Goal: Information Seeking & Learning: Check status

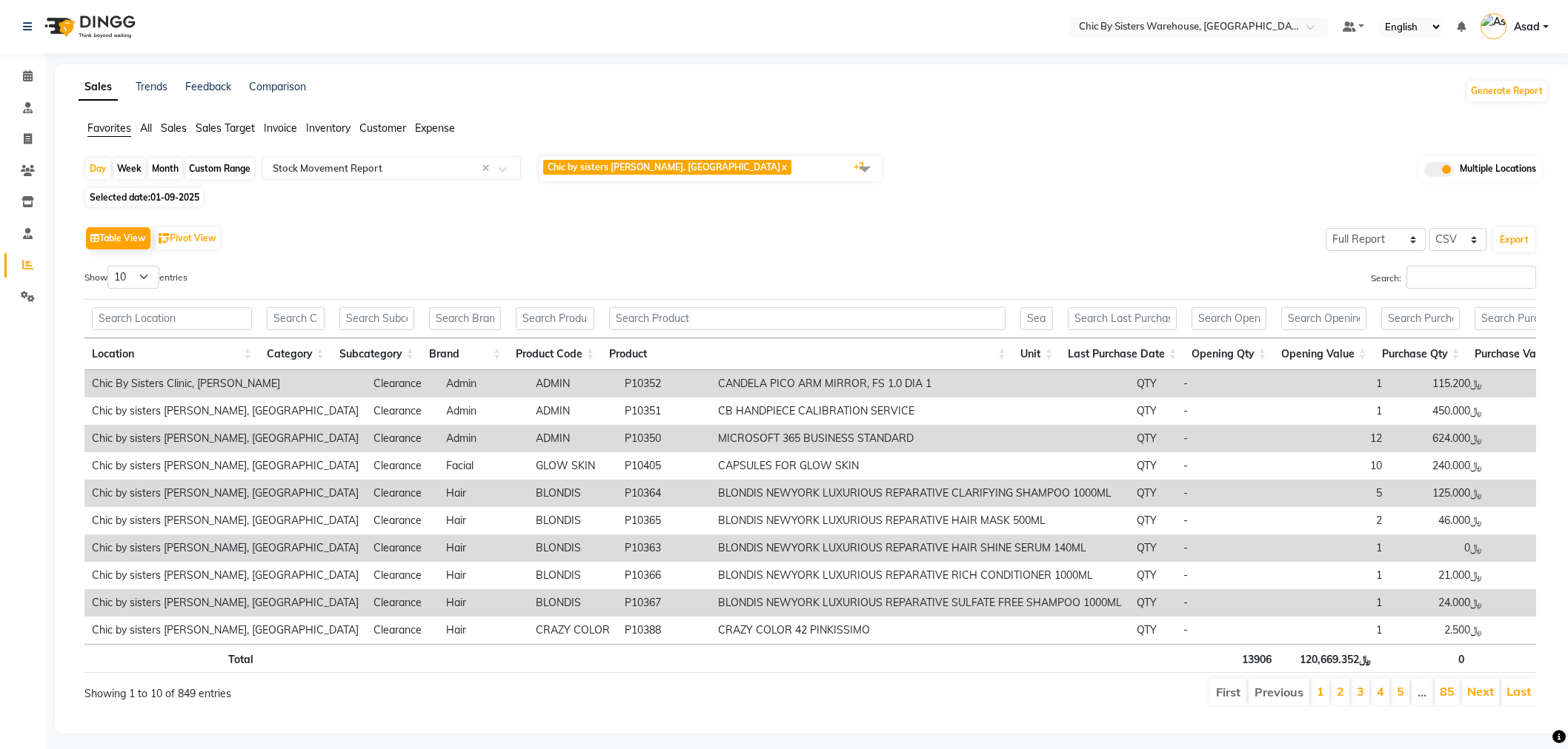
select select "full_report"
select select "csv"
click at [32, 204] on icon at bounding box center [27, 202] width 12 height 11
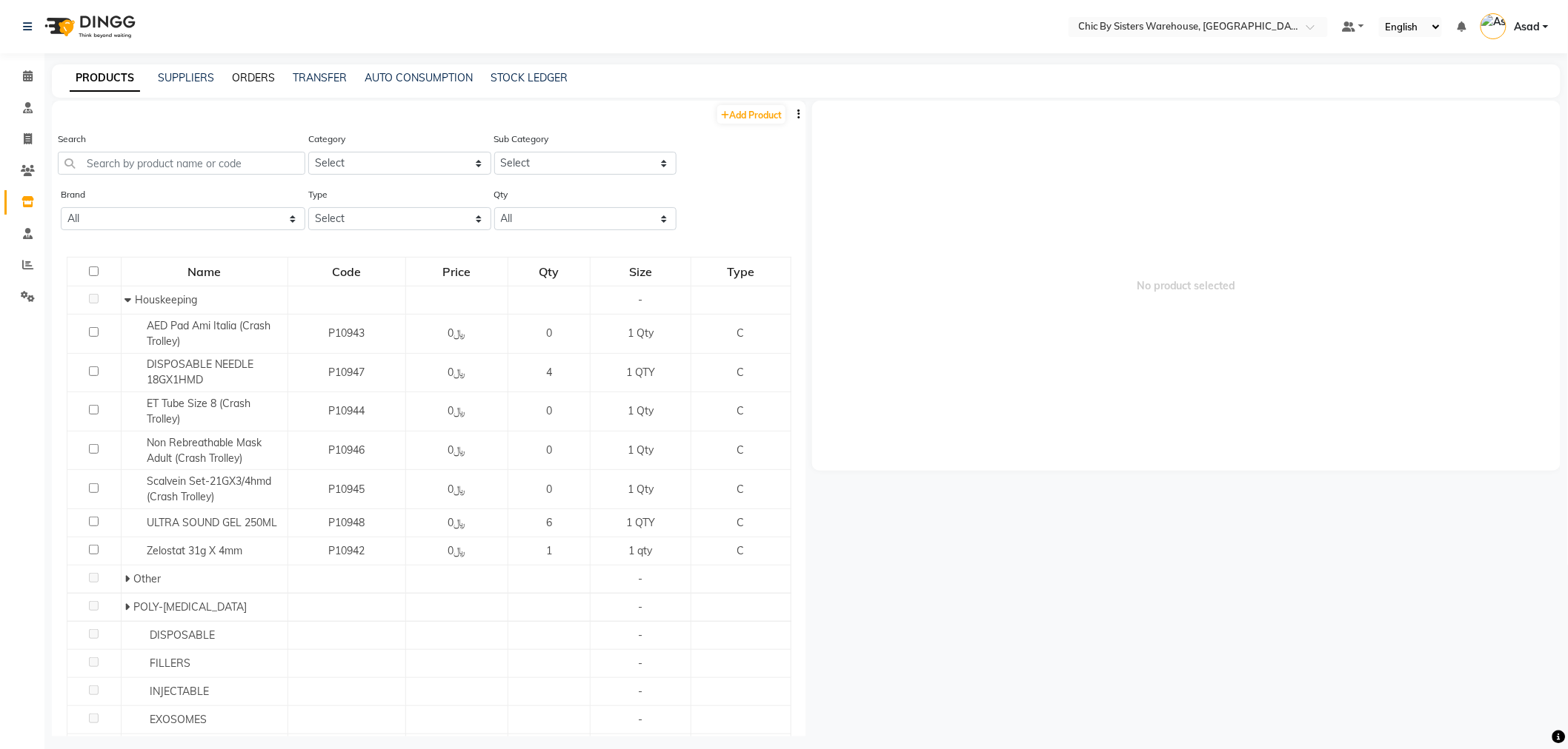
click at [261, 80] on link "ORDERS" at bounding box center [253, 78] width 43 height 13
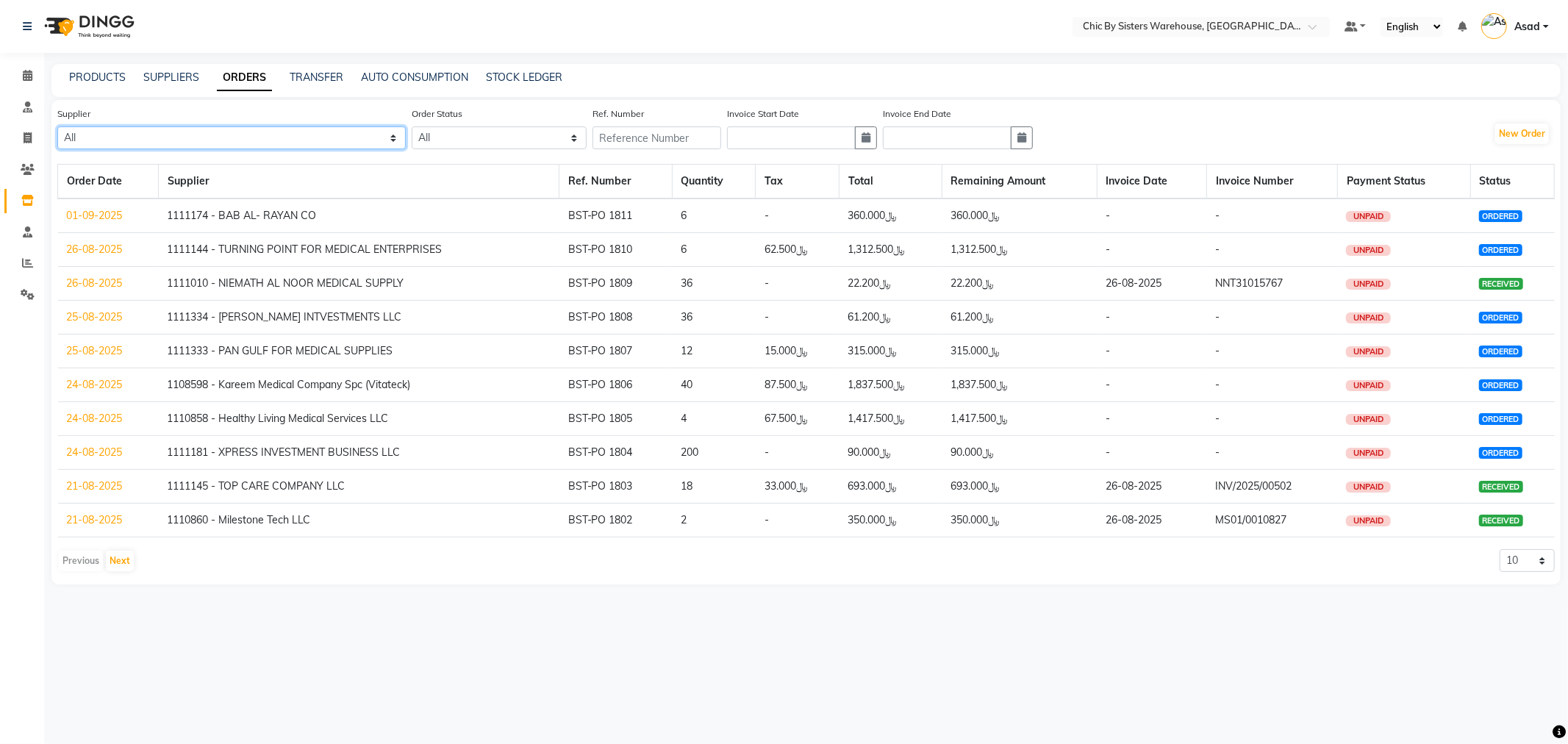
click at [290, 133] on select "All 1111006 - Dubimed Medical Supplies Trading SPC 1110858 - Healthy Living Med…" at bounding box center [231, 138] width 349 height 23
select select "5701"
click at [57, 127] on select "All 1111006 - Dubimed Medical Supplies Trading SPC 1110858 - Healthy Living Med…" at bounding box center [231, 138] width 349 height 23
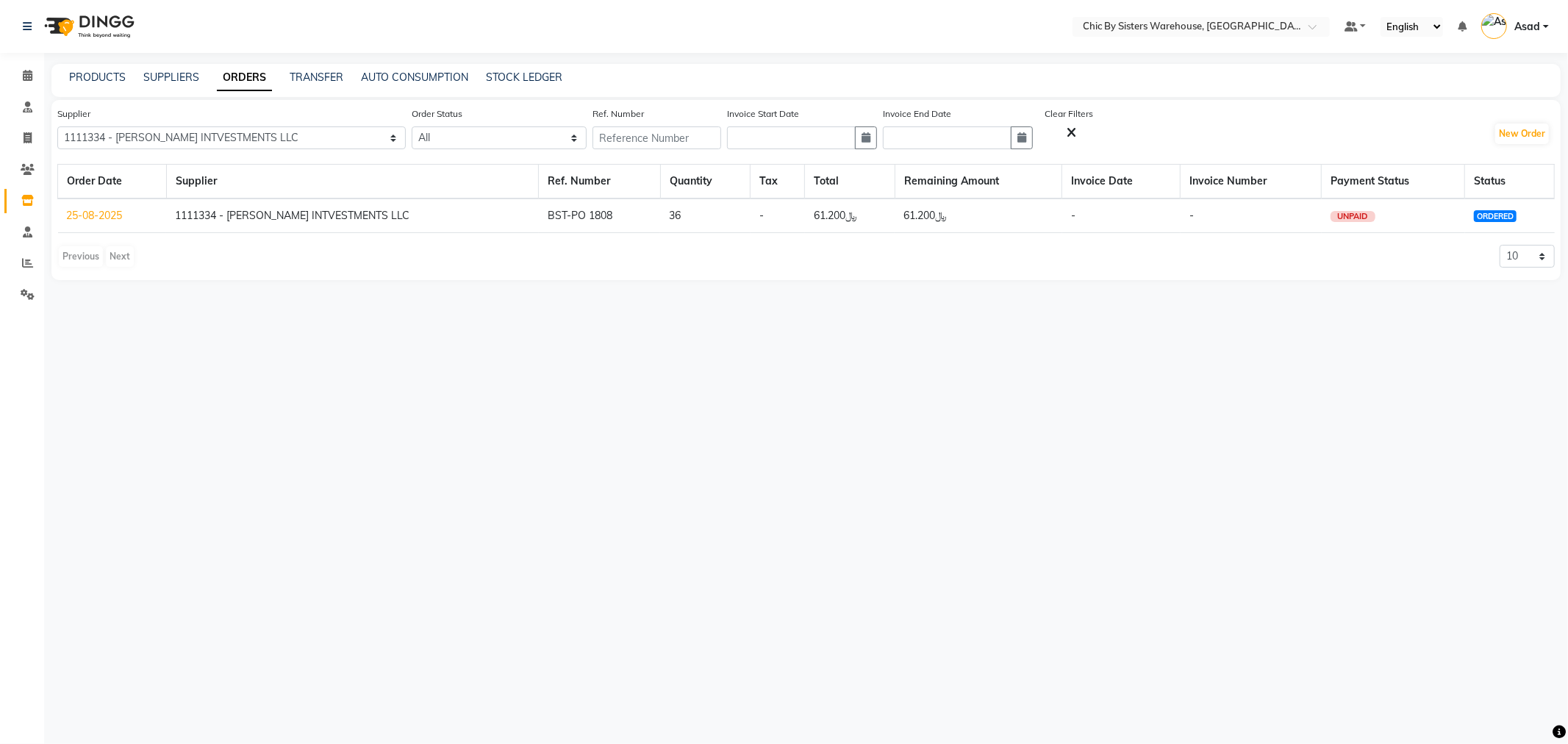
click at [105, 210] on link "25-08-2025" at bounding box center [94, 215] width 55 height 13
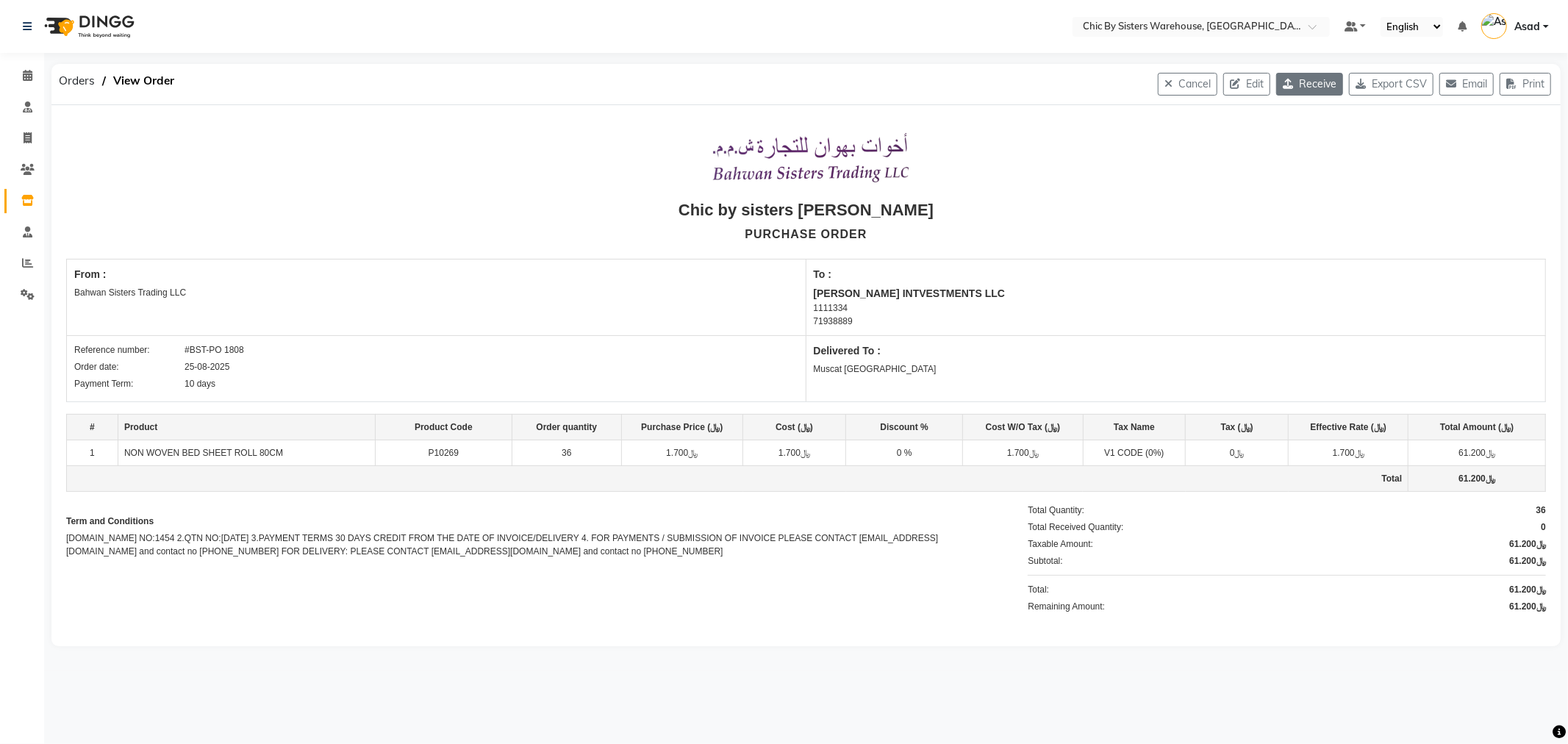
click at [1304, 83] on button "Receive" at bounding box center [1309, 84] width 67 height 23
select select "1087"
select select "1088"
select select "5701"
select select "false"
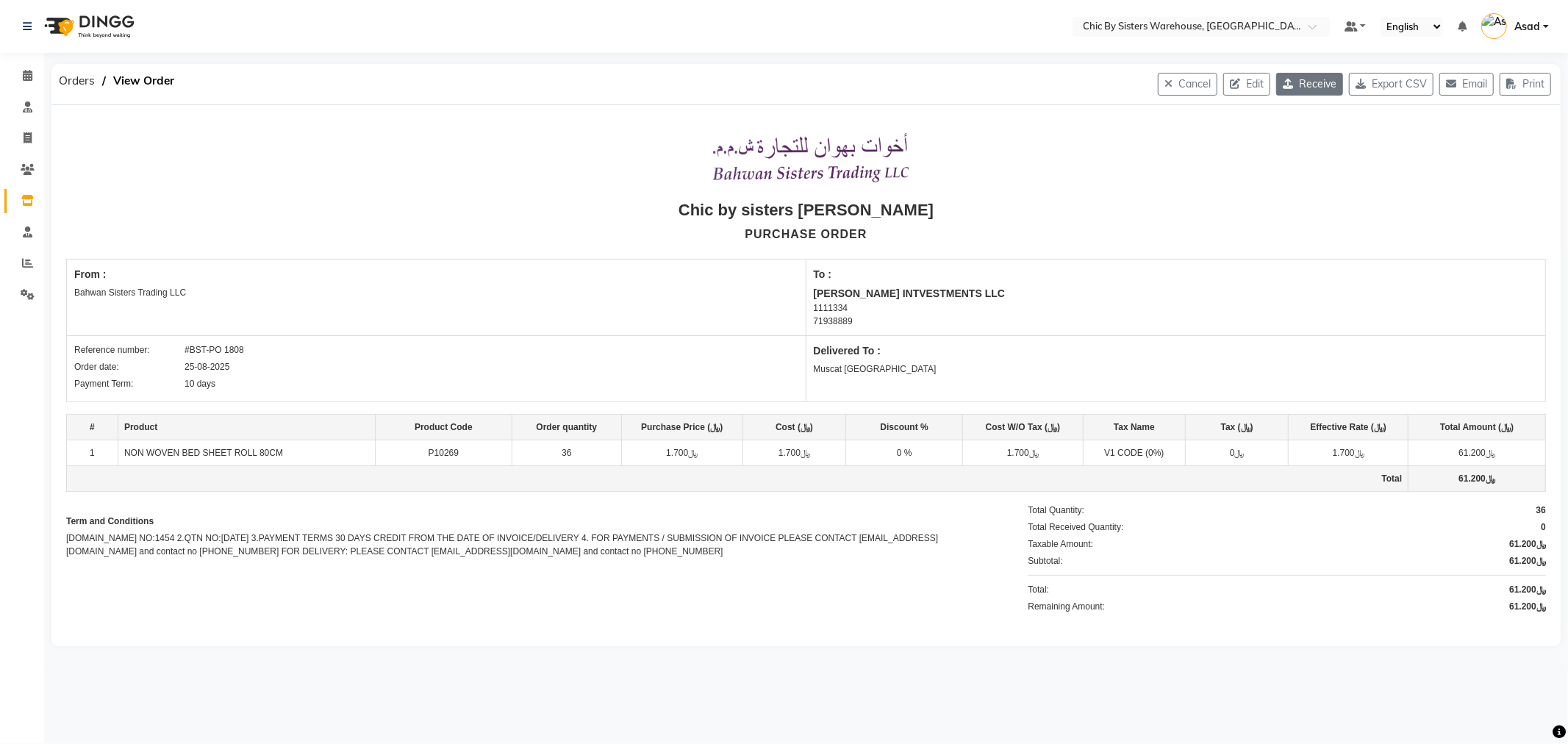
select select "3840"
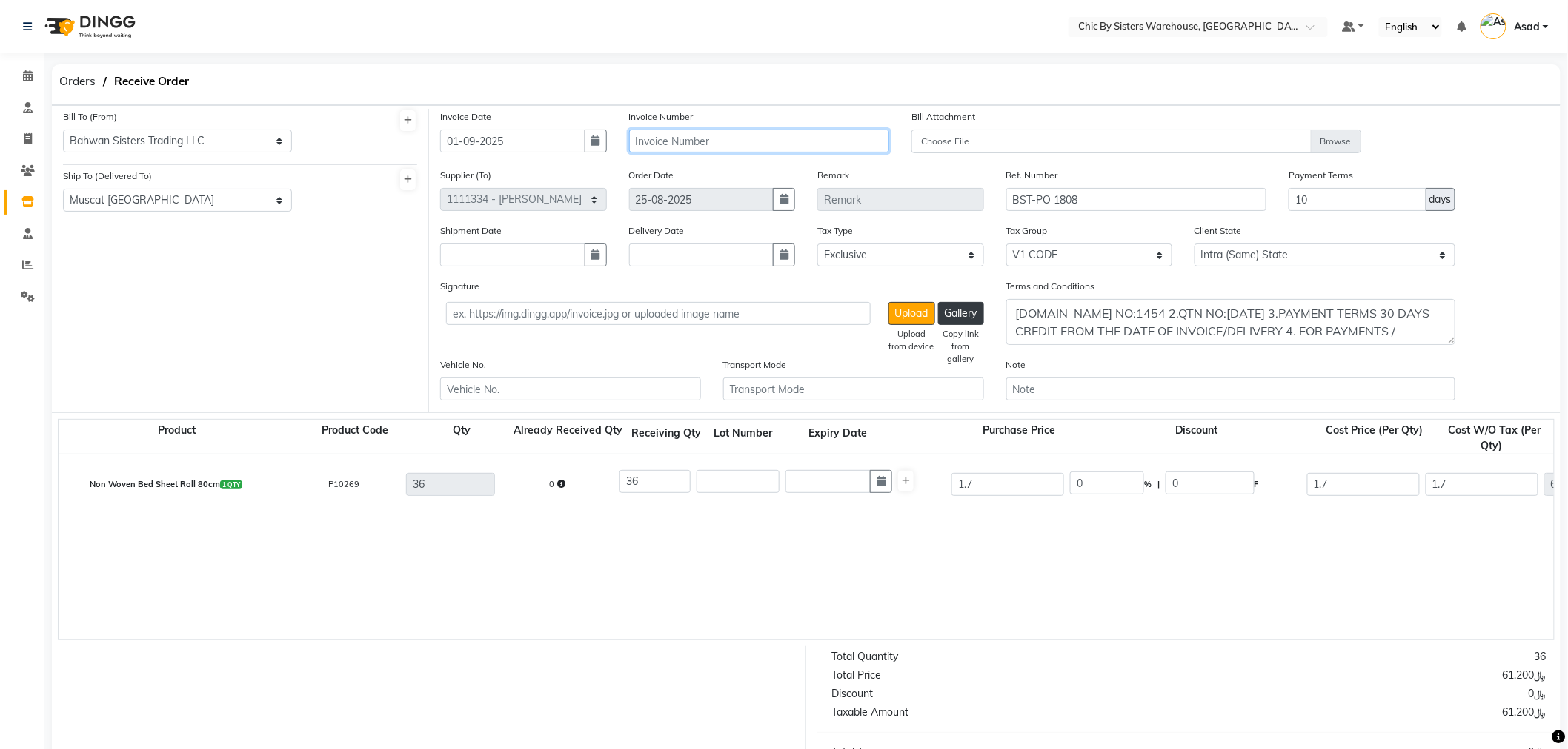
click at [698, 141] on input "text" at bounding box center [759, 141] width 261 height 23
type input "457"
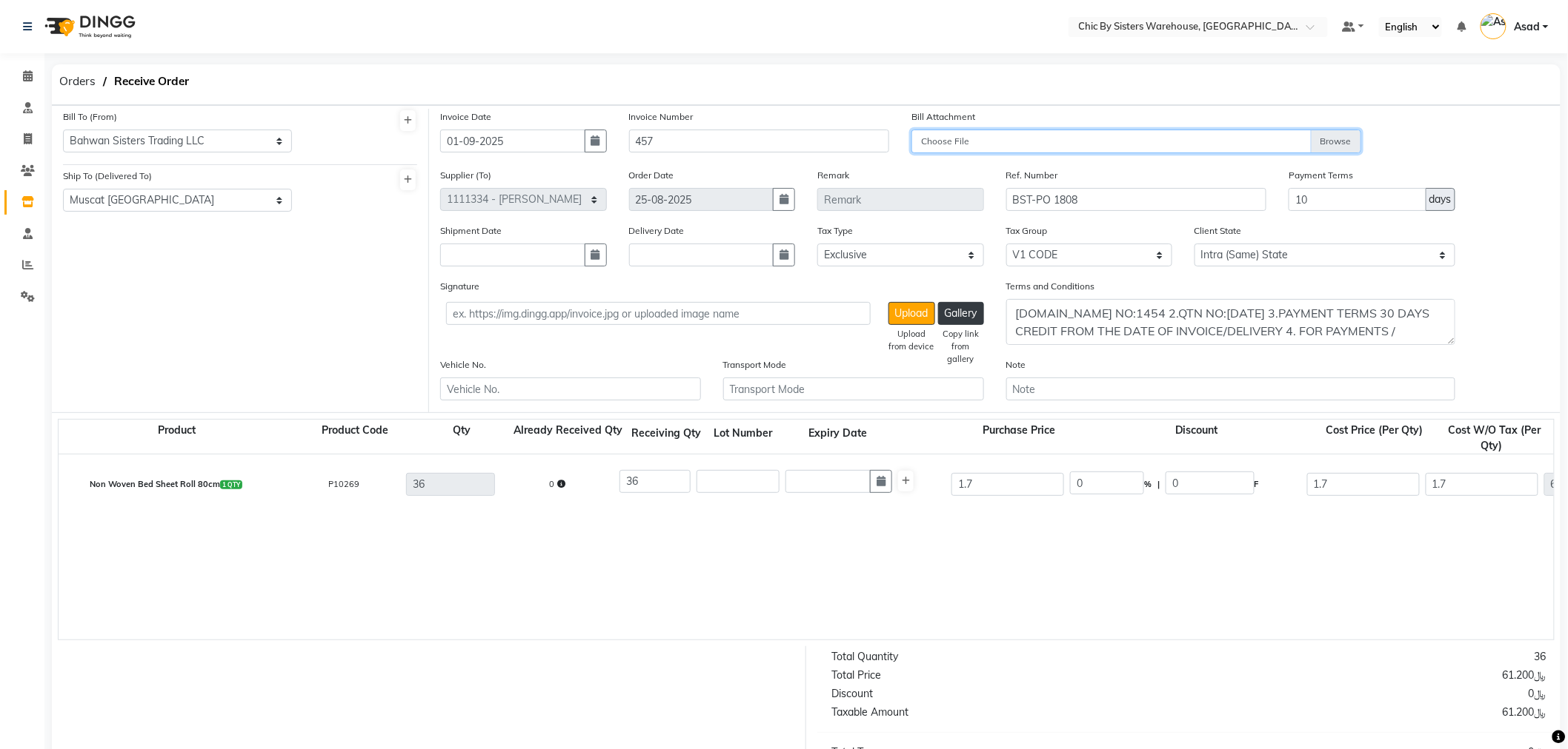
click at [1344, 142] on input "Choose File" at bounding box center [1136, 142] width 449 height 26
type input "C:\fakepath\1808.pdf"
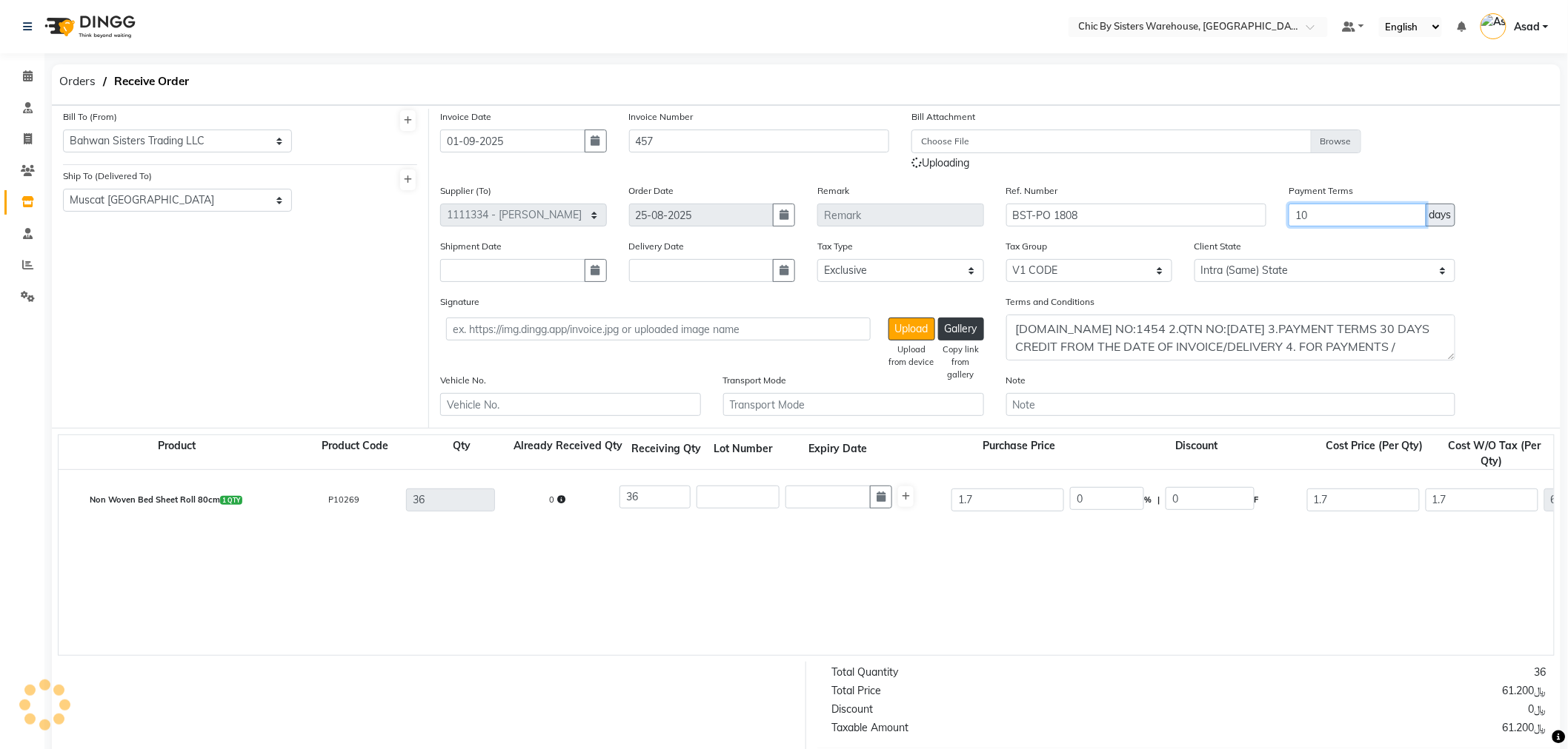
drag, startPoint x: 1313, startPoint y: 213, endPoint x: 1279, endPoint y: 215, distance: 34.1
click at [1279, 215] on div "Payment Terms 10 days" at bounding box center [1371, 210] width 189 height 56
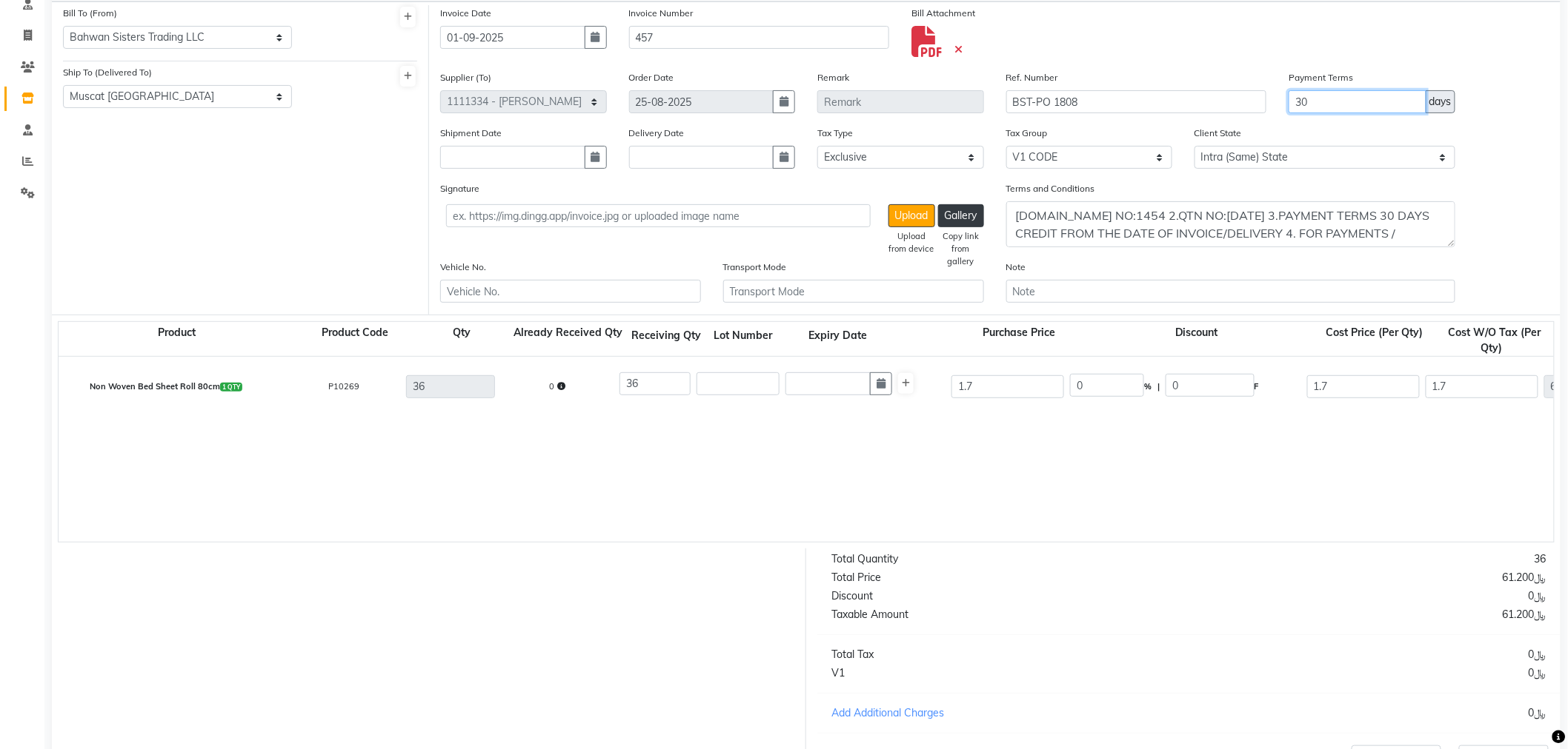
scroll to position [255, 0]
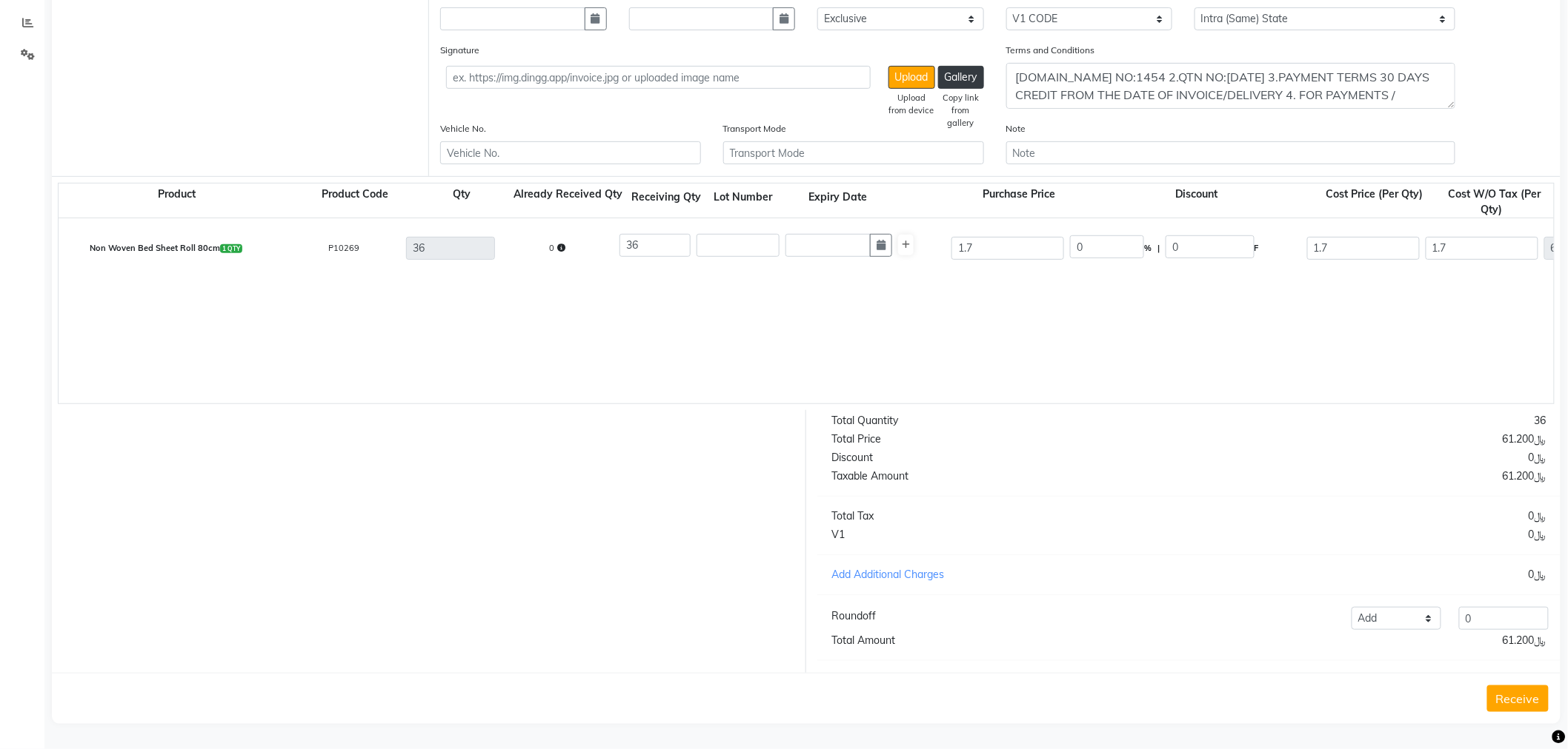
type input "30"
click at [1539, 707] on button "Receive" at bounding box center [1518, 699] width 62 height 27
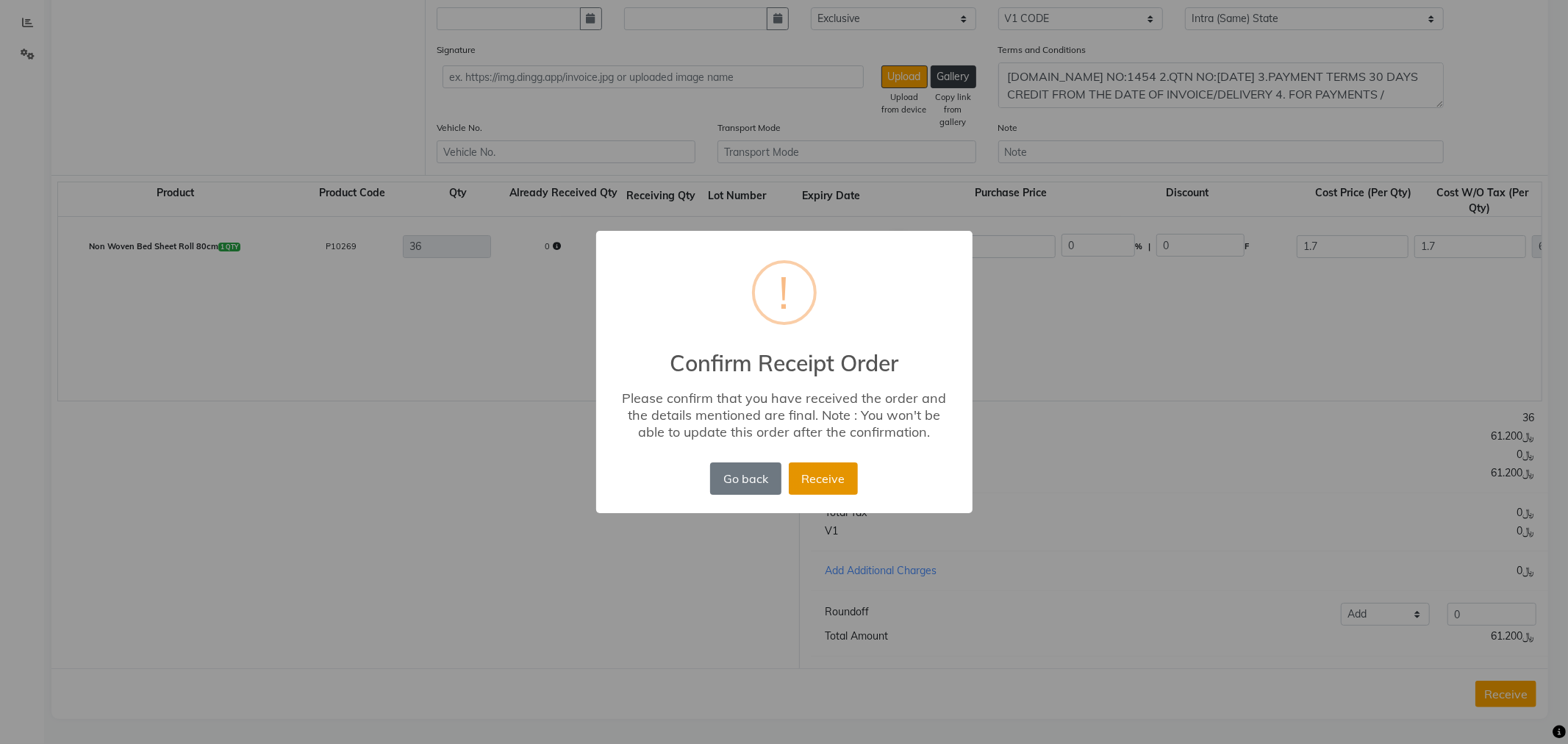
click at [835, 483] on button "Receive" at bounding box center [823, 479] width 70 height 32
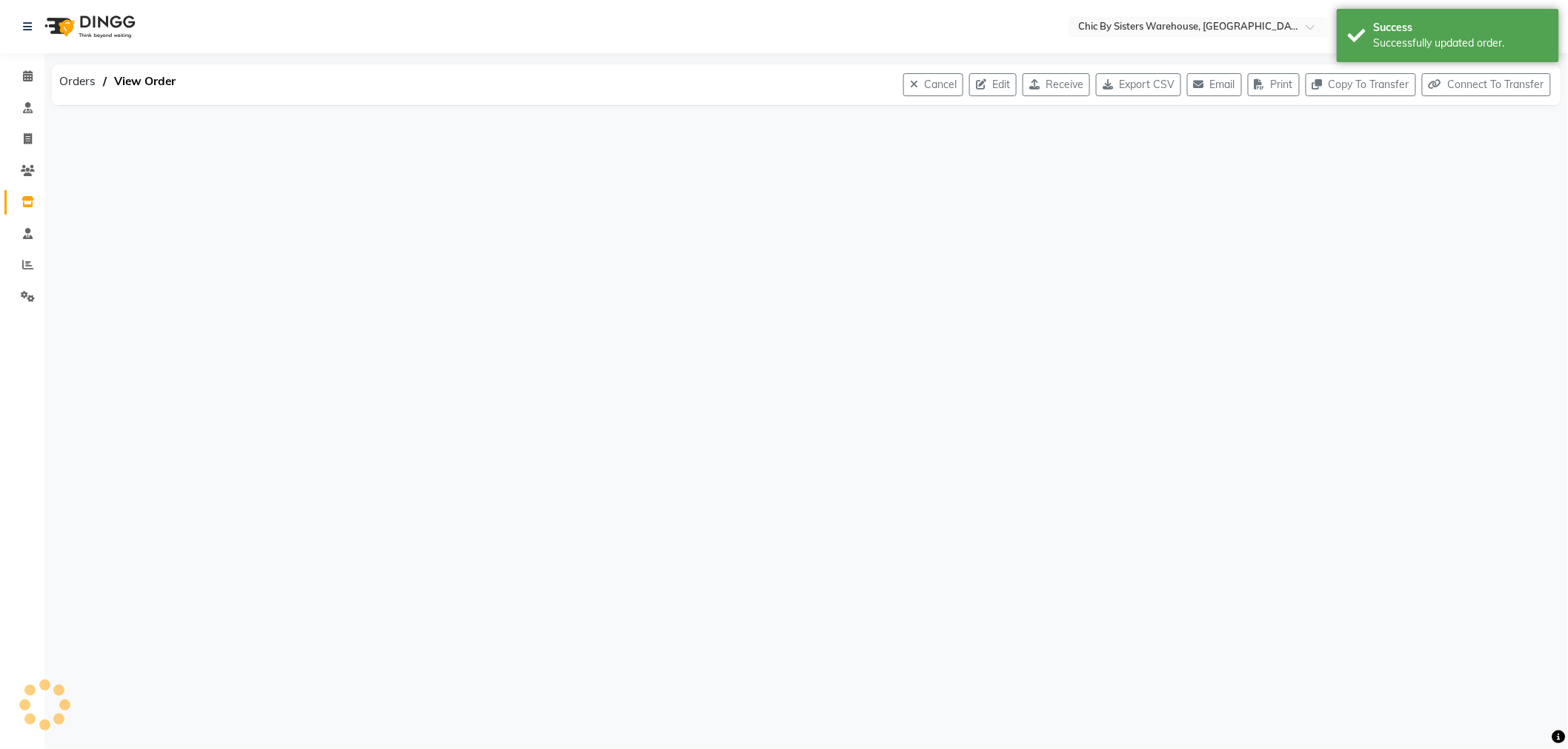
scroll to position [0, 0]
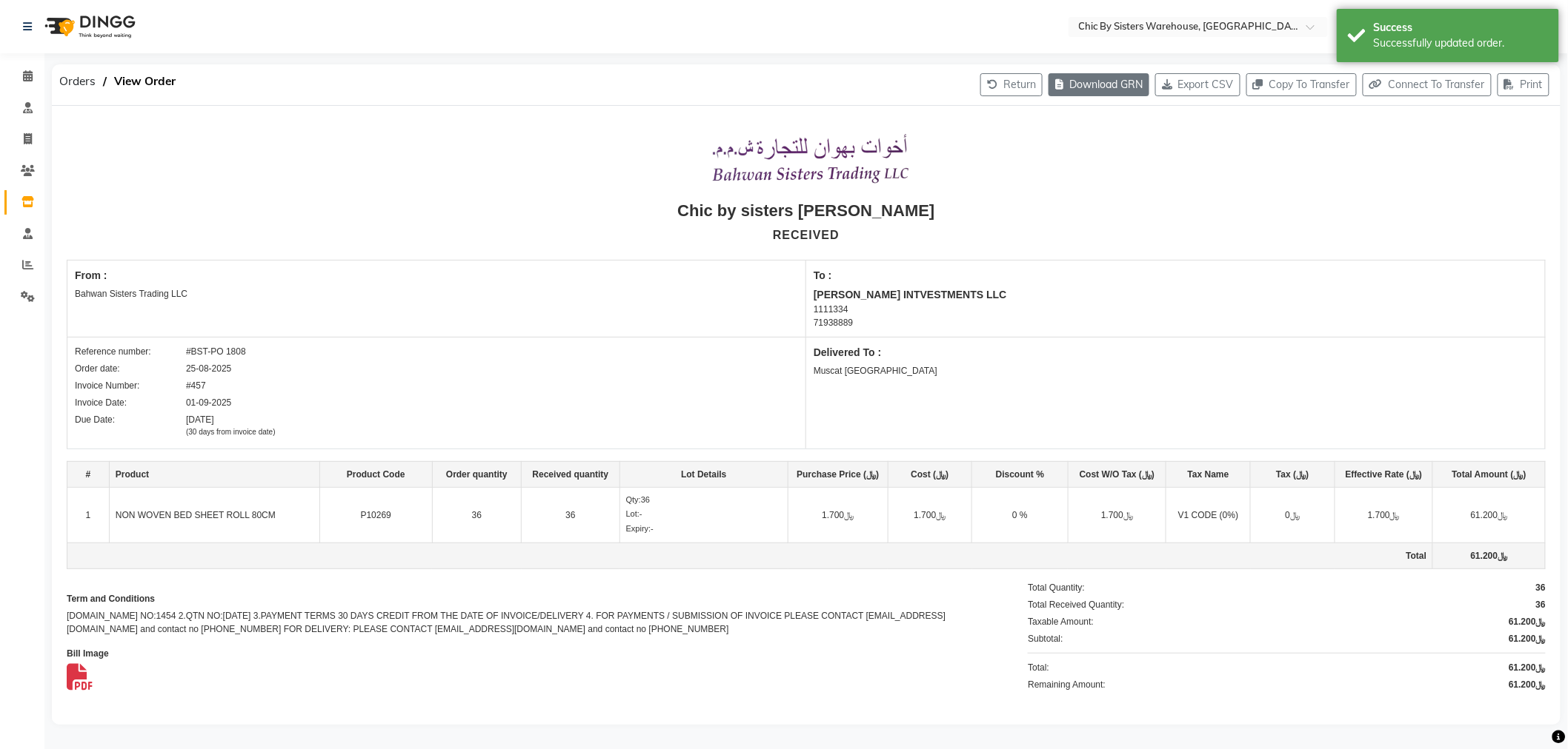
click at [1061, 89] on button "Download GRN" at bounding box center [1099, 84] width 100 height 23
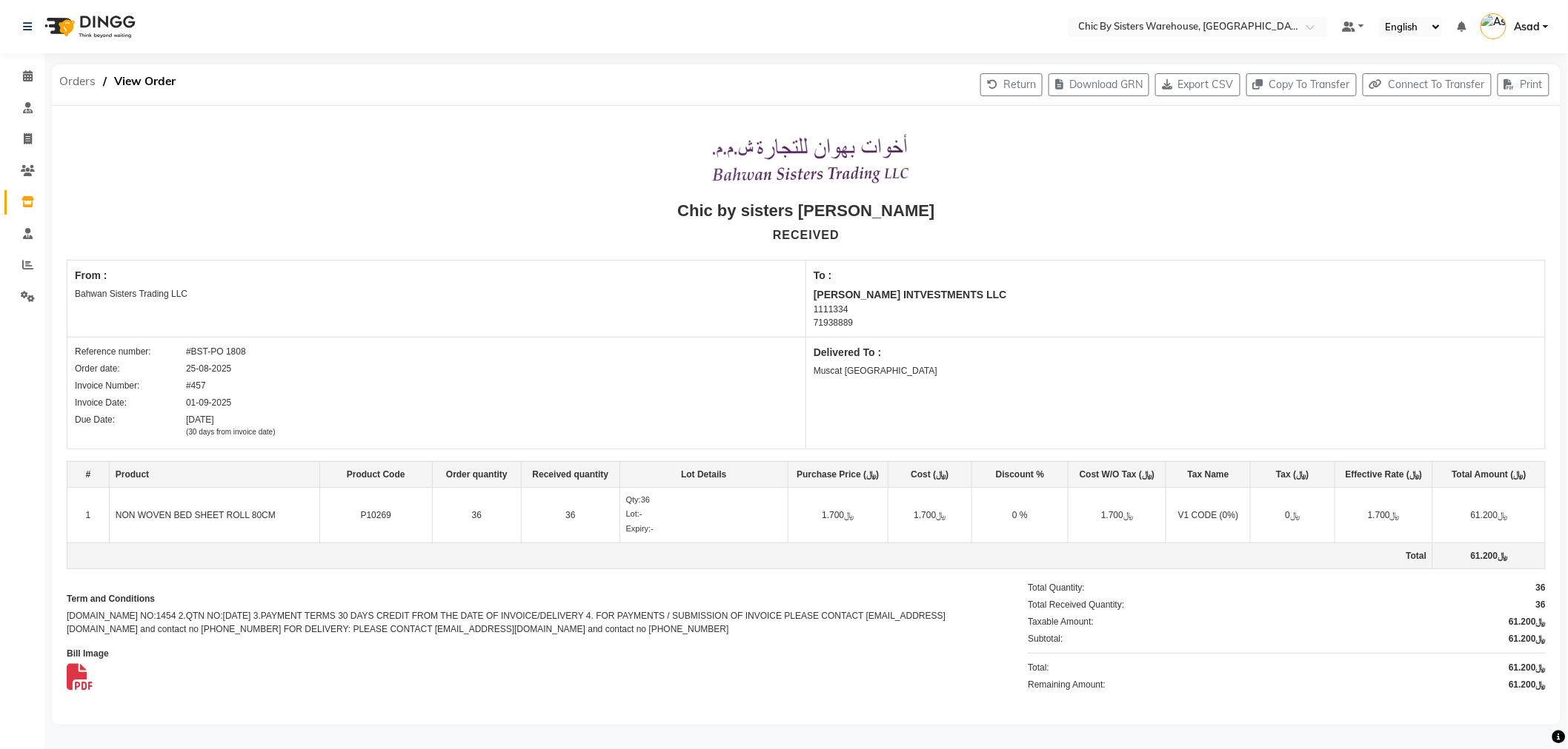
click at [72, 86] on span "Orders" at bounding box center [78, 81] width 51 height 27
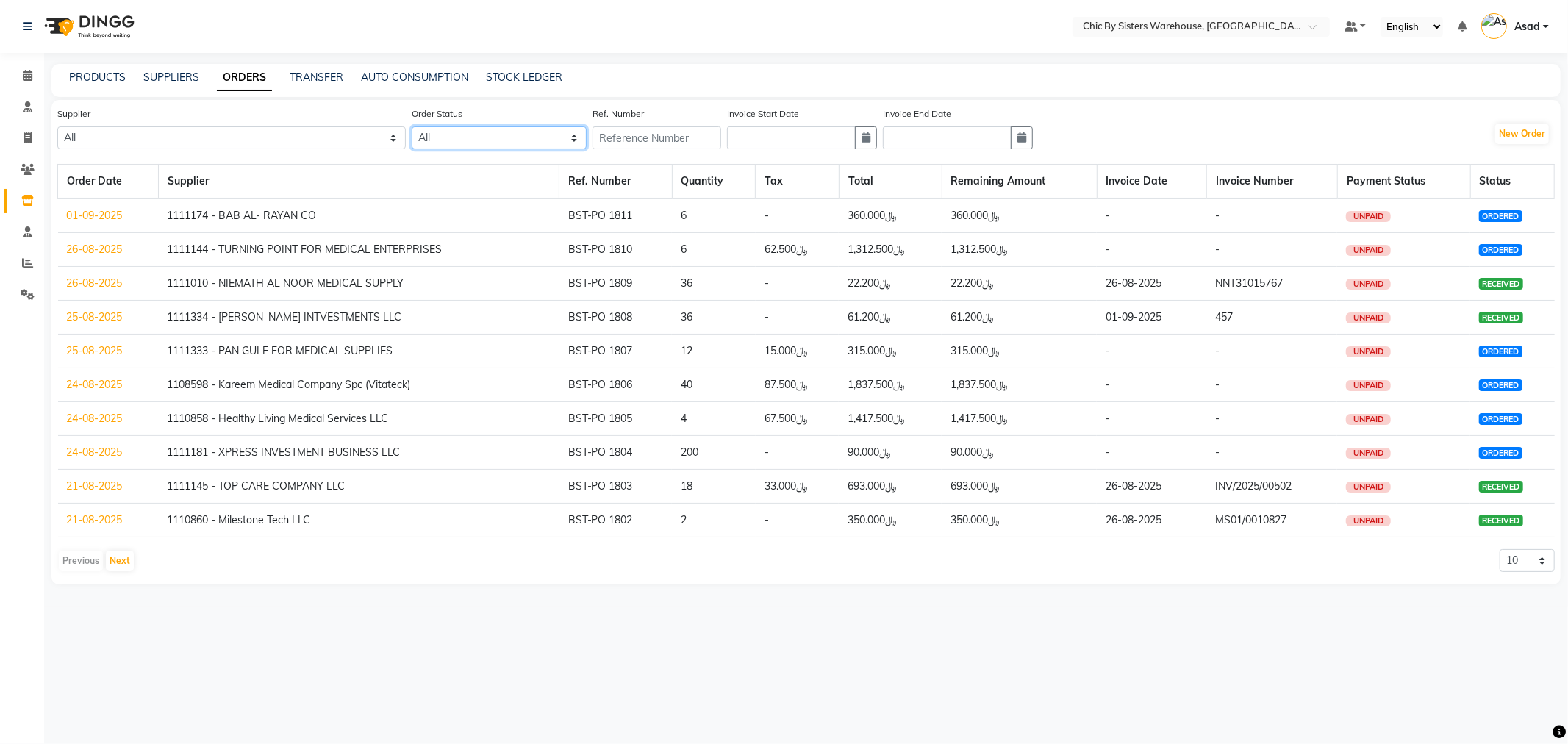
click at [503, 134] on select "All ORDERED PARTIAL-RECEIVED RECEIVED CANCELLED RETURNED" at bounding box center [499, 138] width 175 height 23
select select "ordered"
click at [416, 127] on select "All ORDERED PARTIAL-RECEIVED RECEIVED CANCELLED RETURNED" at bounding box center [499, 138] width 175 height 23
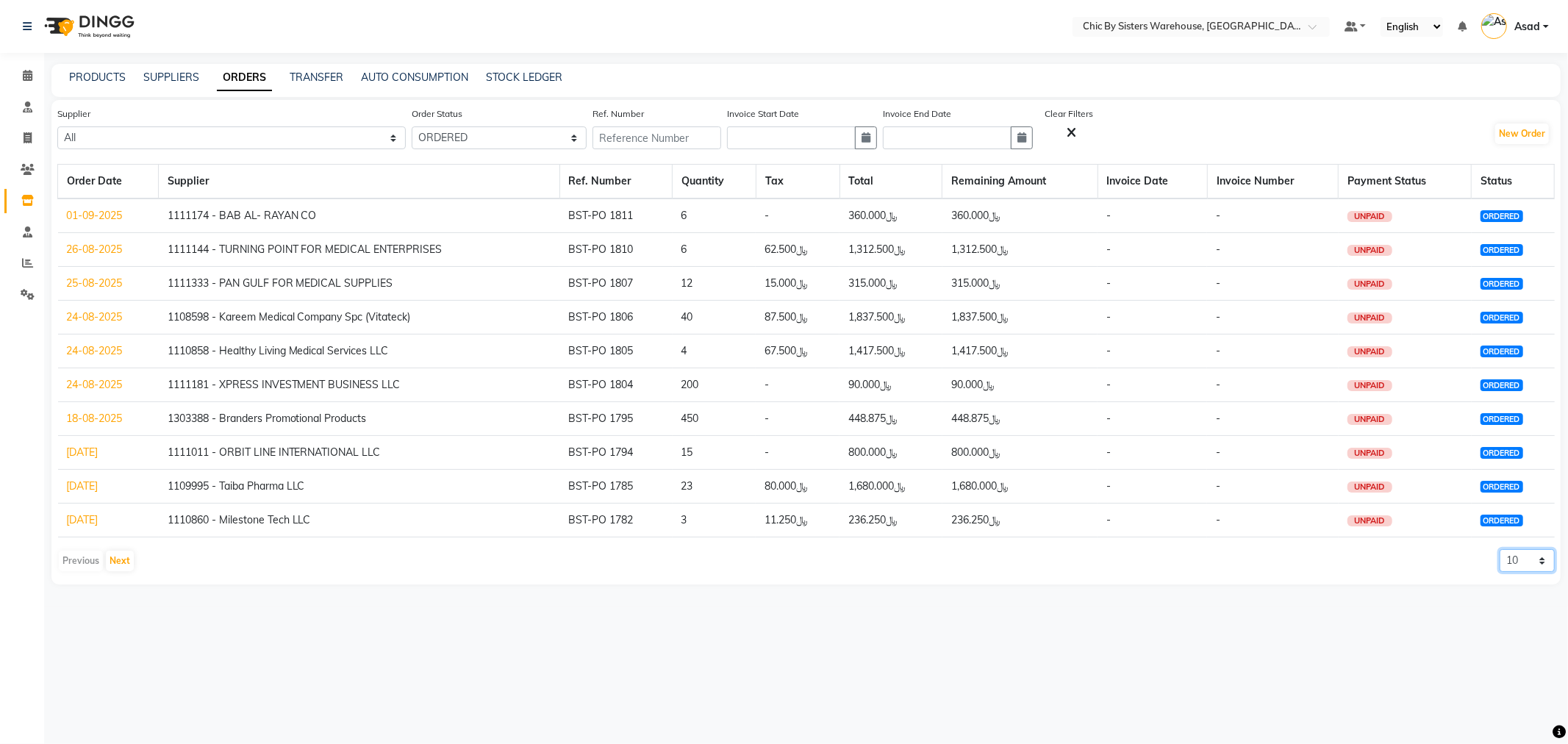
click at [1533, 567] on select "10 20 50 100" at bounding box center [1527, 561] width 55 height 23
select select "100"
click at [1499, 549] on select "10 20 50 100" at bounding box center [1527, 561] width 55 height 23
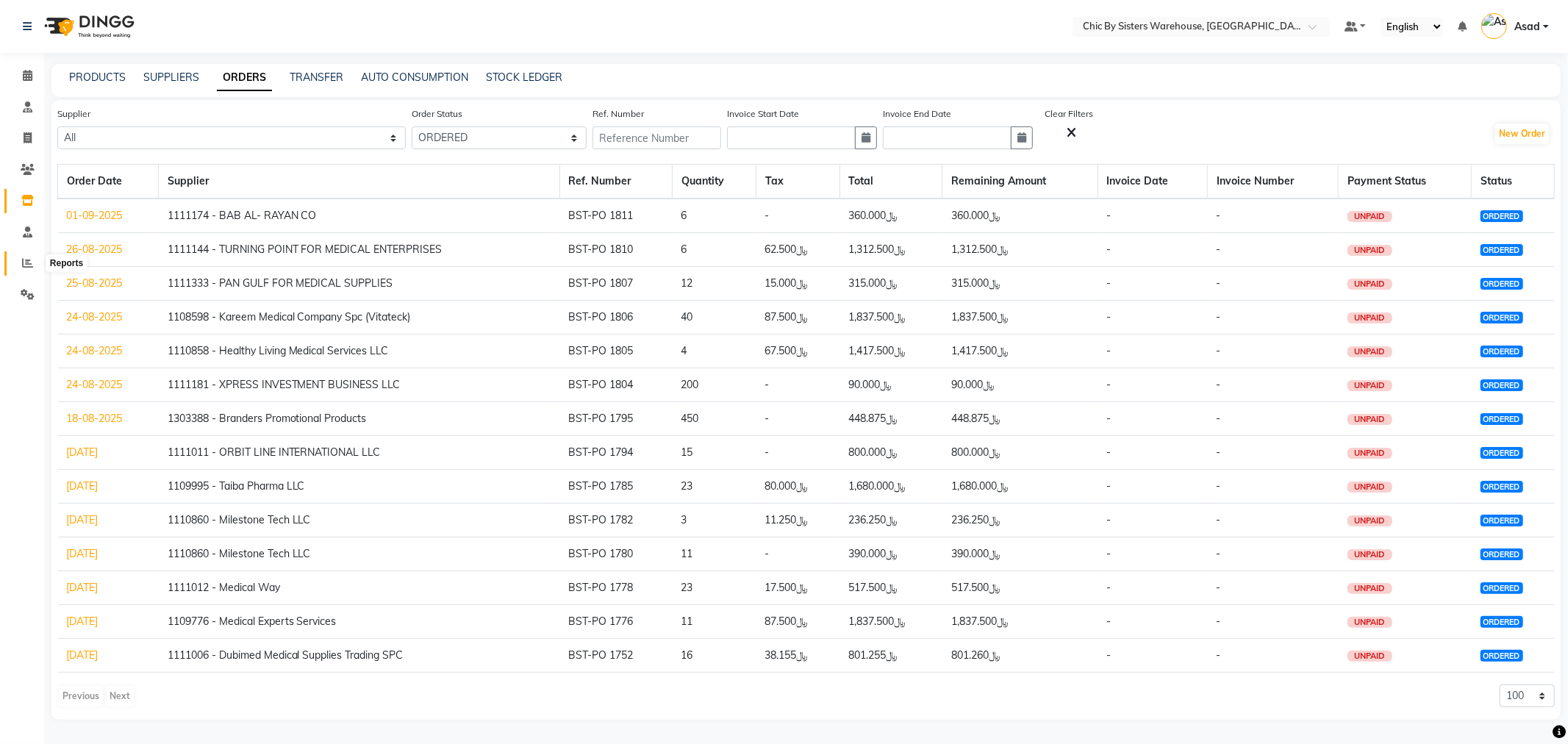
click at [25, 262] on icon at bounding box center [27, 263] width 11 height 11
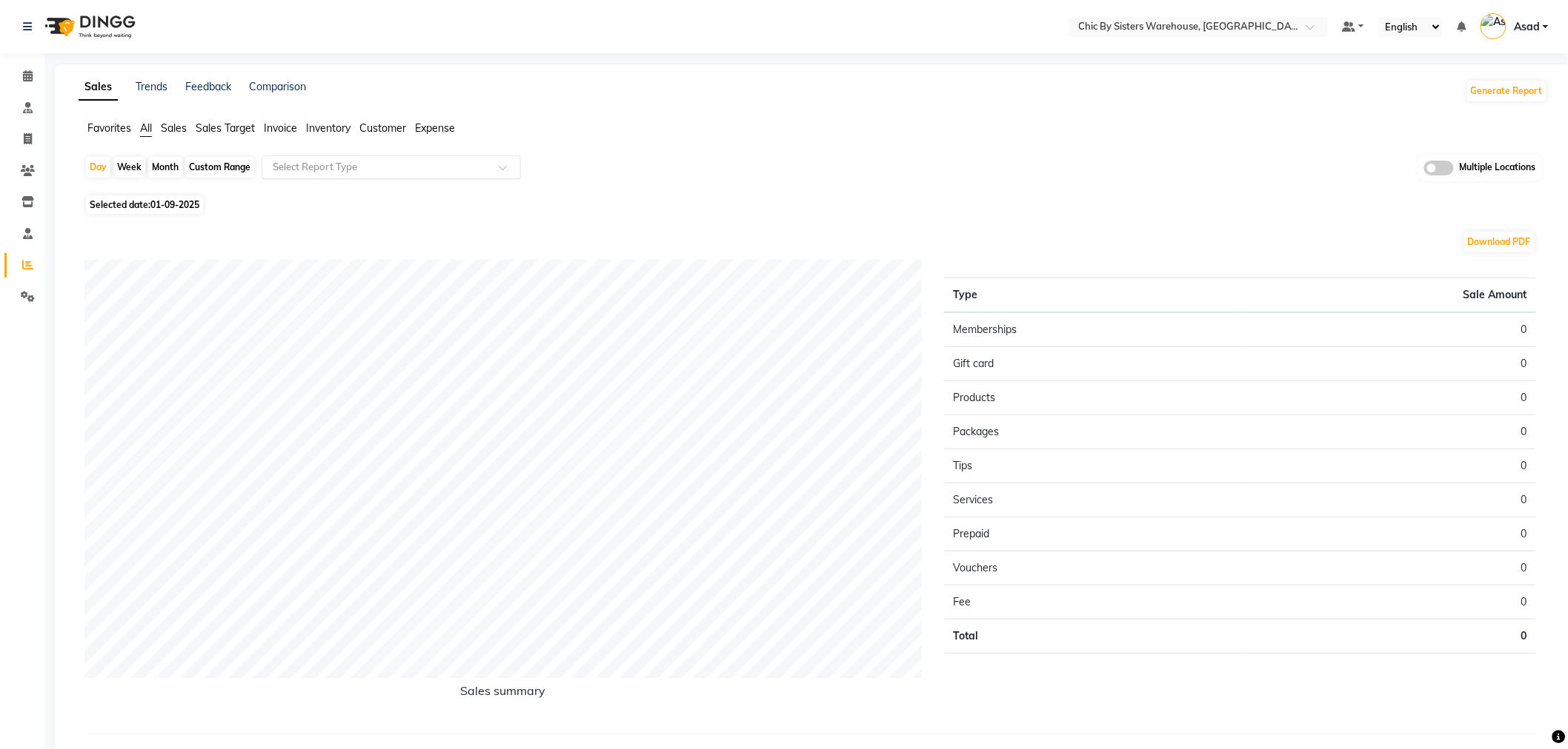
click at [449, 170] on input "text" at bounding box center [376, 168] width 213 height 15
click at [105, 128] on span "Favorites" at bounding box center [109, 128] width 44 height 13
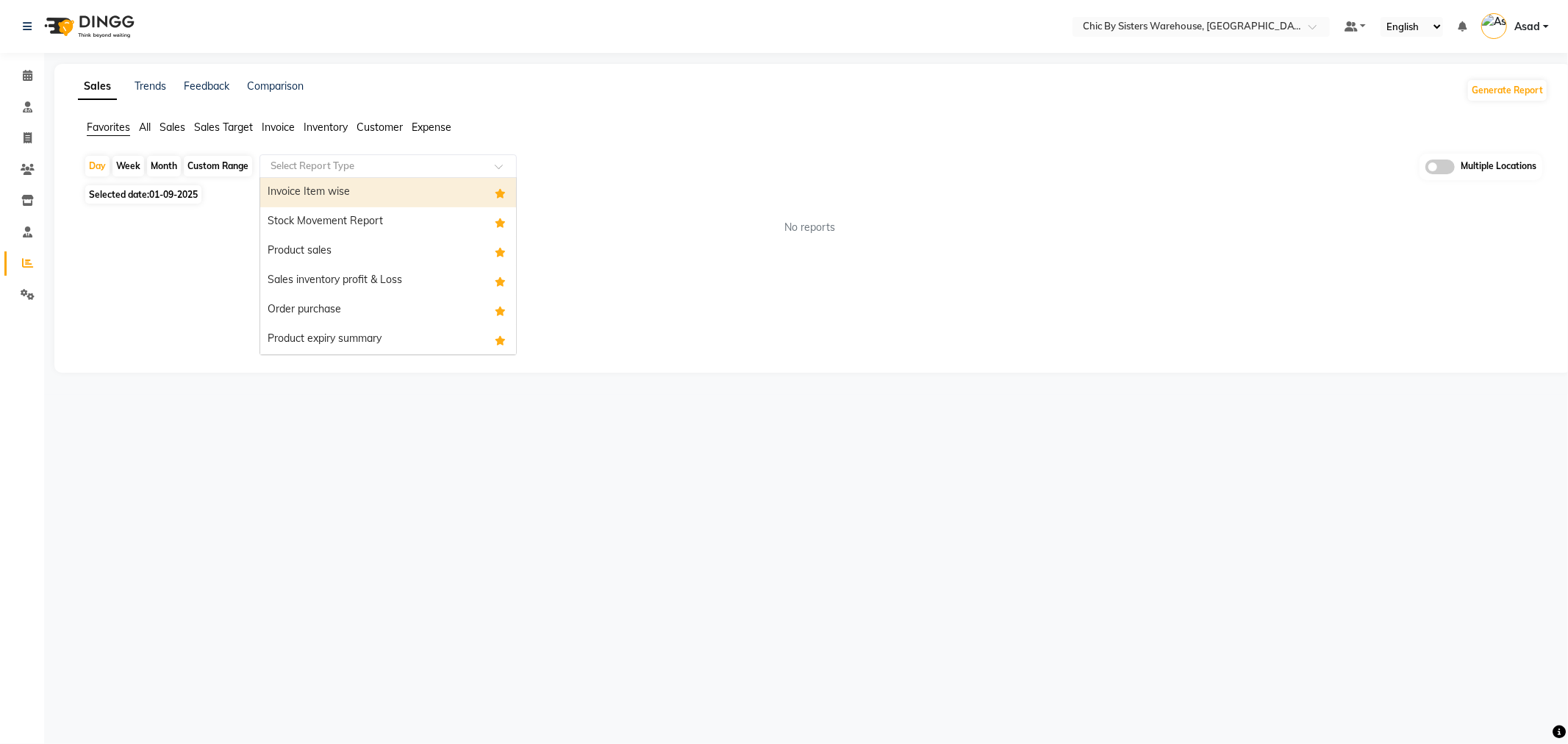
click at [398, 167] on input "text" at bounding box center [373, 166] width 212 height 15
click at [366, 226] on div "Stock Movement Report" at bounding box center [388, 222] width 256 height 29
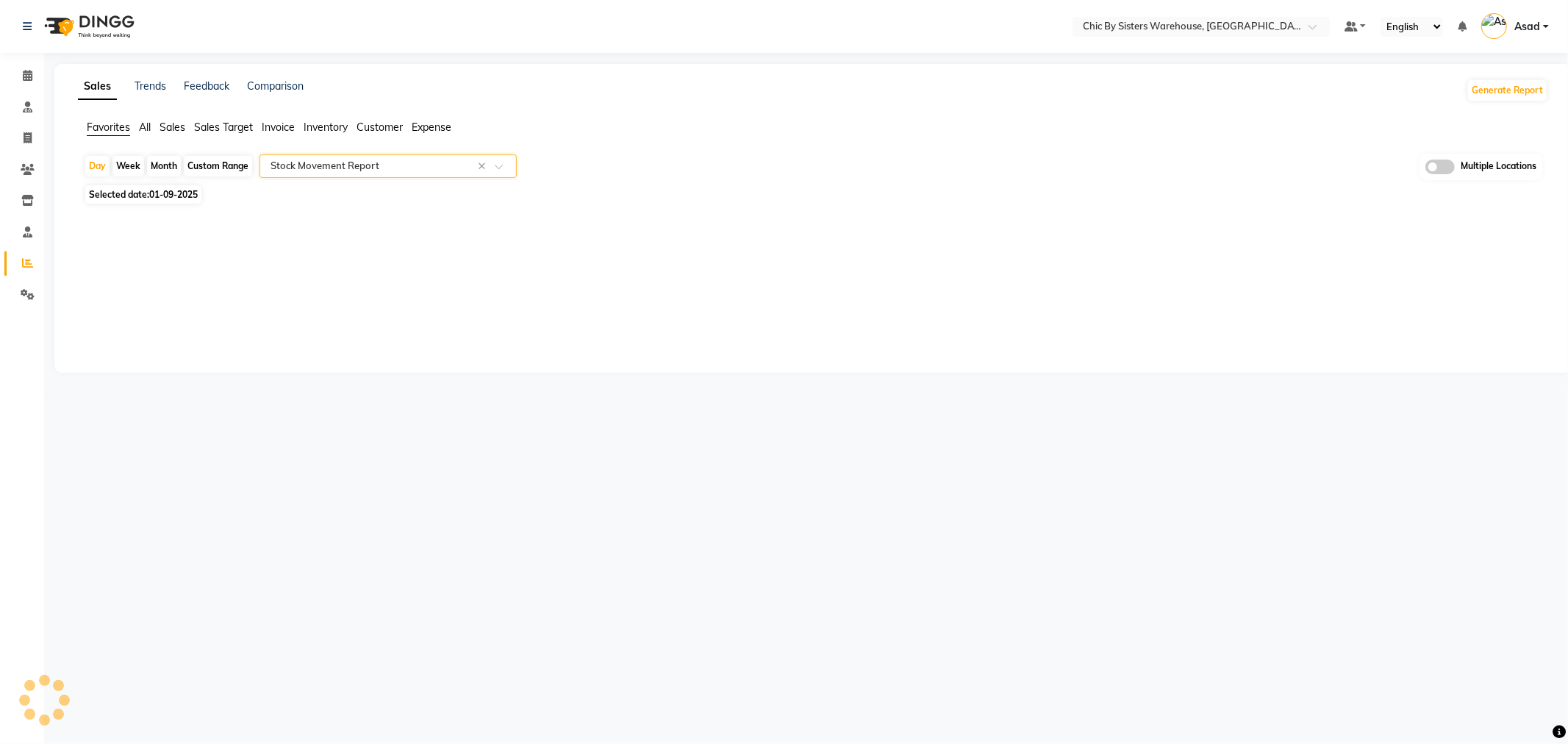
select select "full_report"
select select "csv"
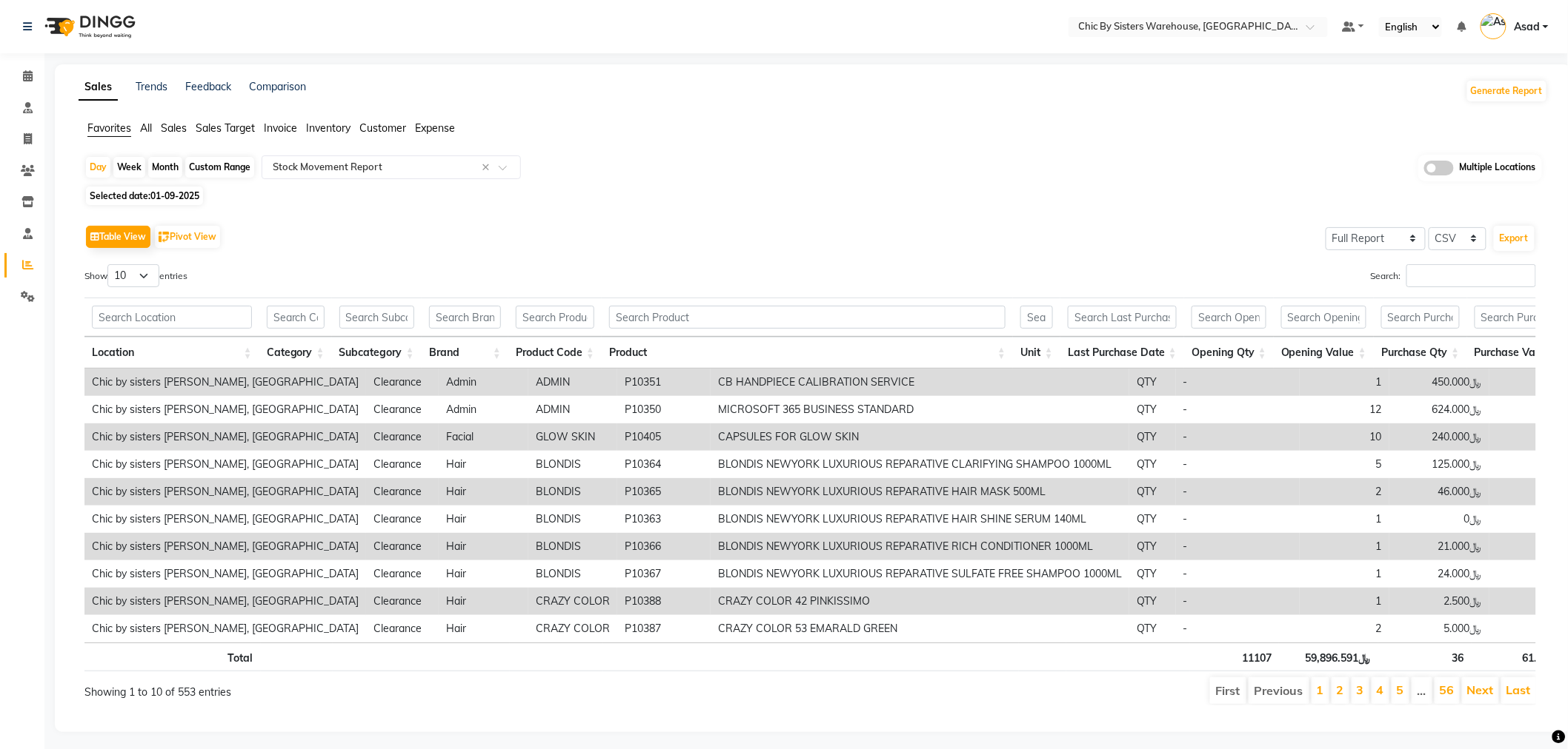
click at [173, 169] on div "Month" at bounding box center [165, 168] width 34 height 21
select select "9"
select select "2025"
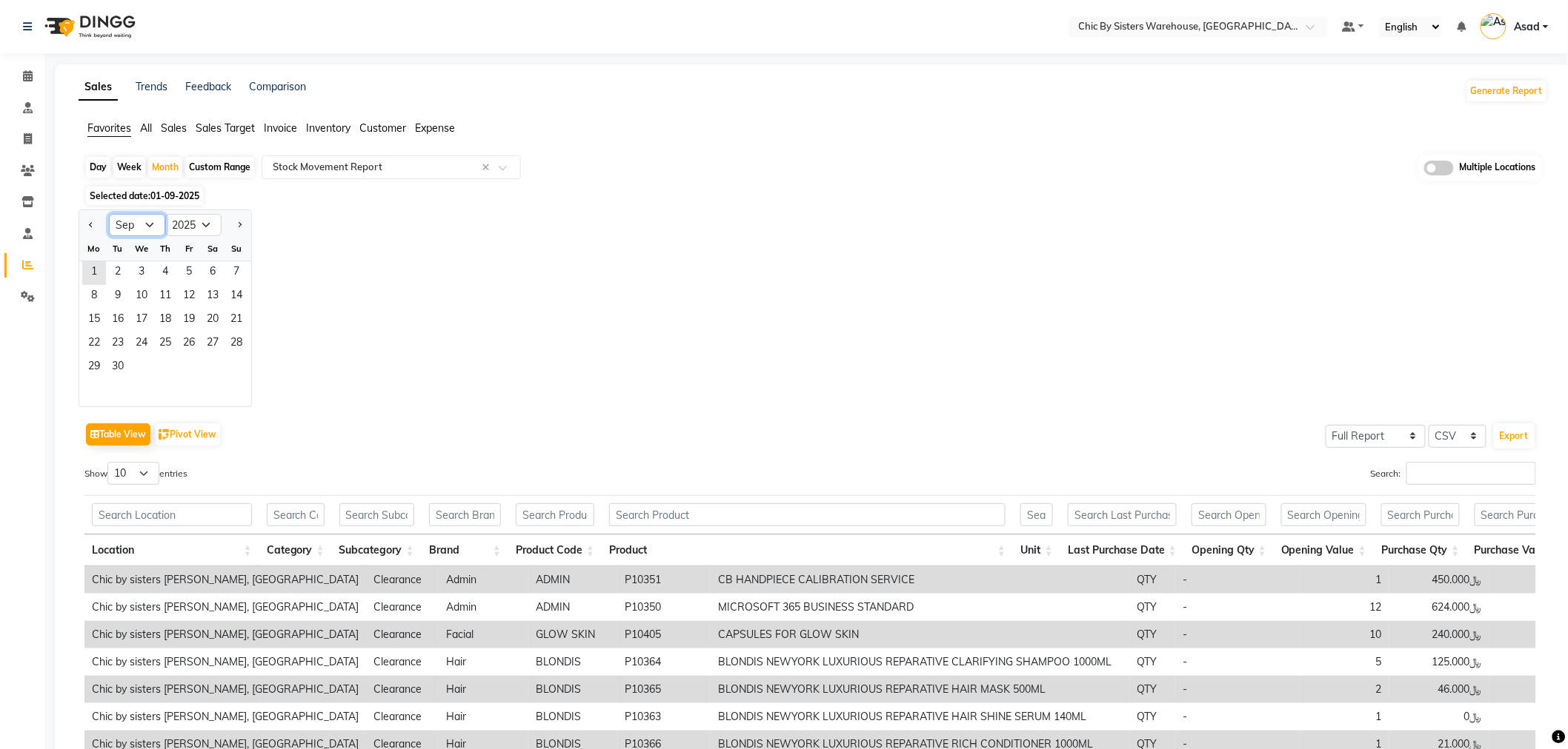
click at [146, 234] on select "Jan Feb Mar Apr May Jun [DATE] Aug Sep Oct Nov Dec" at bounding box center [136, 224] width 56 height 22
select select "8"
click at [109, 214] on select "Jan Feb Mar Apr May Jun [DATE] Aug Sep Oct Nov Dec" at bounding box center [136, 224] width 56 height 22
click at [197, 270] on span "1" at bounding box center [189, 273] width 24 height 24
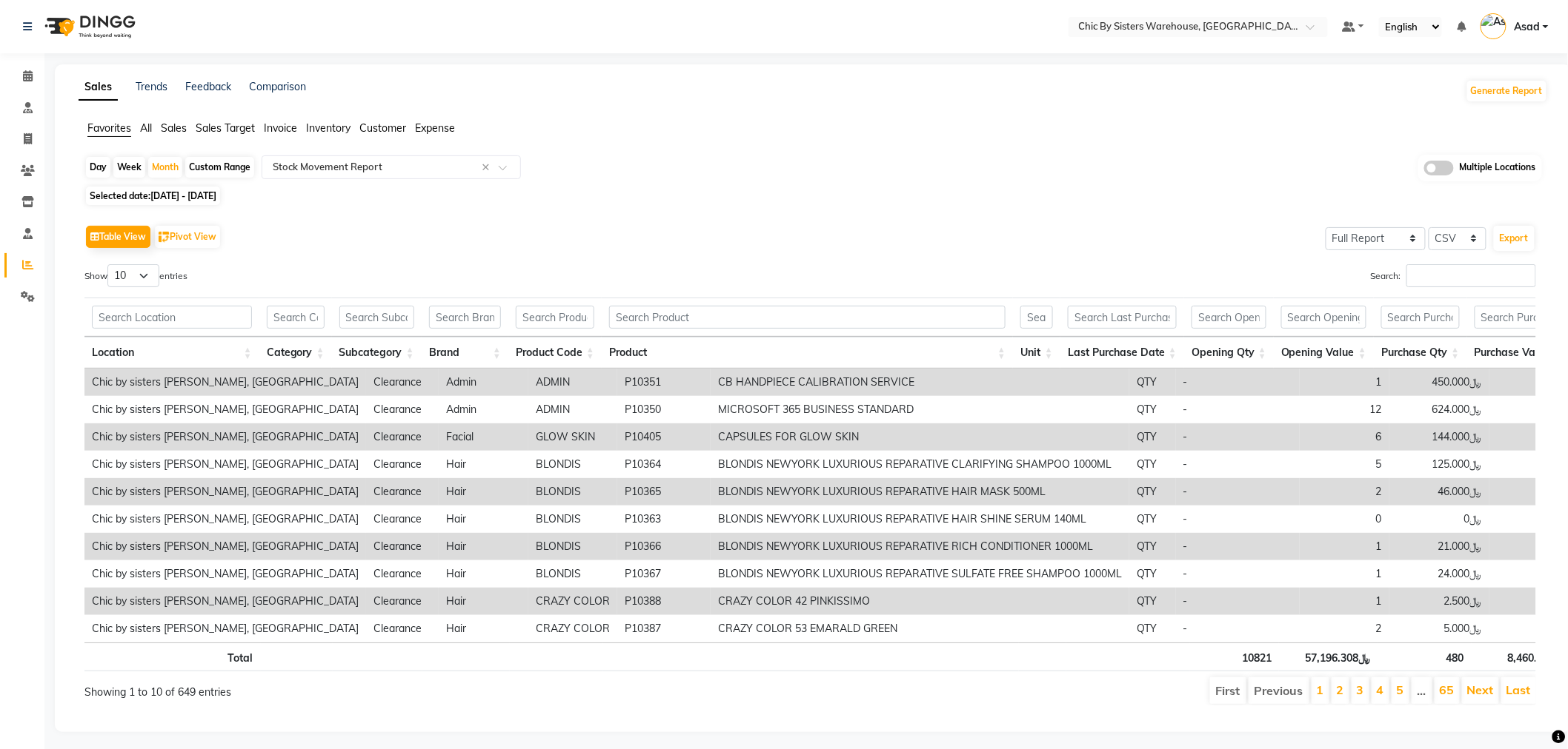
click at [1453, 173] on div "Multiple Locations" at bounding box center [1480, 168] width 124 height 27
click at [1447, 170] on span at bounding box center [1438, 169] width 29 height 15
click at [1424, 170] on input "checkbox" at bounding box center [1424, 170] width 0 height 0
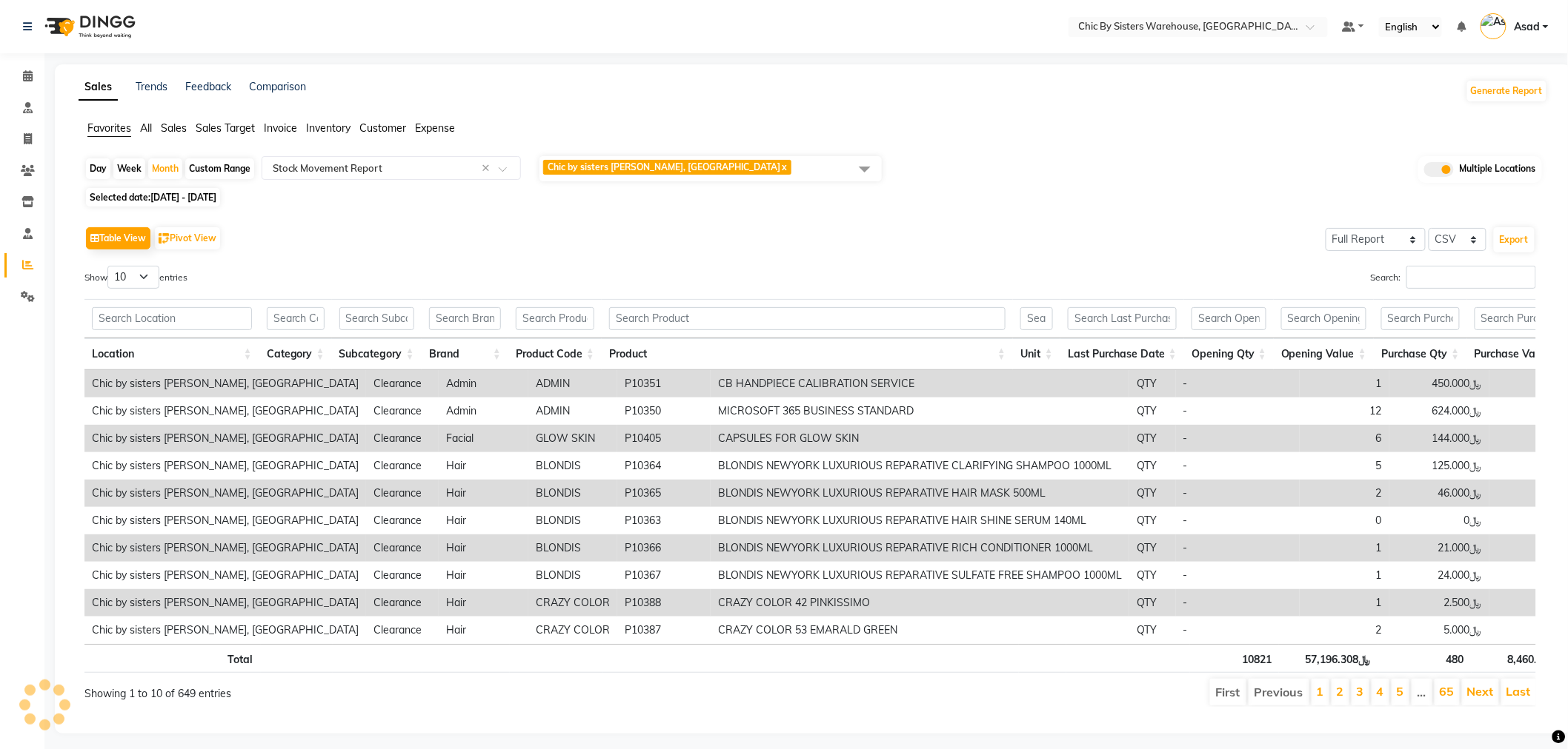
click at [730, 175] on span "Chic by sisters [PERSON_NAME], [GEOGRAPHIC_DATA] x" at bounding box center [710, 169] width 342 height 26
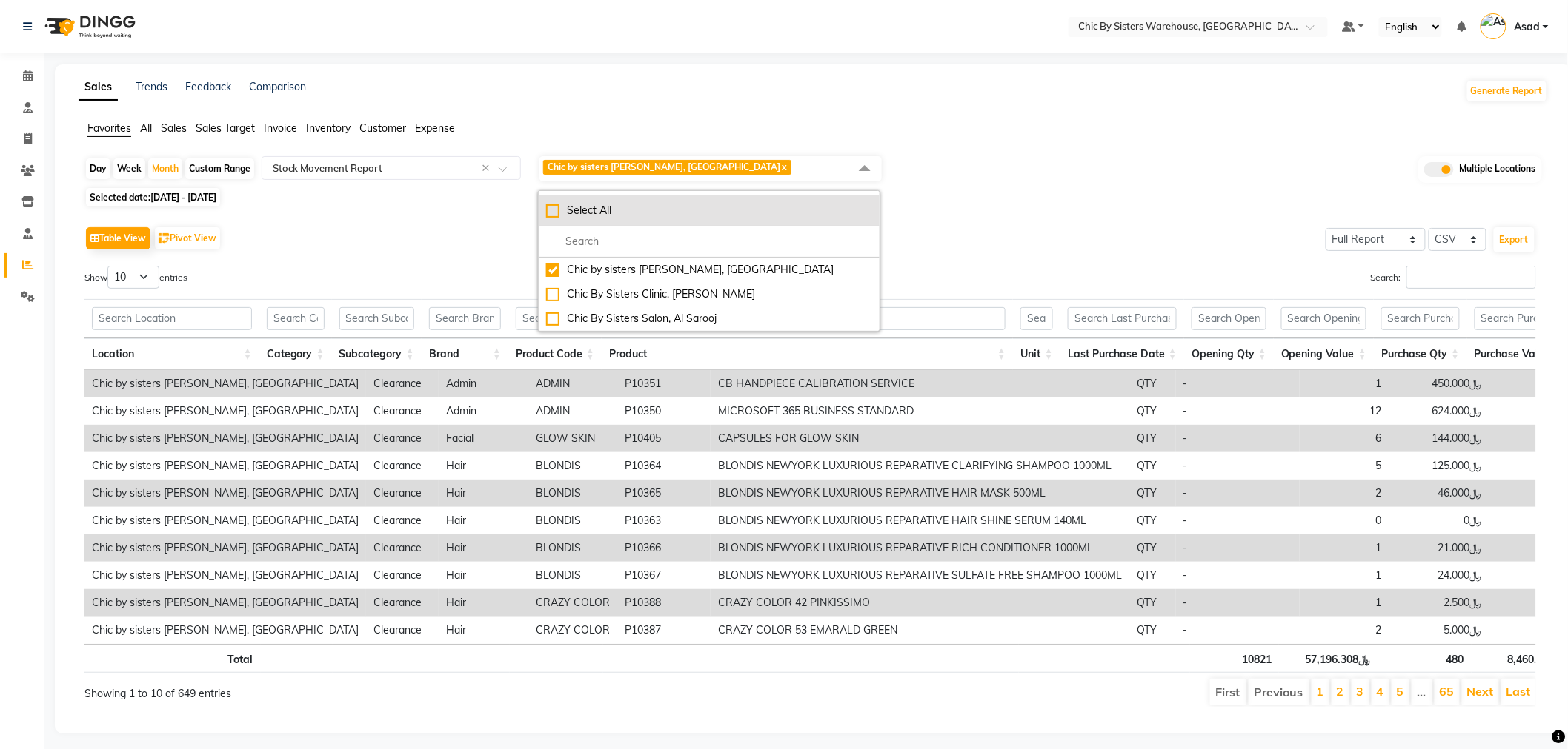
click at [618, 218] on div "Select All" at bounding box center [709, 210] width 326 height 15
checkbox input "true"
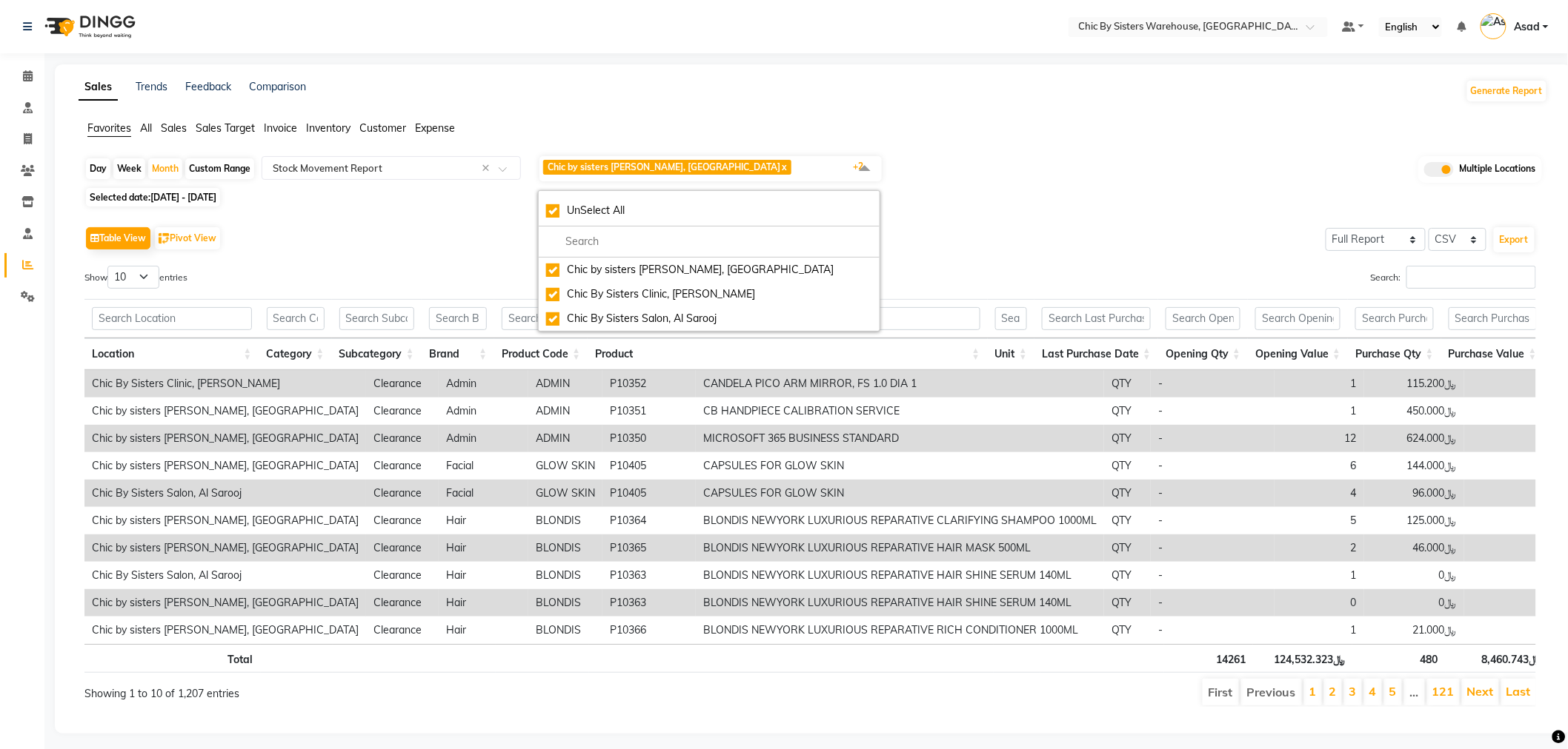
drag, startPoint x: 575, startPoint y: 648, endPoint x: 1543, endPoint y: 680, distance: 968.5
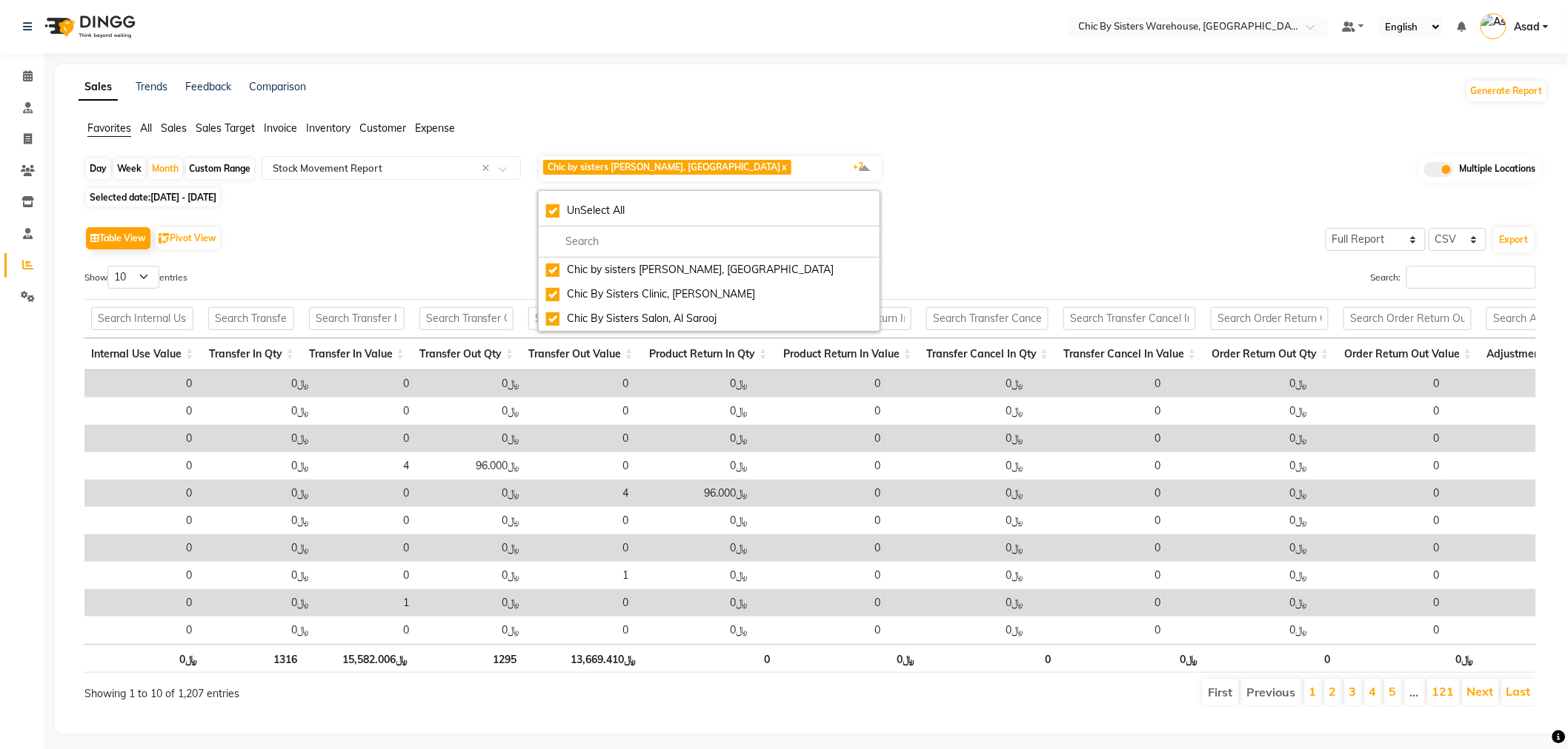
scroll to position [0, 2731]
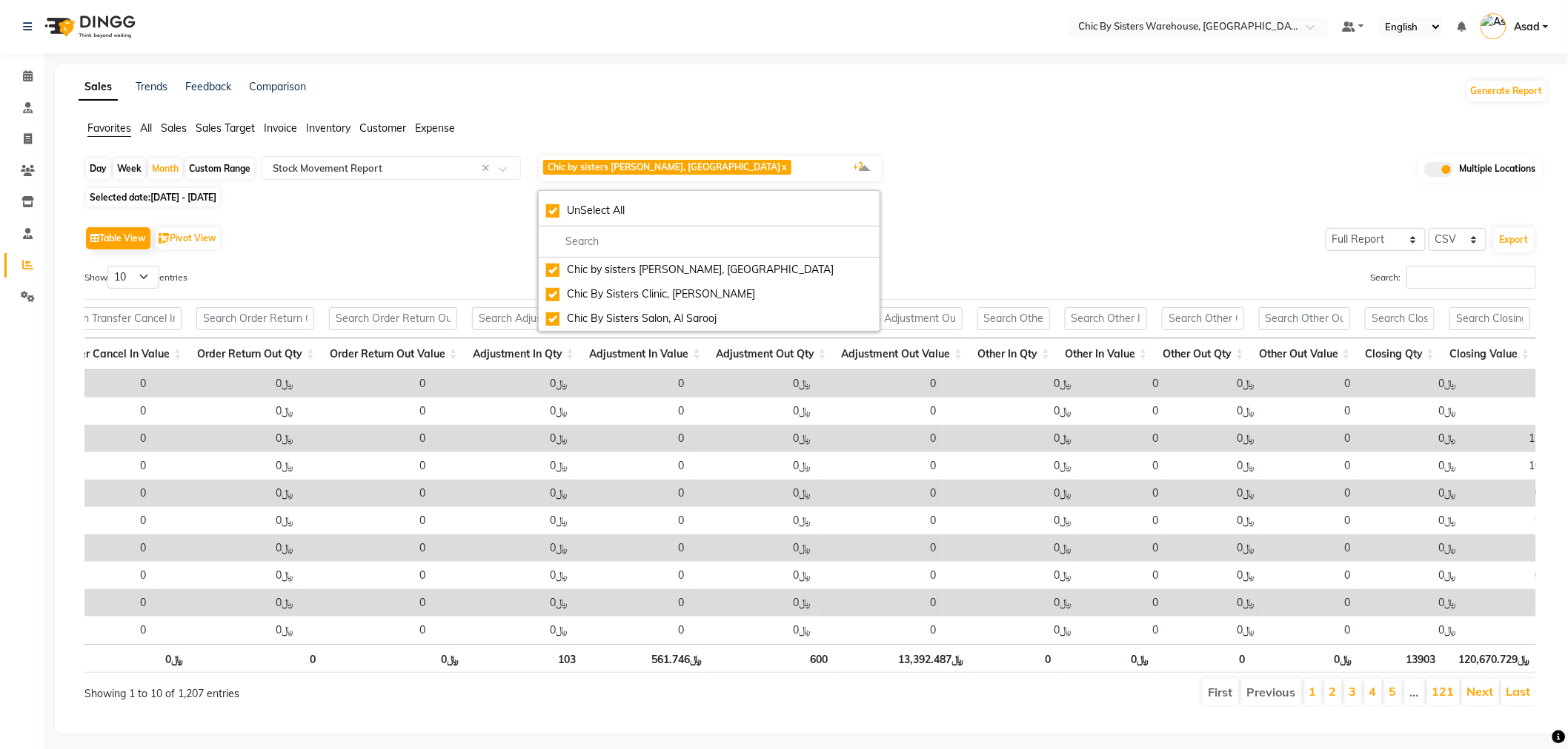
click at [209, 168] on div "Custom Range" at bounding box center [220, 169] width 69 height 21
select select "8"
select select "2025"
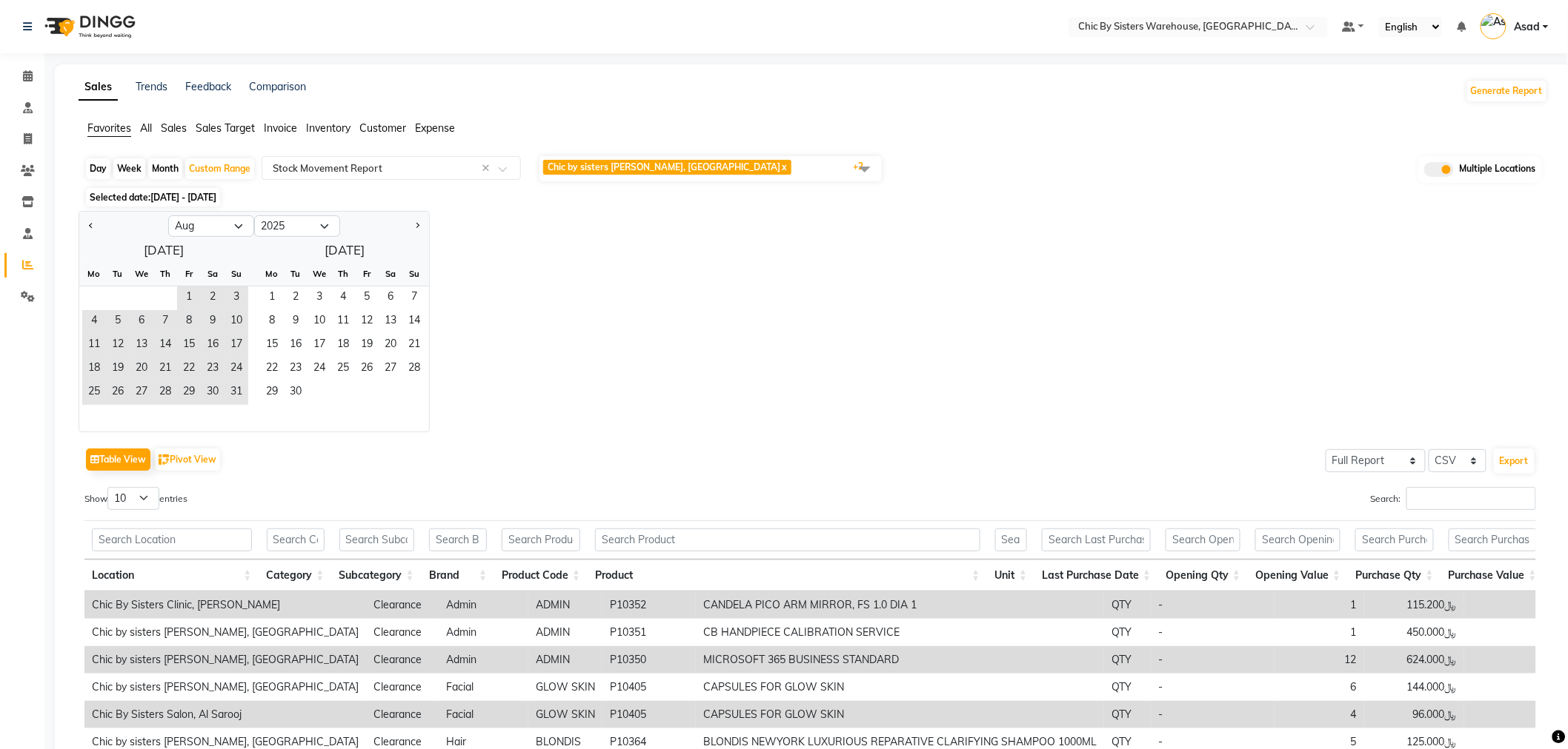
click at [107, 169] on div "Day" at bounding box center [99, 169] width 25 height 21
select select "8"
select select "2025"
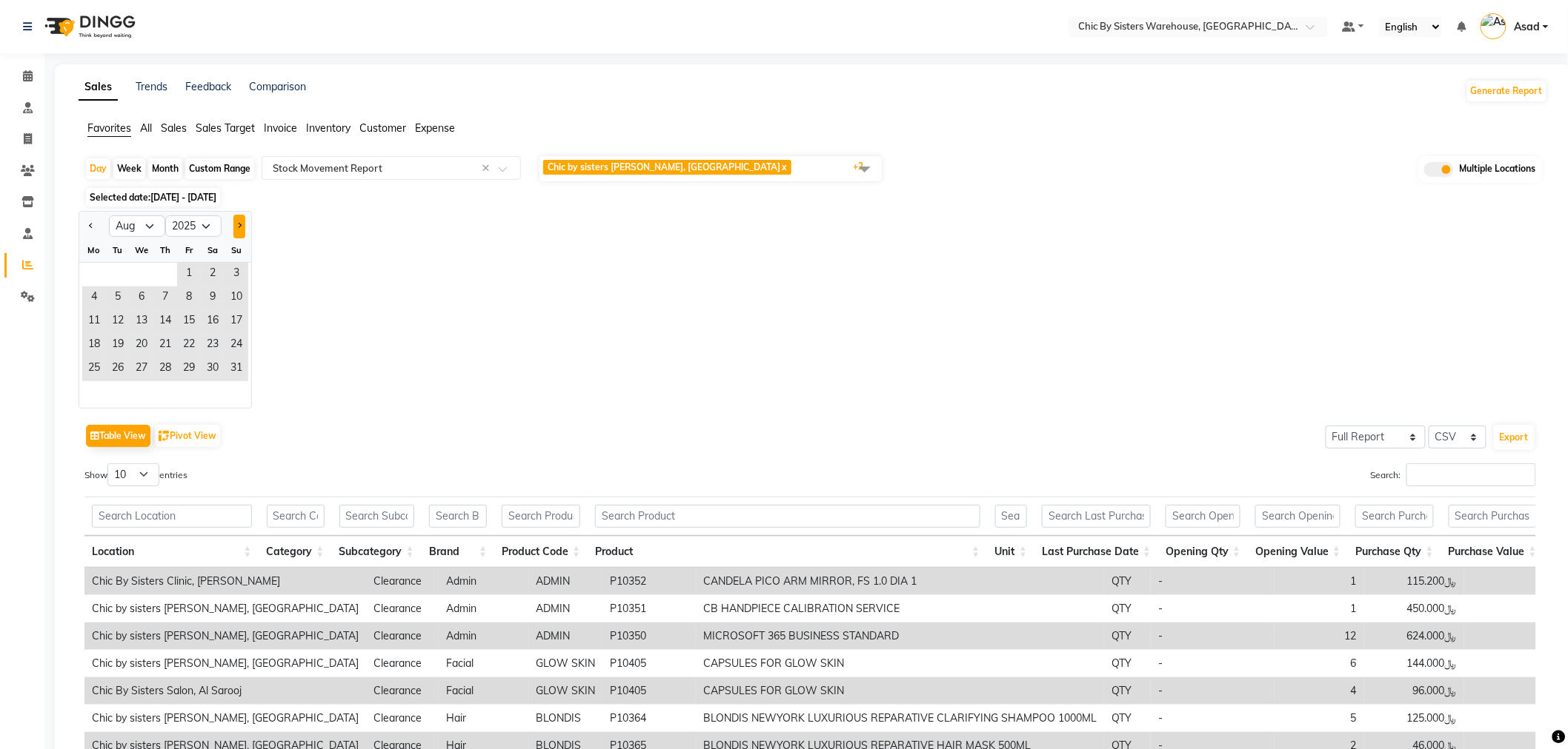
click at [235, 223] on button "Next month" at bounding box center [239, 226] width 12 height 24
select select "9"
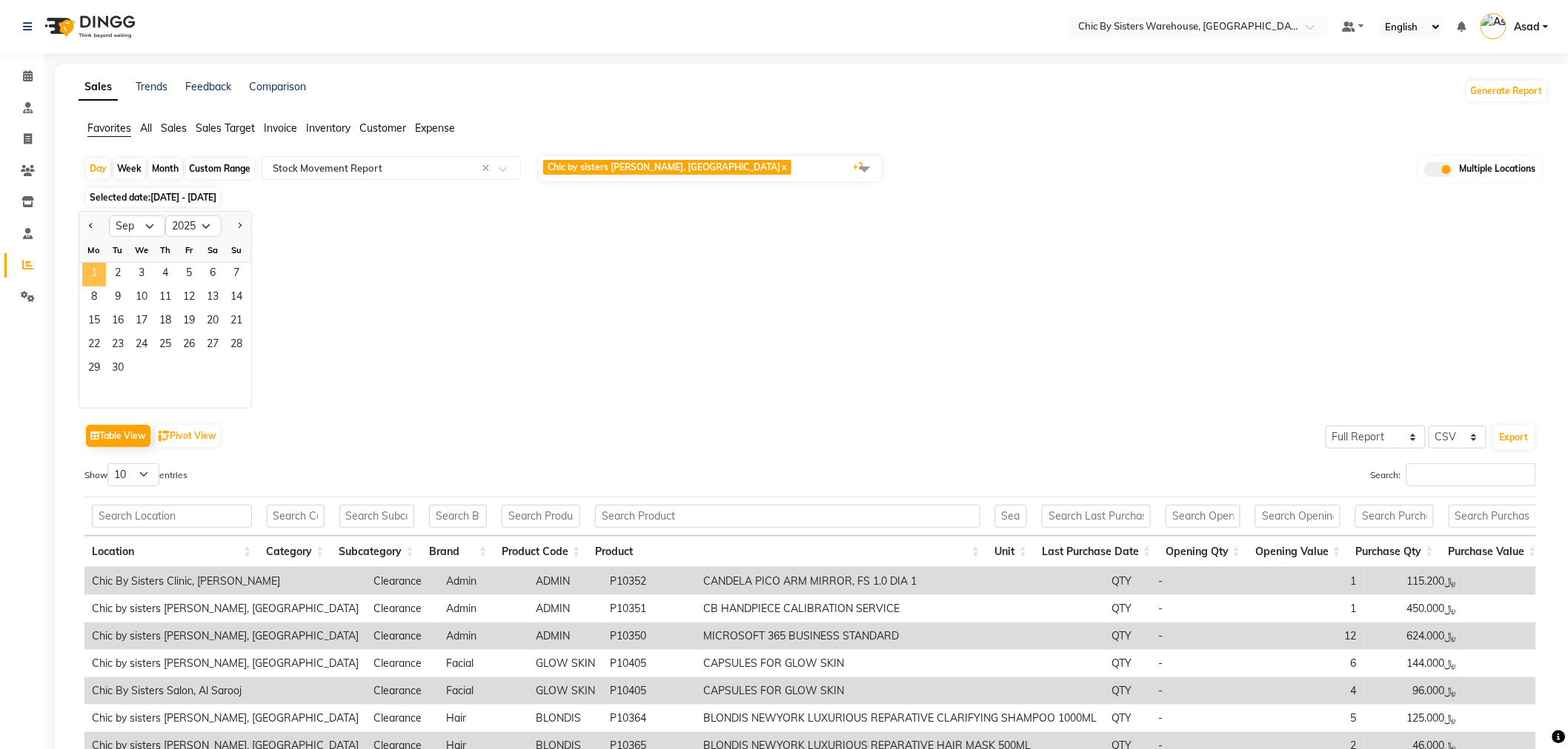
click at [97, 270] on span "1" at bounding box center [94, 275] width 24 height 24
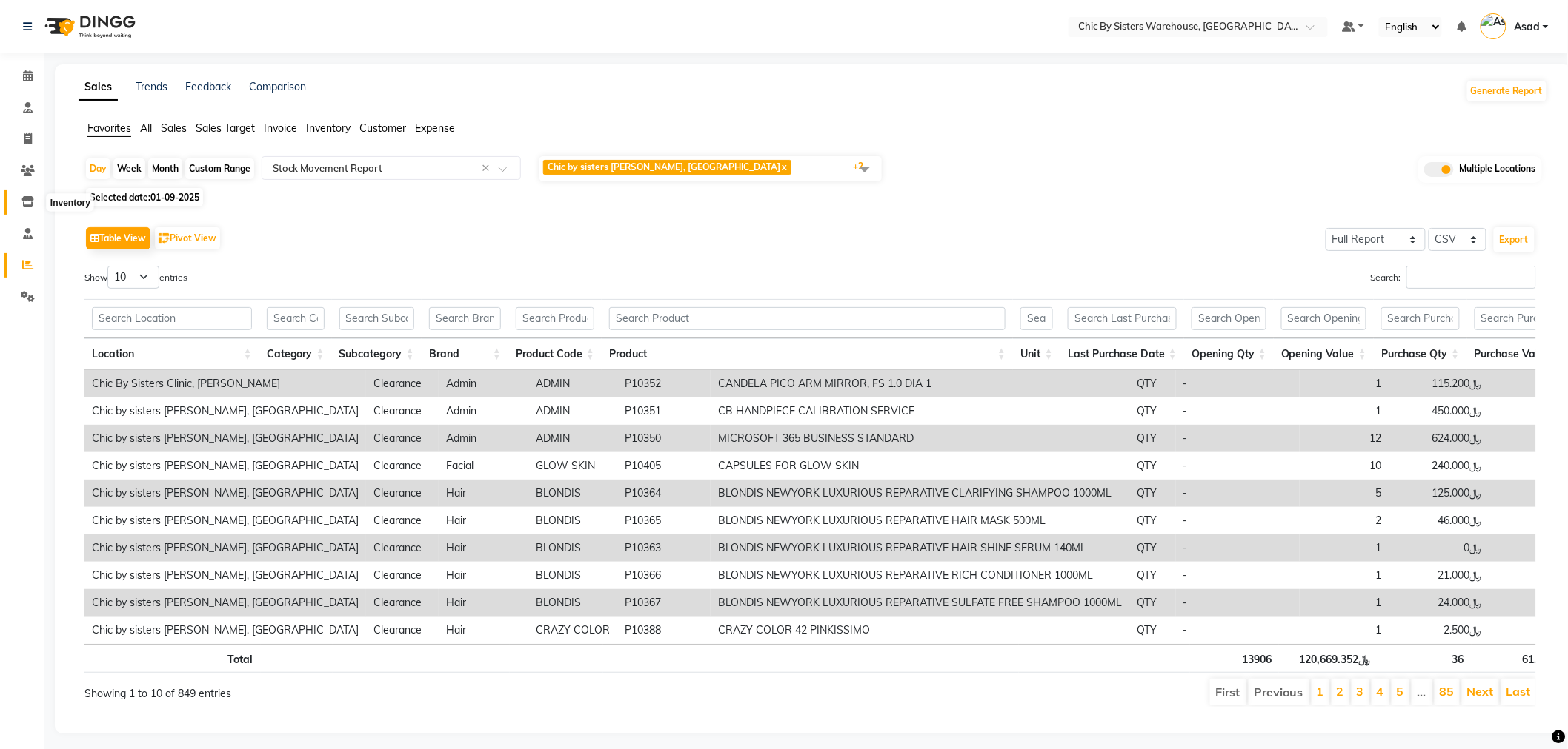
click at [26, 199] on icon at bounding box center [27, 202] width 12 height 11
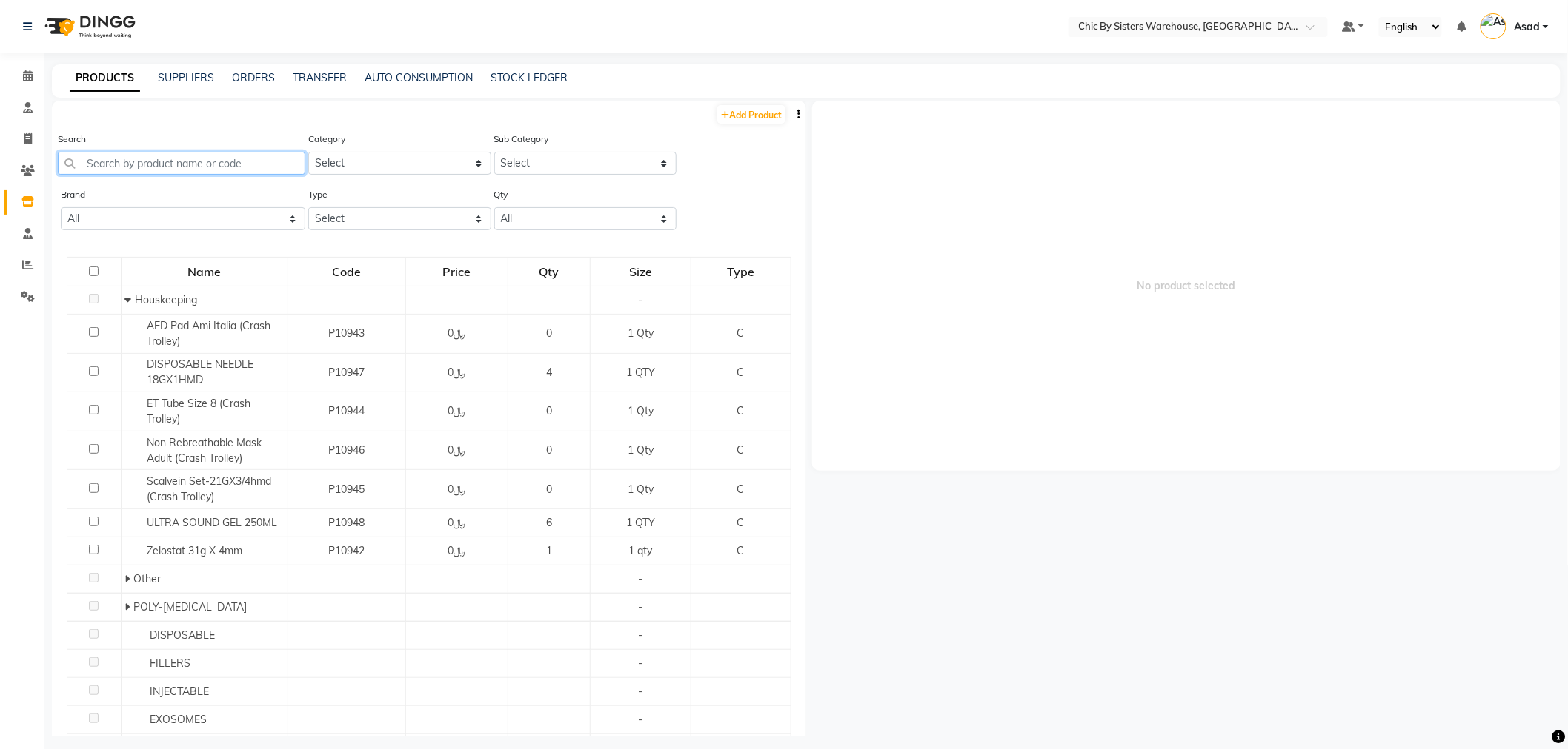
click at [253, 165] on input "text" at bounding box center [181, 163] width 247 height 23
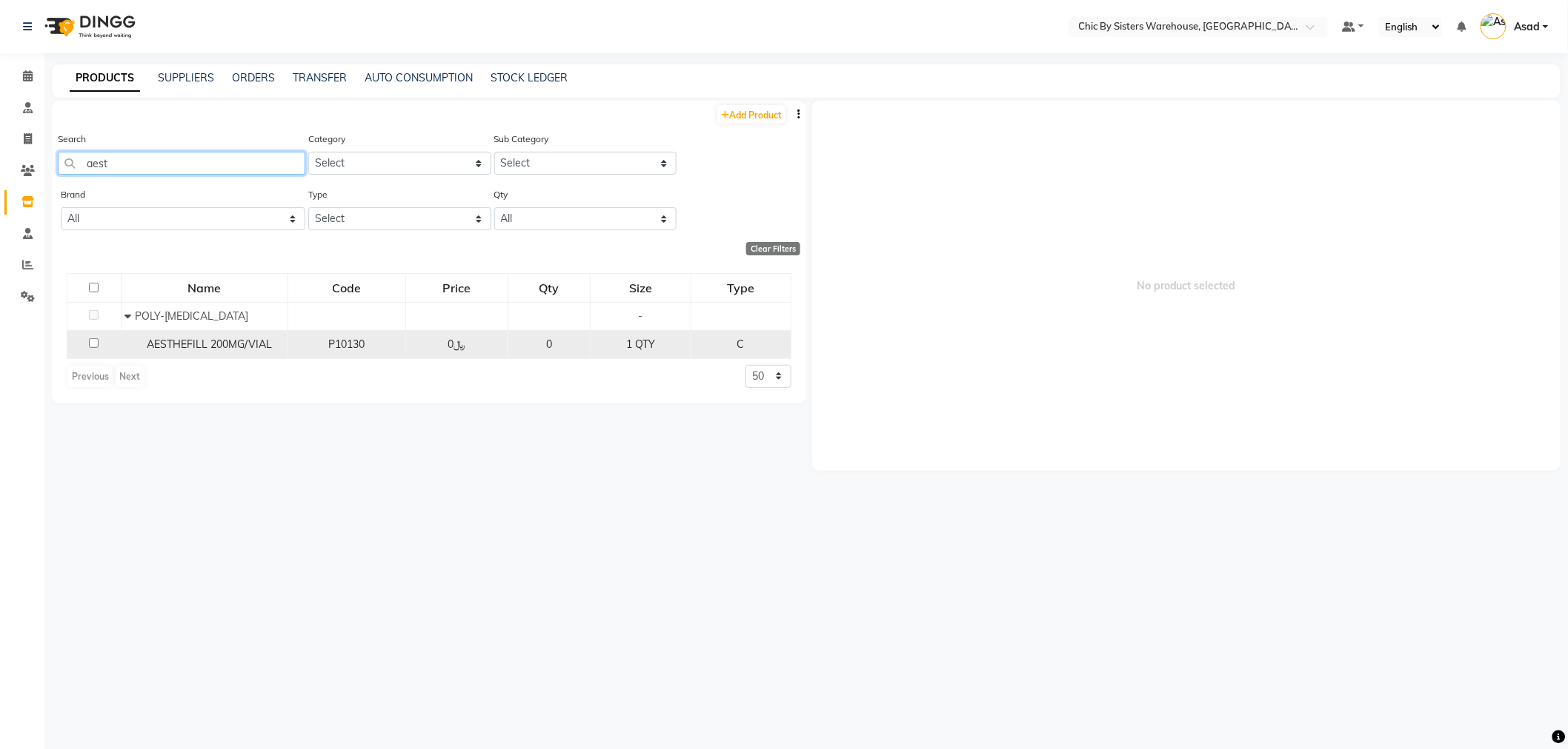
type input "aest"
click at [278, 338] on div "AESTHEFILL 200MG/VIAL" at bounding box center [203, 345] width 158 height 15
select select
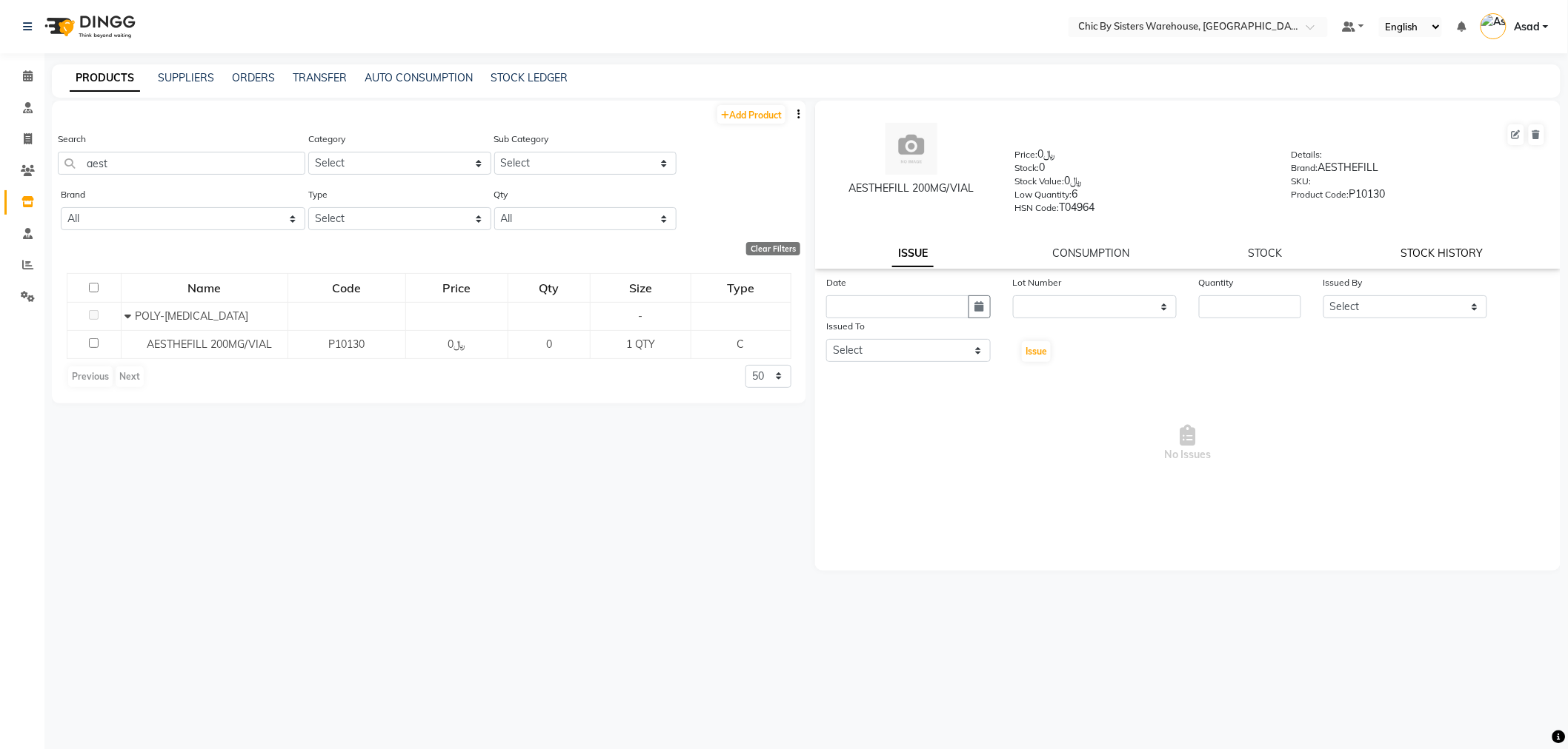
click at [1469, 253] on link "STOCK HISTORY" at bounding box center [1442, 253] width 82 height 13
select select "all"
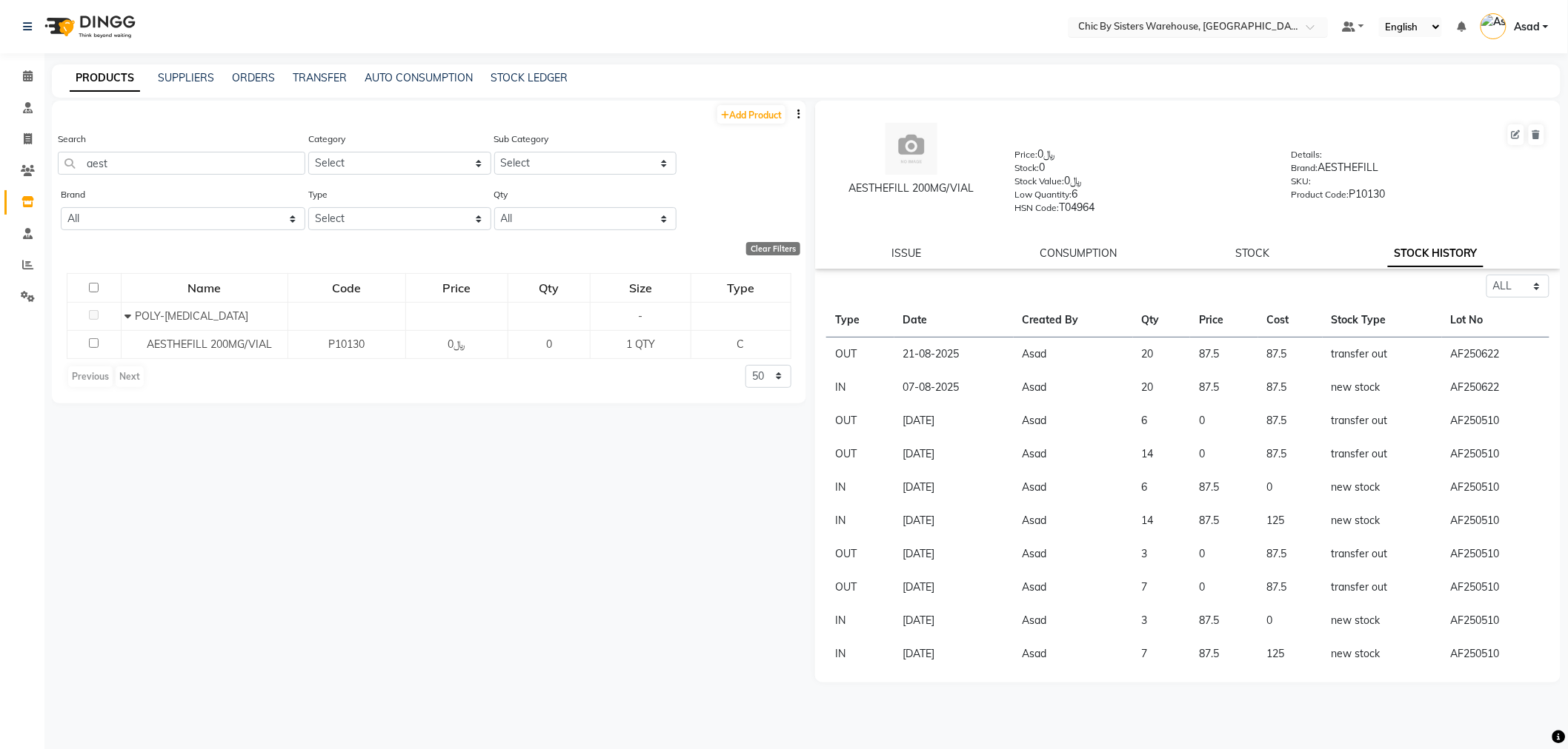
click at [1225, 23] on input "text" at bounding box center [1183, 28] width 215 height 15
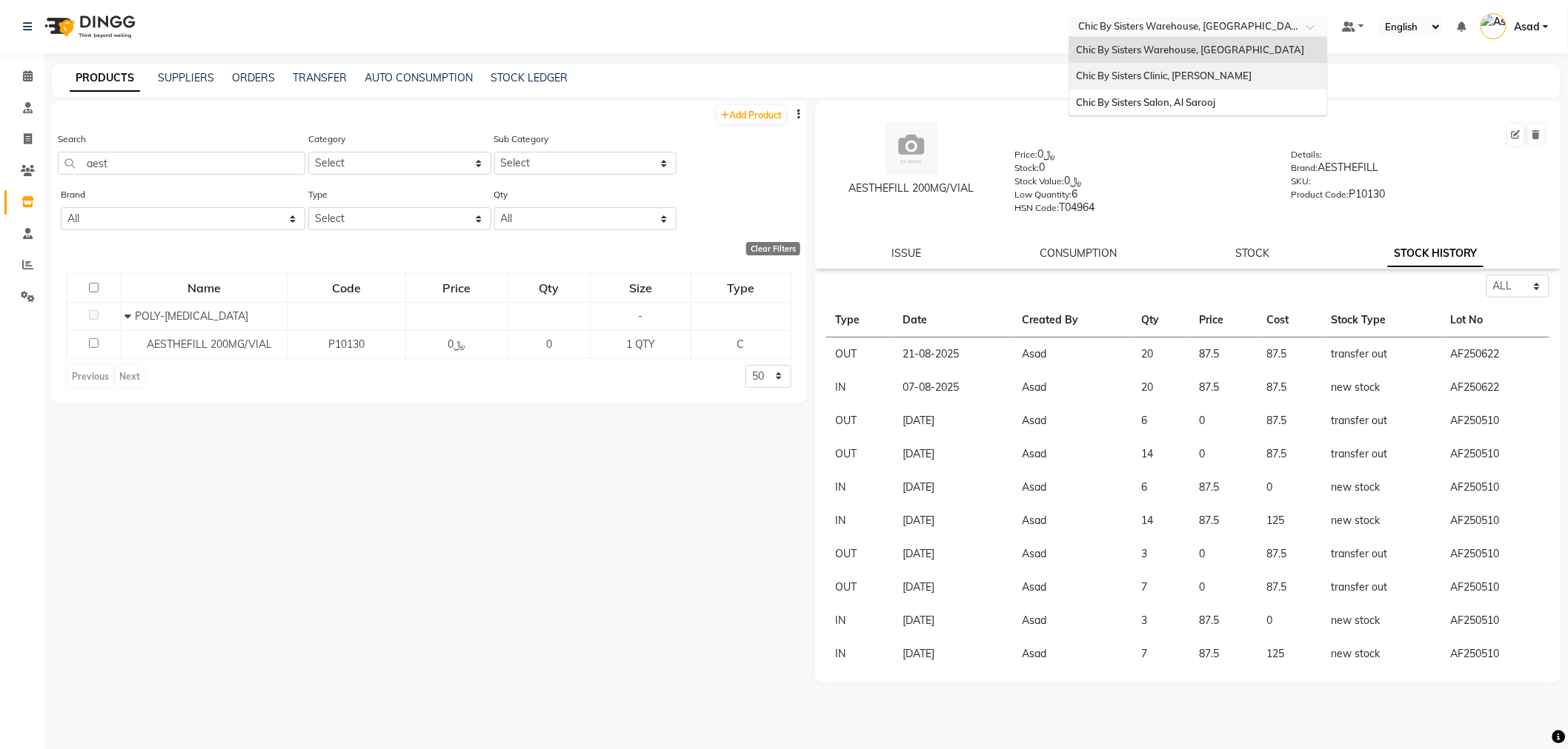
click at [1206, 64] on div "Chic By Sisters Clinic, [PERSON_NAME]" at bounding box center [1199, 76] width 258 height 27
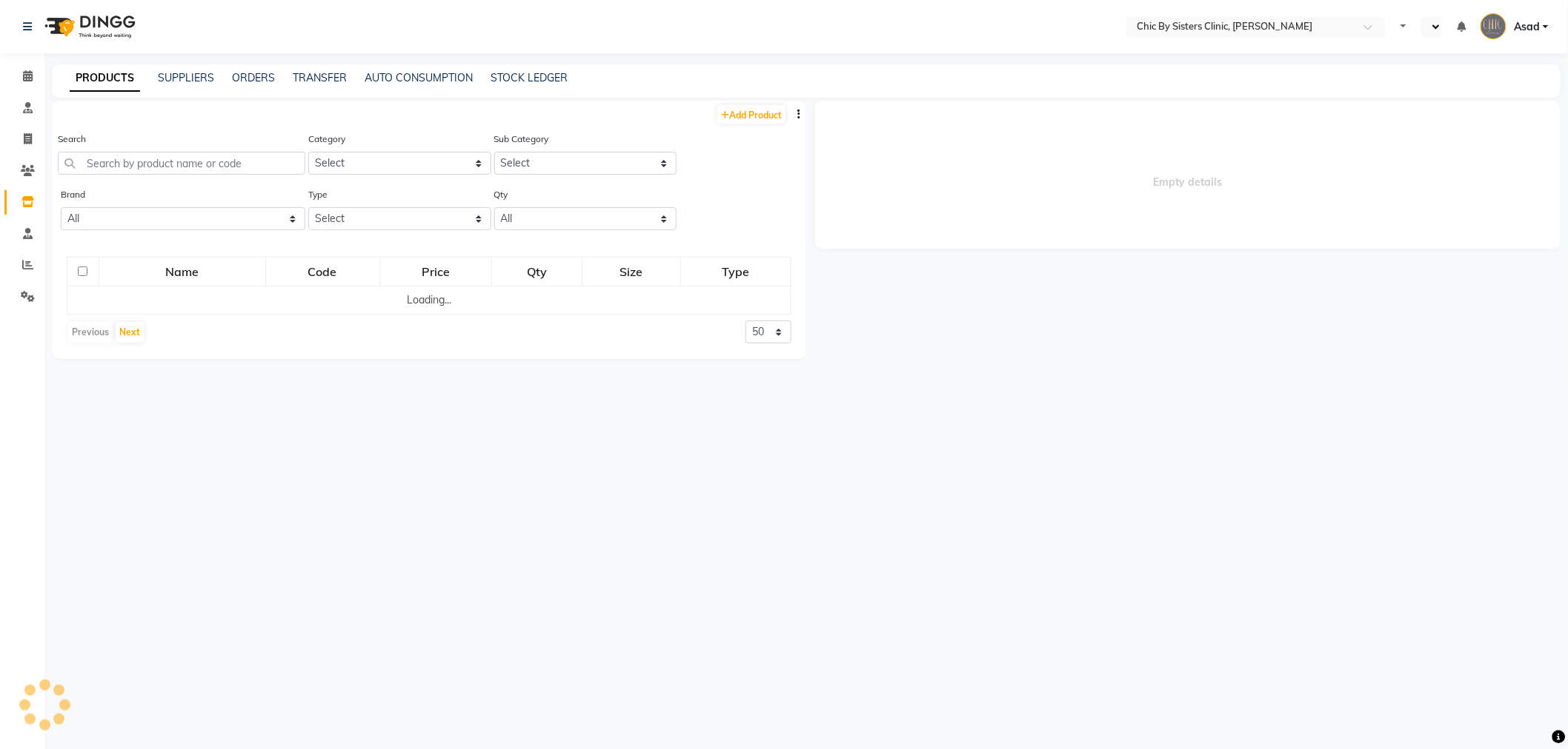
select select "en"
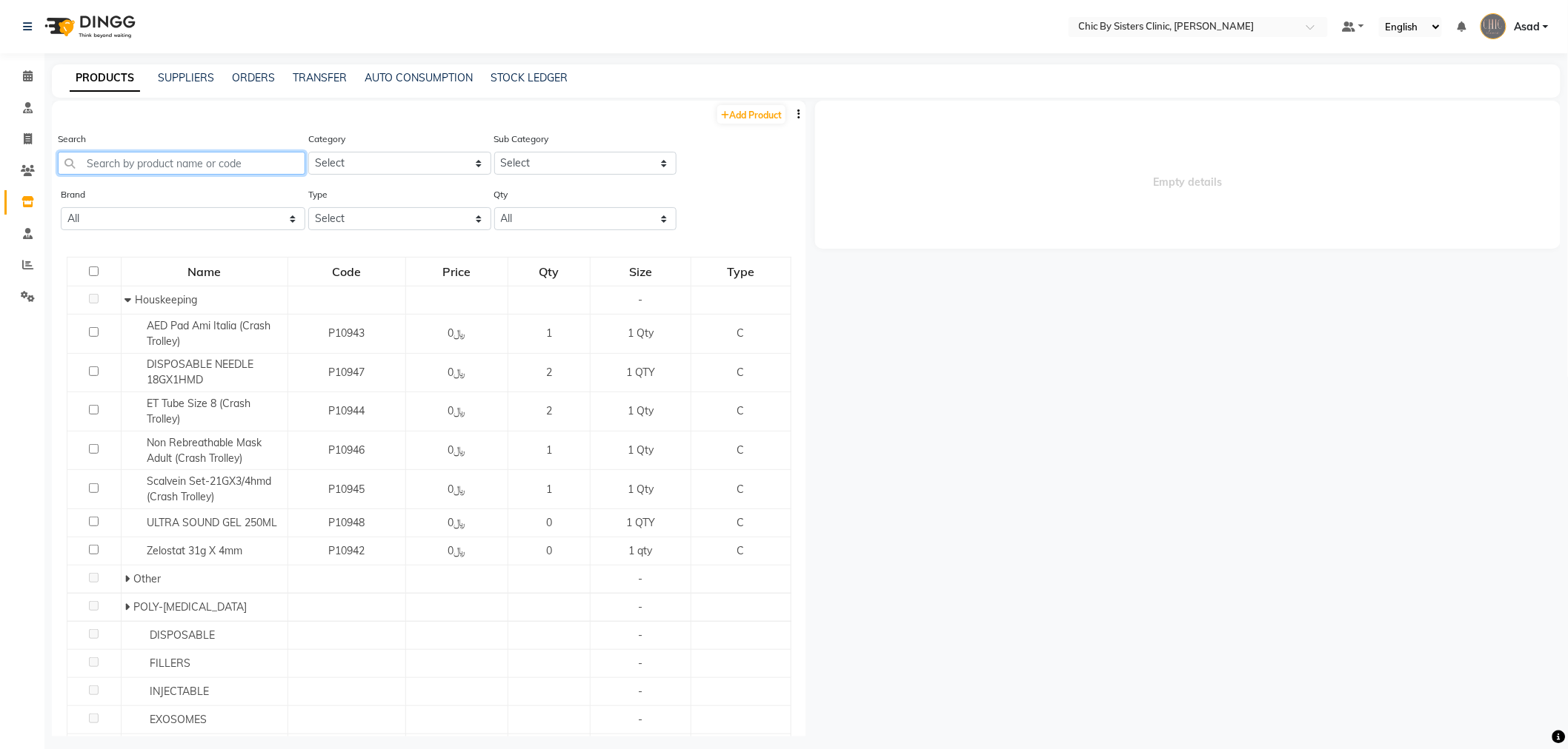
click at [204, 165] on input "text" at bounding box center [181, 163] width 247 height 23
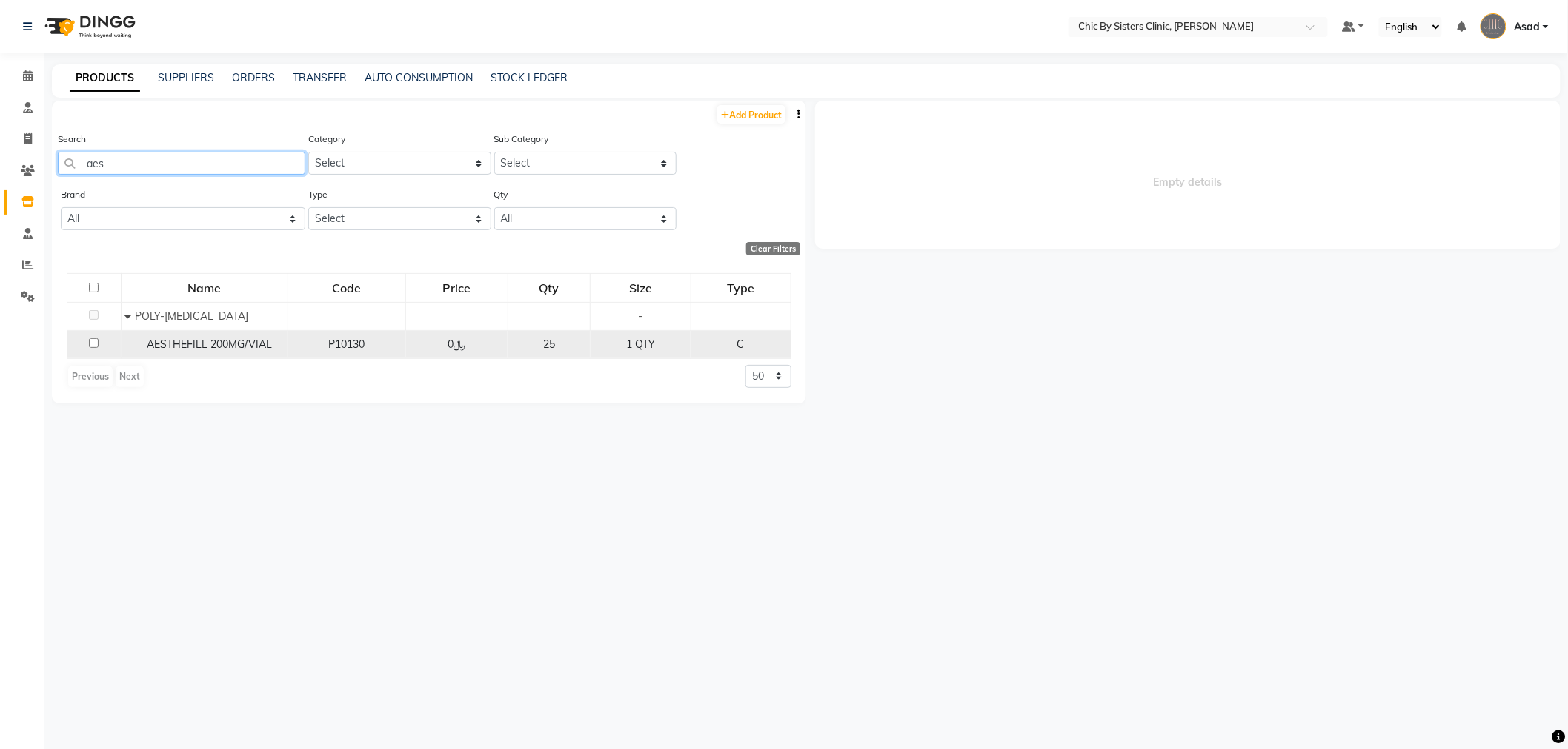
type input "aes"
click at [373, 349] on div "P10130" at bounding box center [347, 345] width 106 height 15
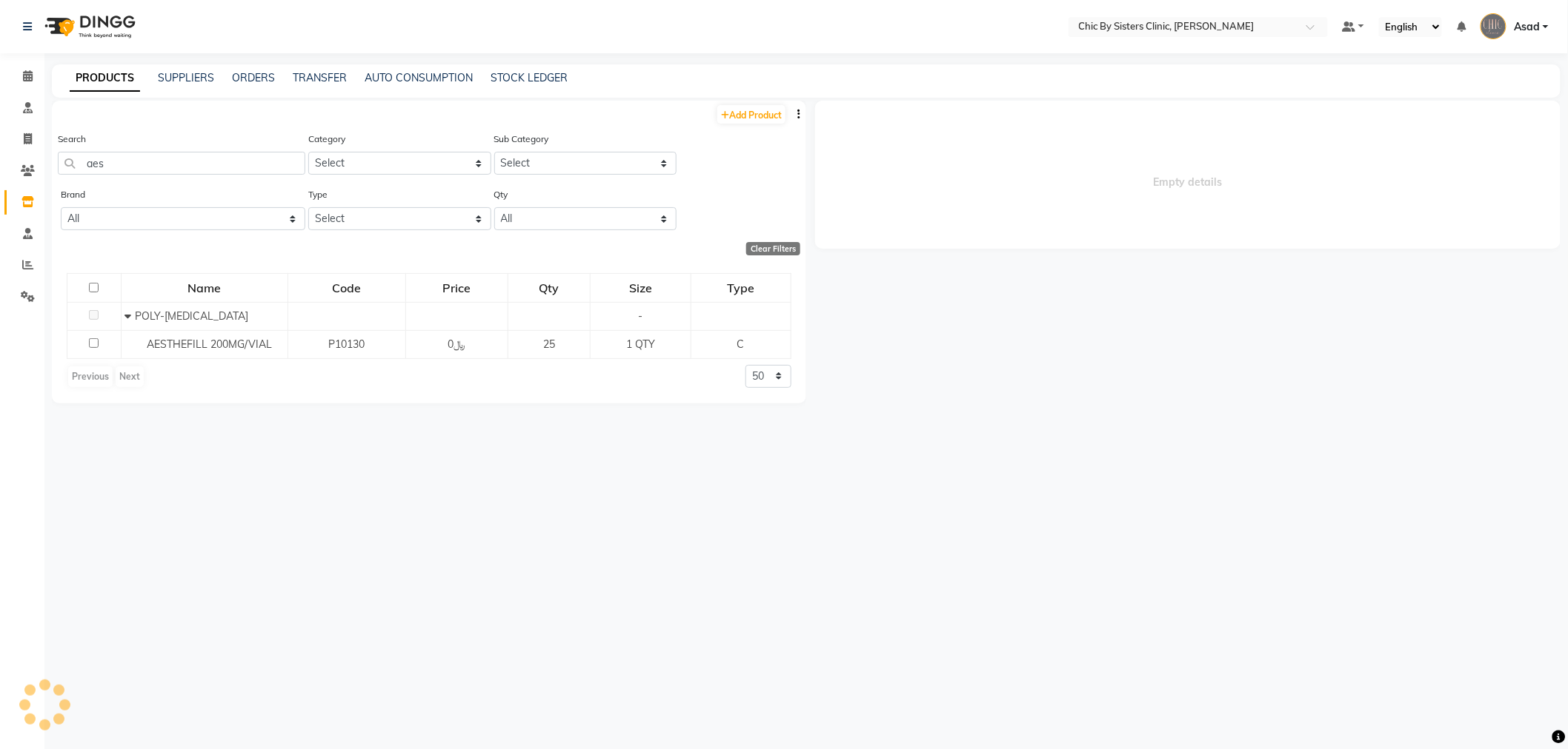
select select
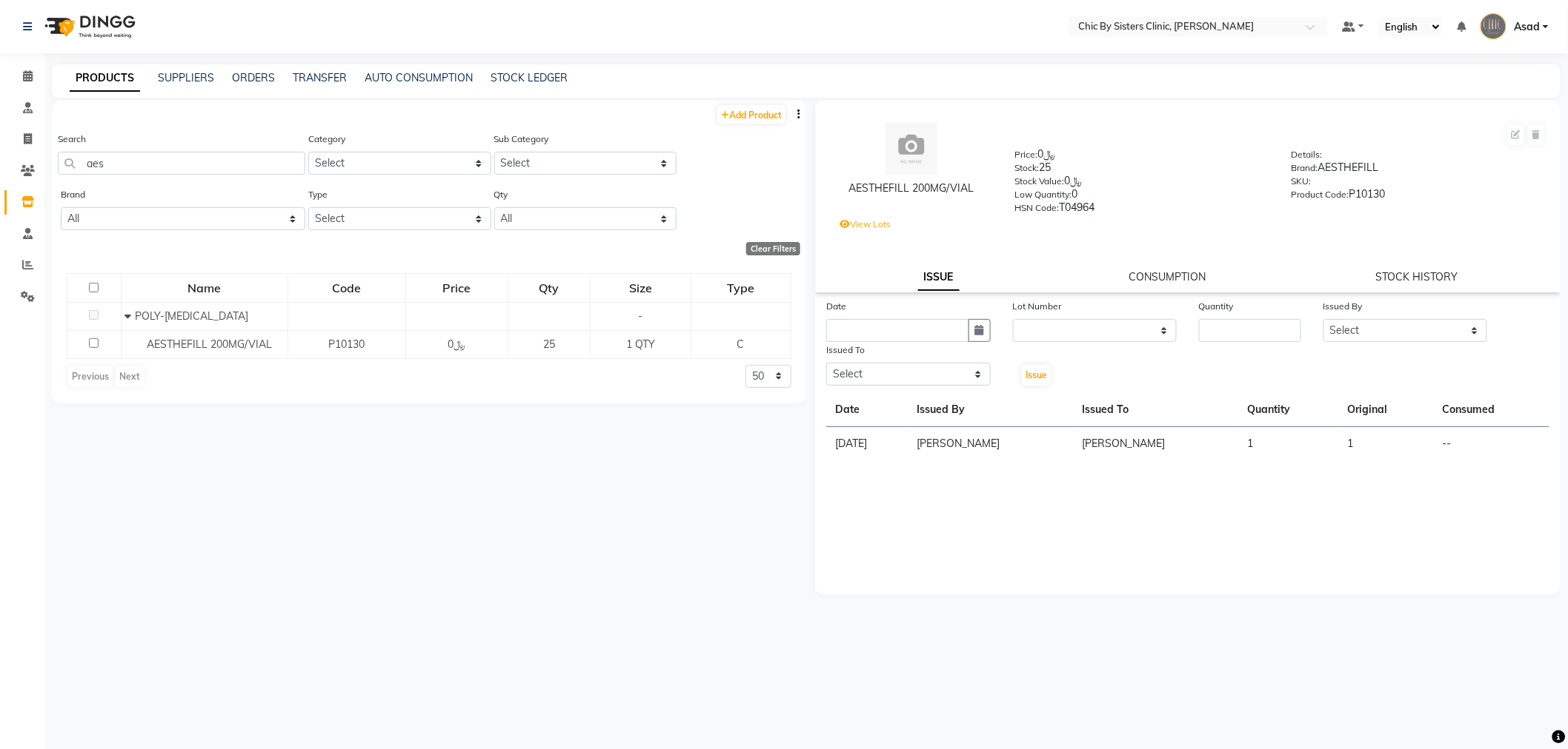
click at [1470, 409] on th "Consumed" at bounding box center [1491, 410] width 116 height 34
click at [1388, 277] on link "STOCK HISTORY" at bounding box center [1416, 276] width 82 height 13
select select "all"
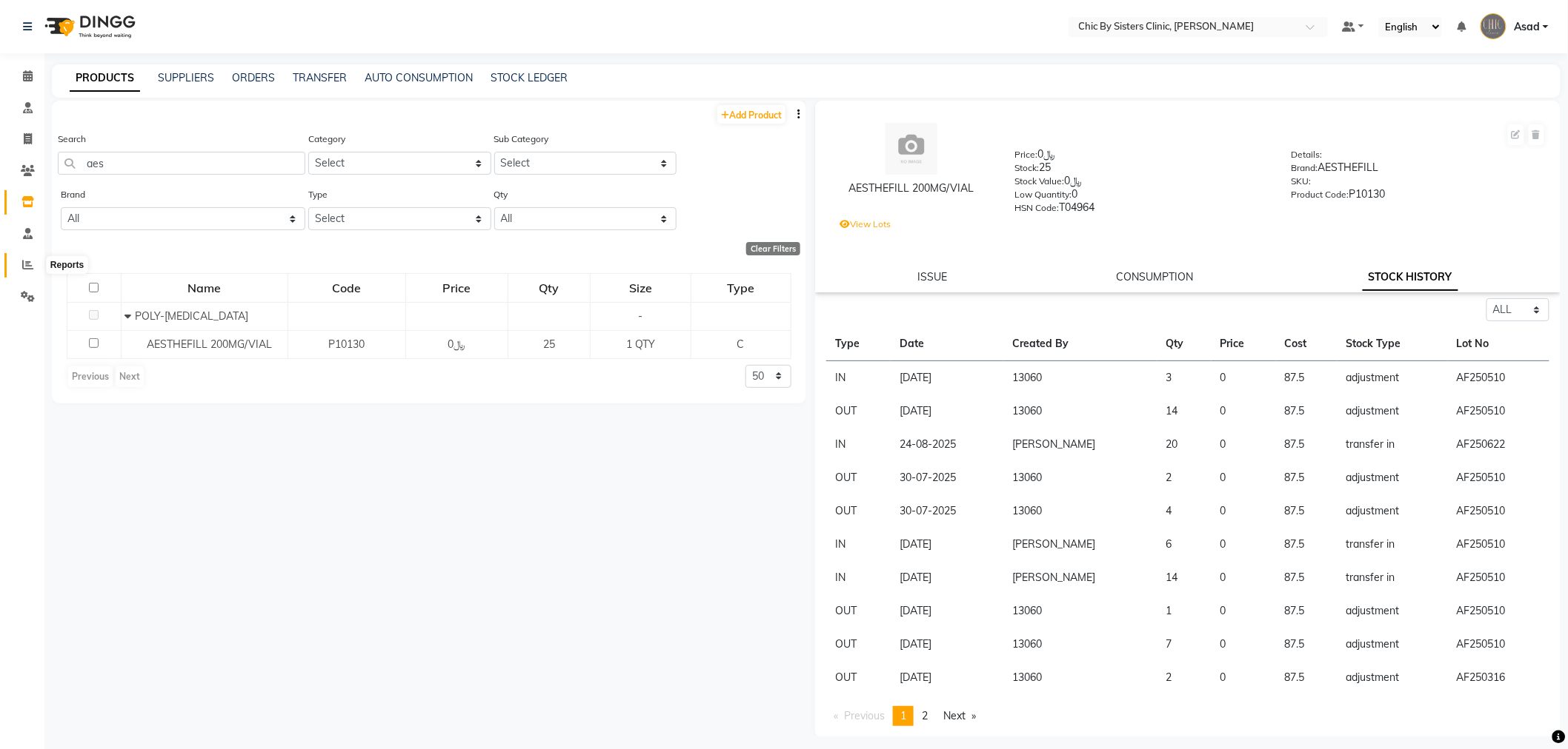
click at [26, 262] on icon at bounding box center [27, 265] width 11 height 11
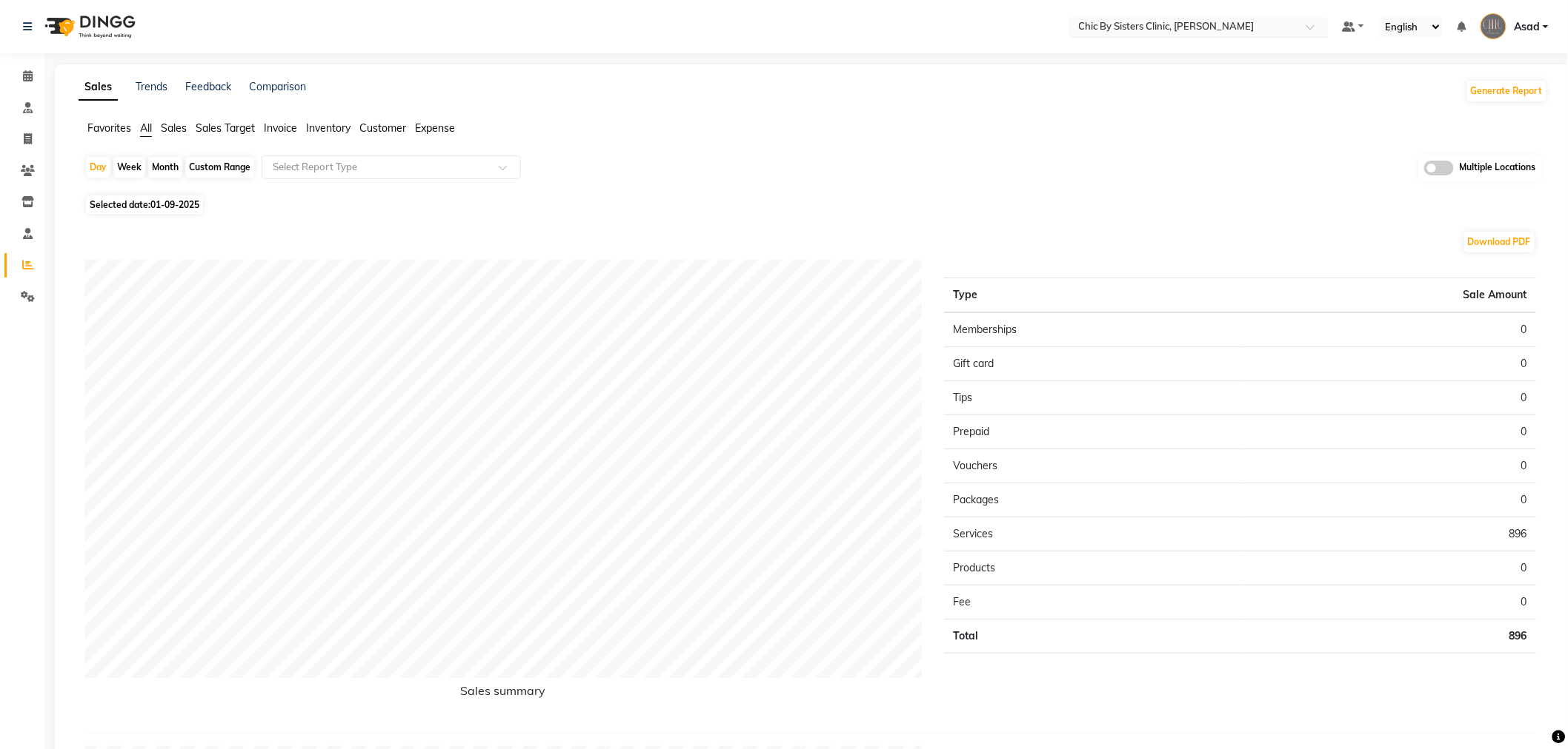
click at [1176, 23] on input "text" at bounding box center [1183, 28] width 215 height 15
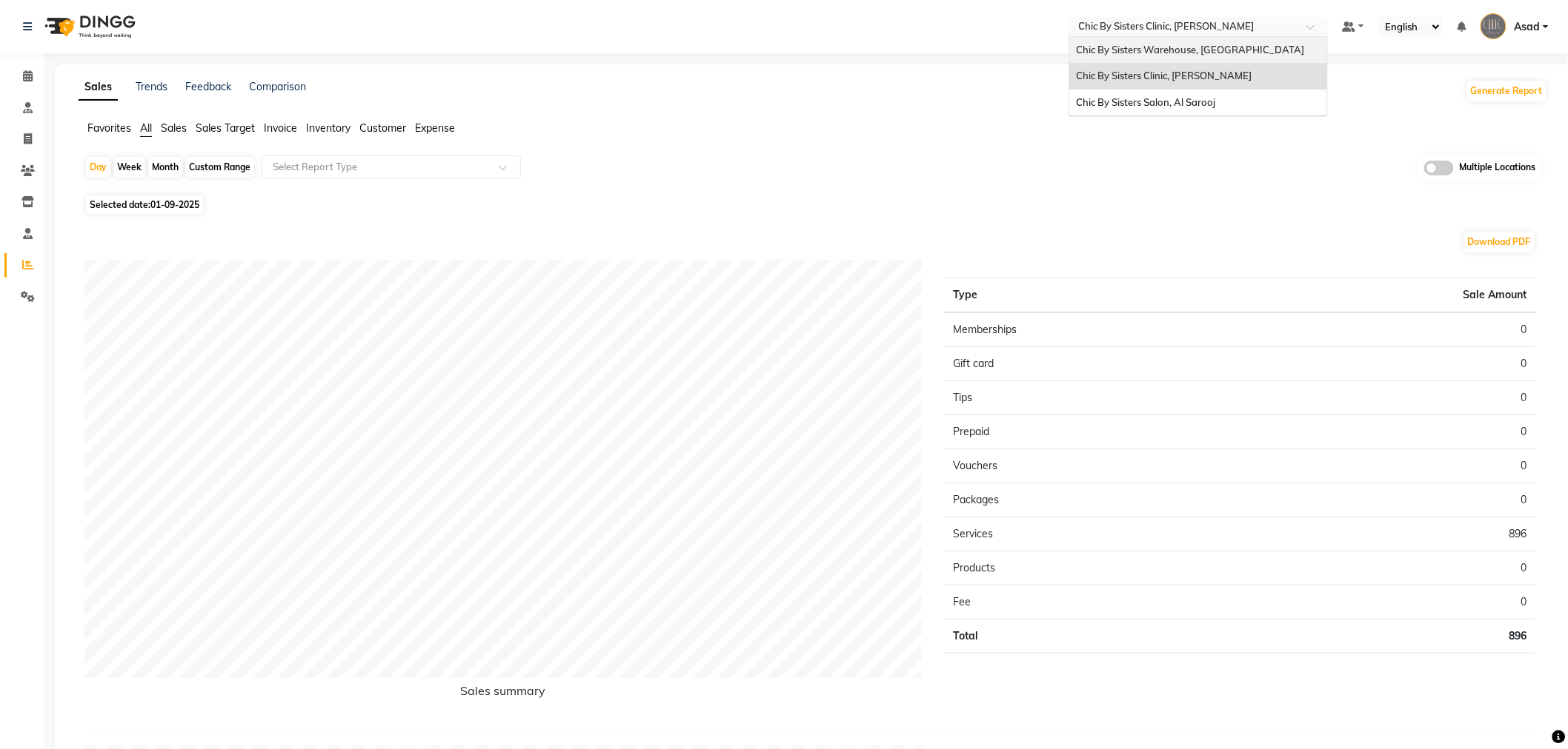
click at [1171, 39] on div "Chic By Sisters Warehouse, [GEOGRAPHIC_DATA]" at bounding box center [1199, 50] width 258 height 27
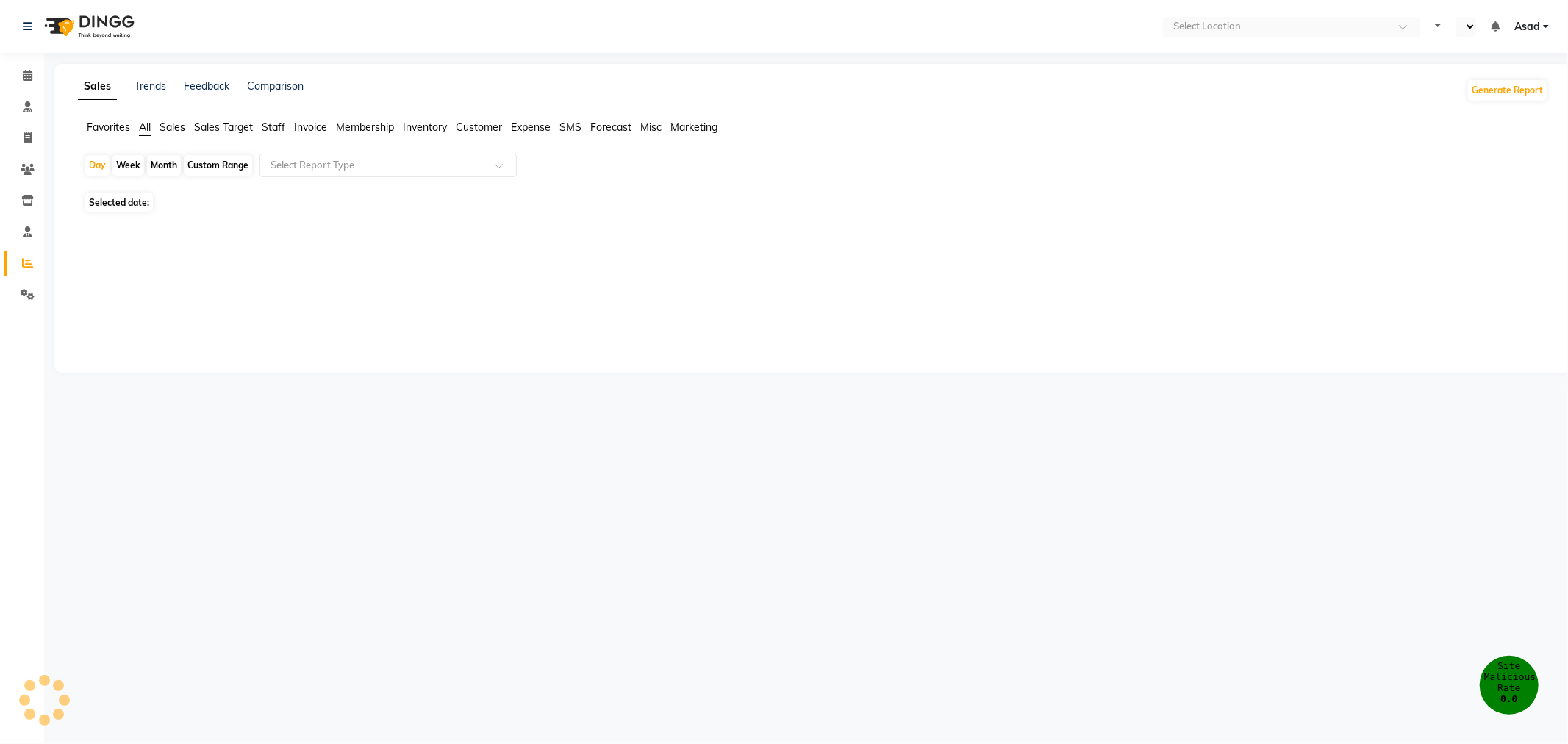
select select "en"
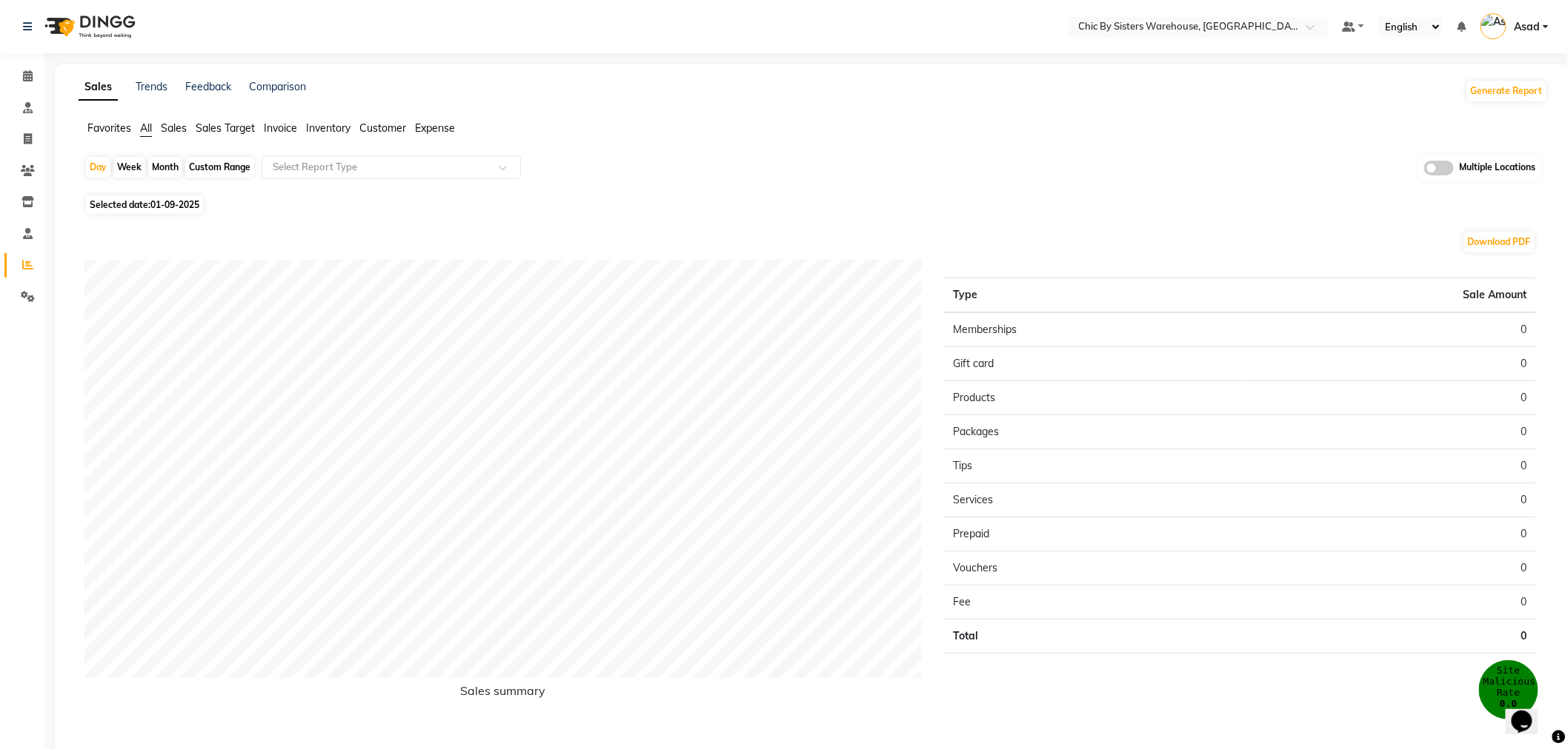
click at [94, 134] on span "Favorites" at bounding box center [109, 128] width 44 height 13
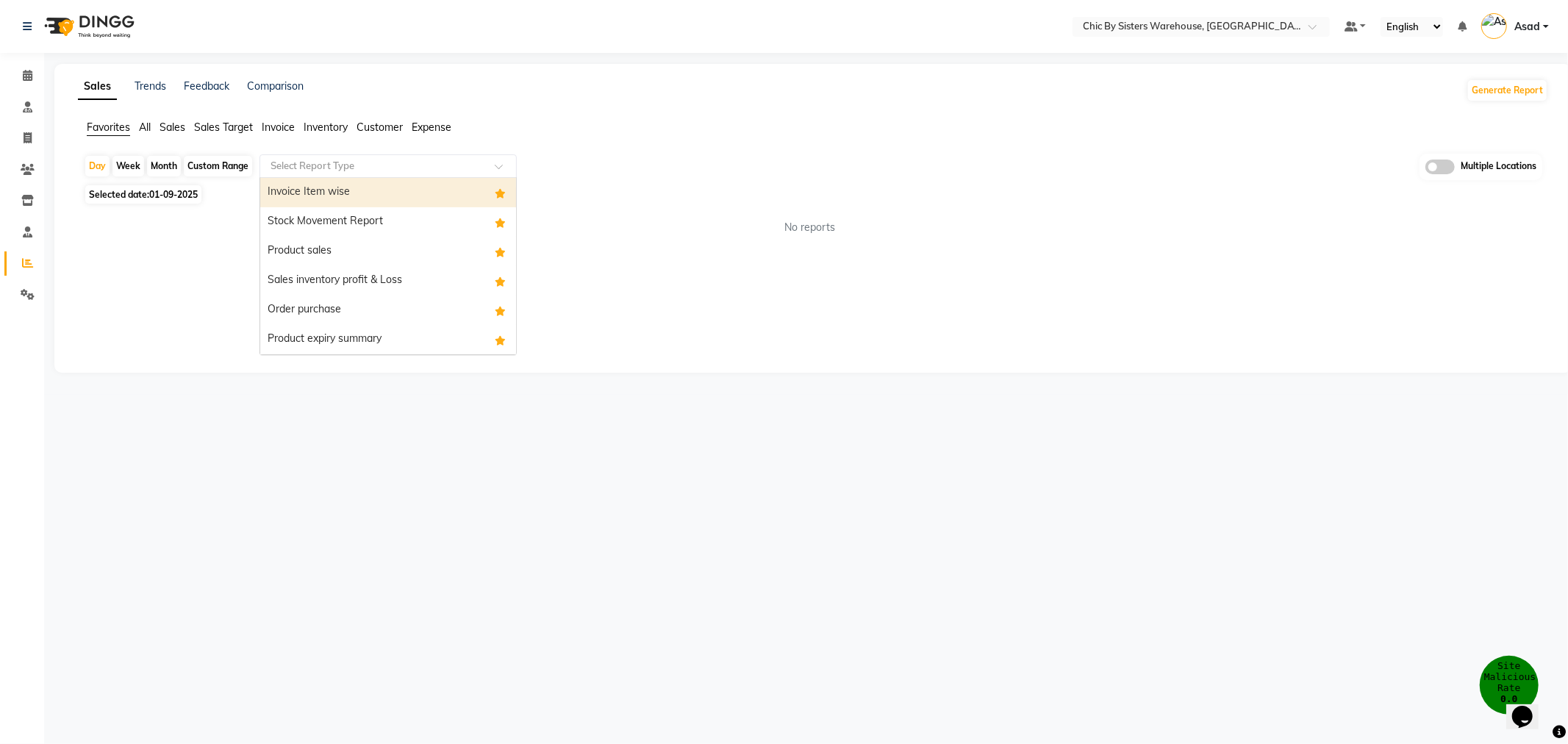
click at [339, 170] on input "text" at bounding box center [373, 166] width 212 height 15
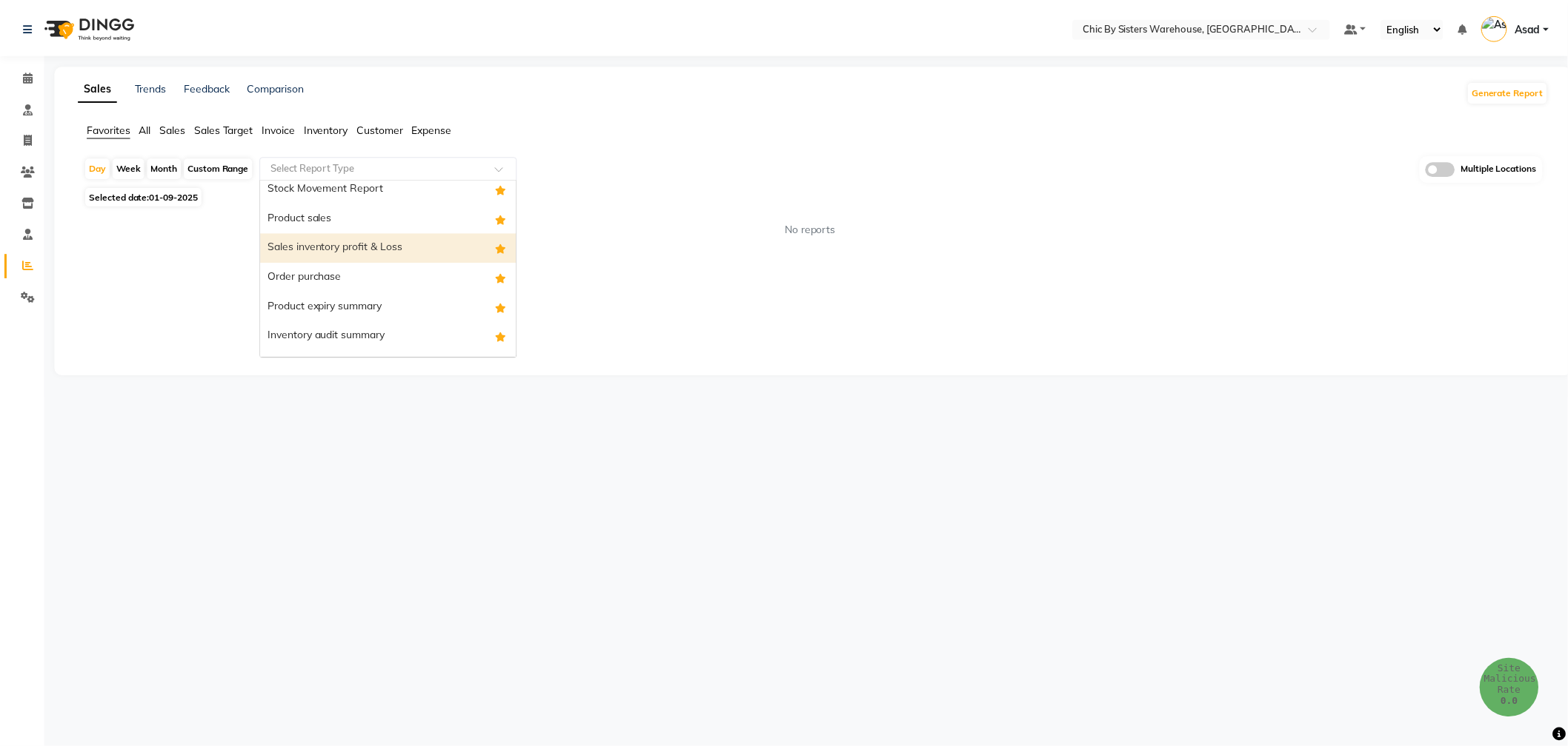
scroll to position [87, 0]
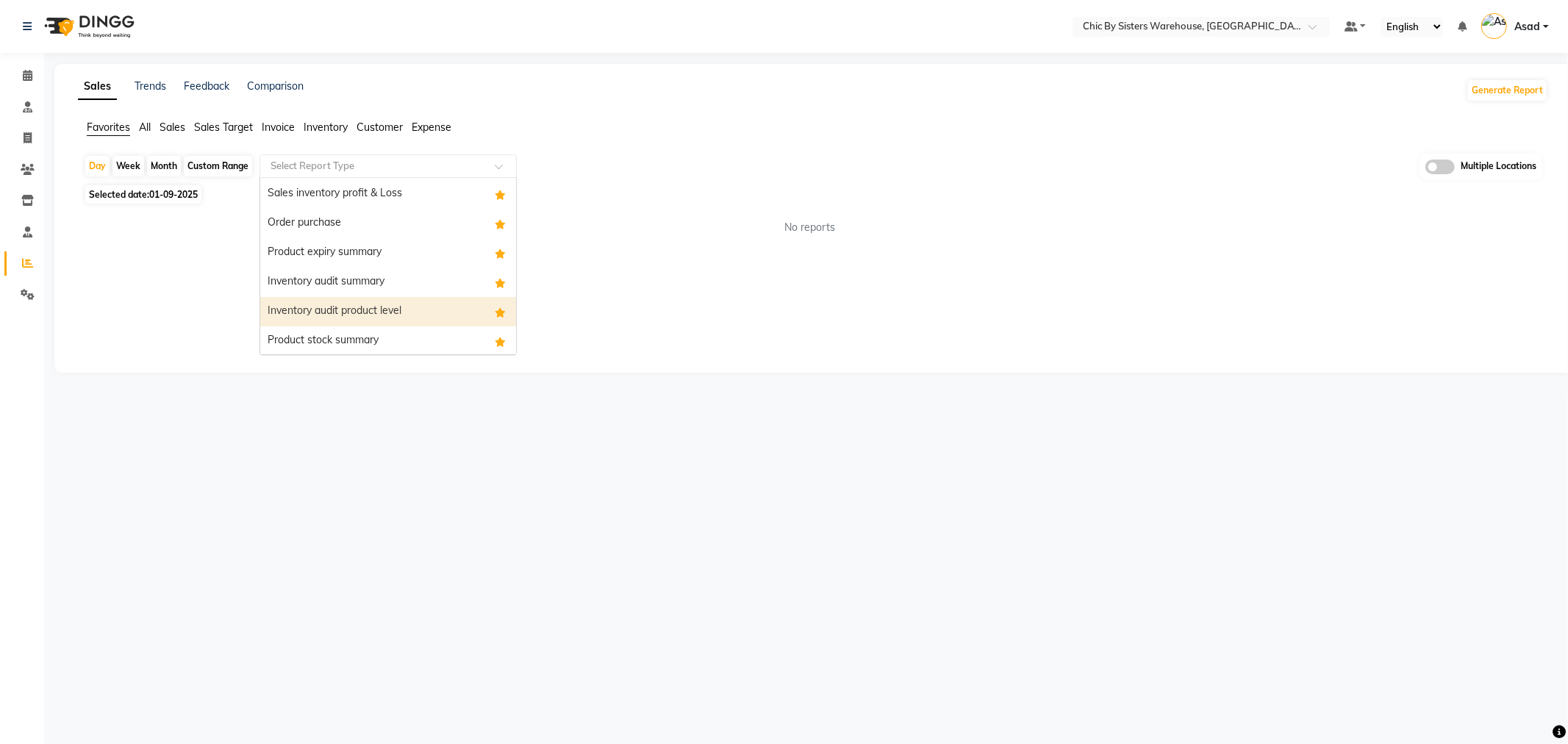
click at [376, 297] on div "Inventory audit product level" at bounding box center [388, 311] width 256 height 29
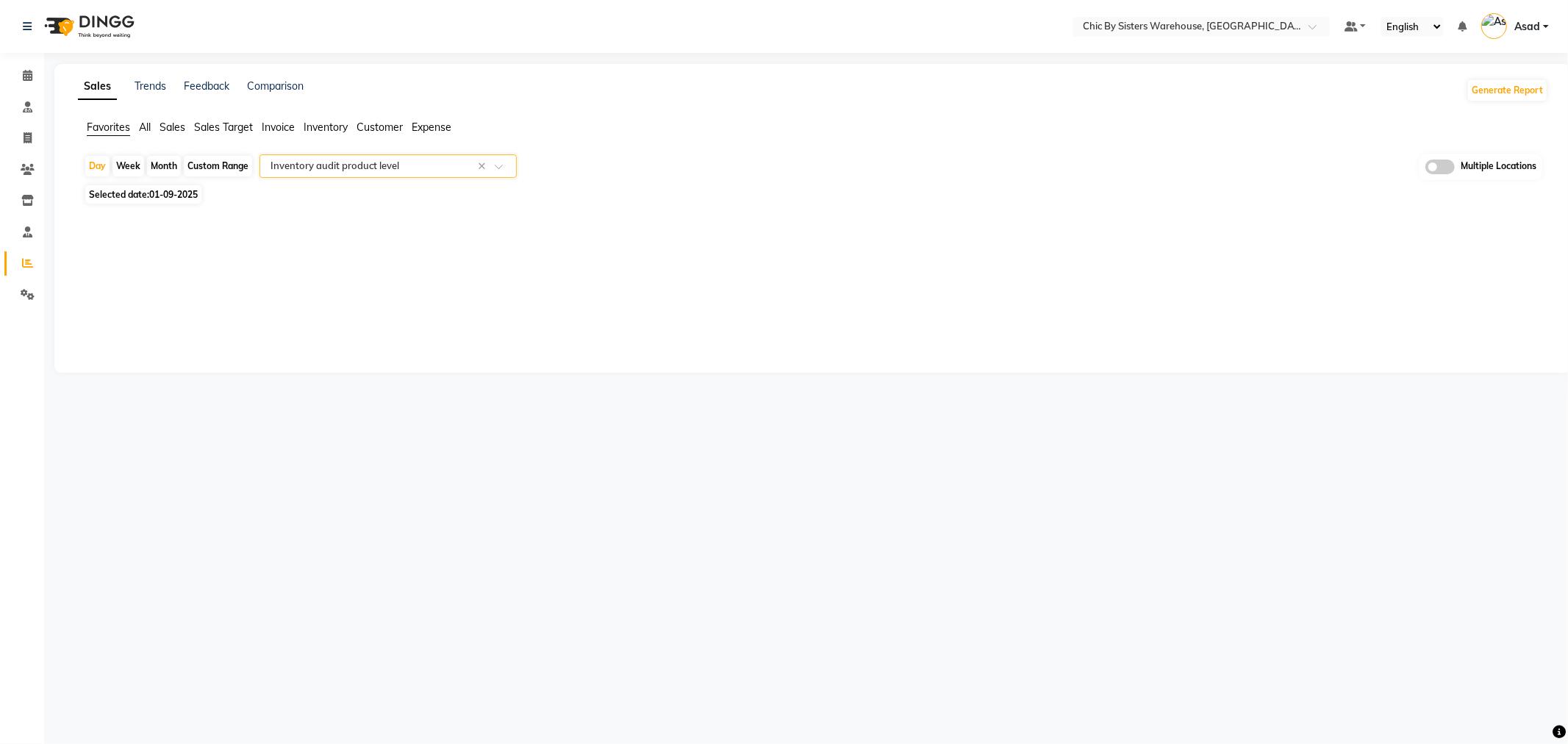
click at [1449, 164] on span at bounding box center [1439, 167] width 29 height 15
click at [1425, 169] on input "checkbox" at bounding box center [1425, 169] width 0 height 0
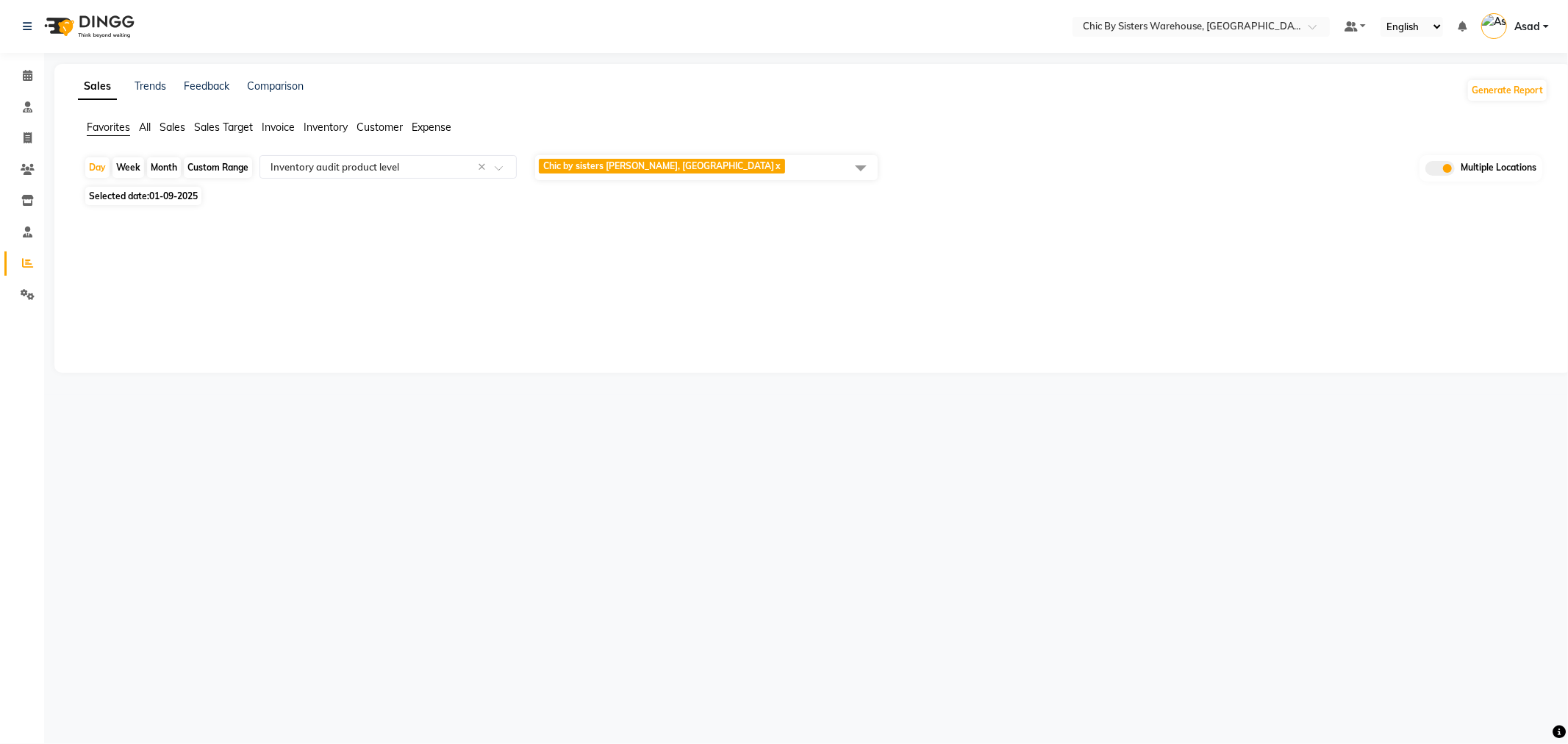
click at [758, 157] on span "Chic by sisters [PERSON_NAME], [GEOGRAPHIC_DATA] x" at bounding box center [706, 167] width 342 height 25
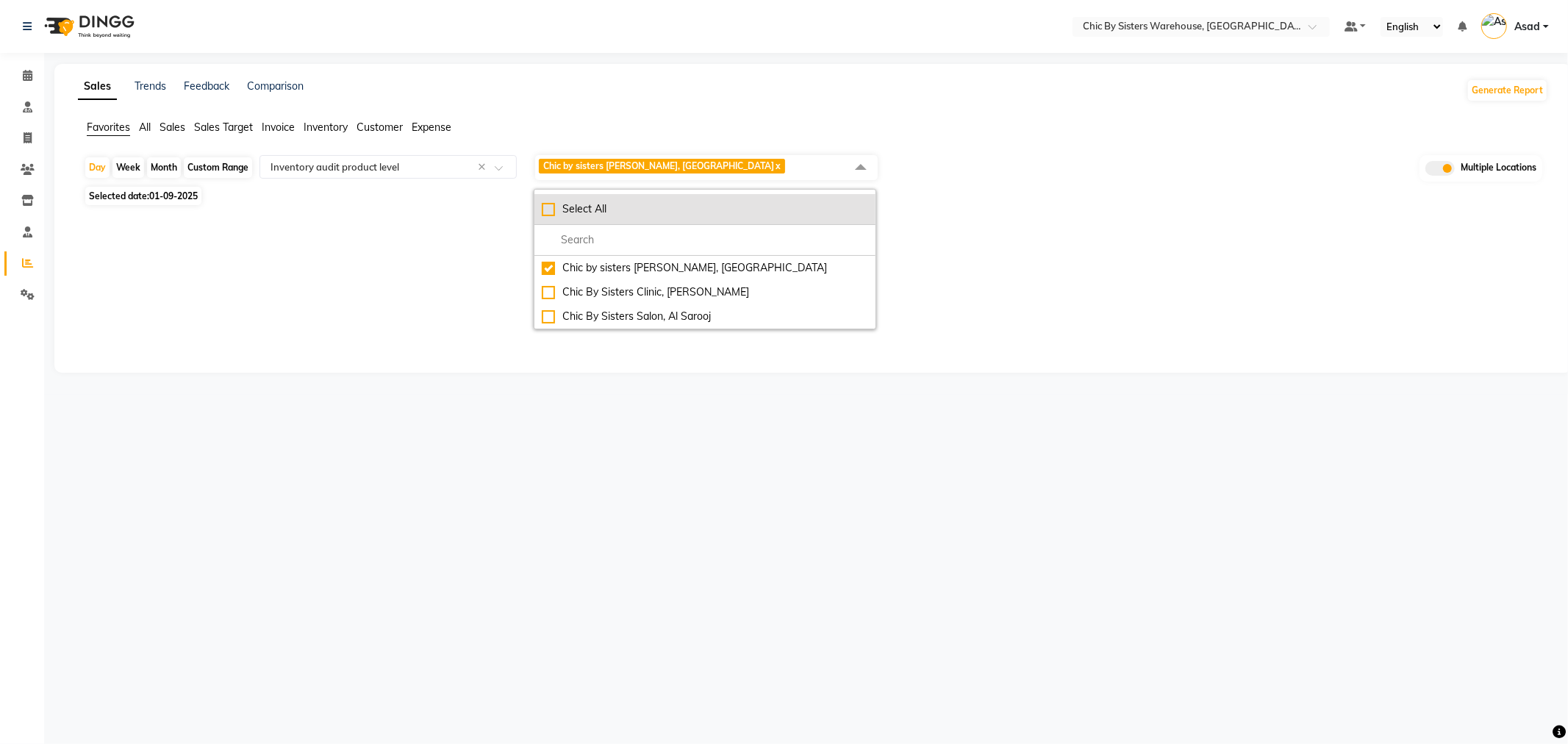
click at [578, 211] on div "Select All" at bounding box center [704, 209] width 326 height 15
checkbox input "true"
click at [165, 166] on div "Month" at bounding box center [164, 167] width 34 height 21
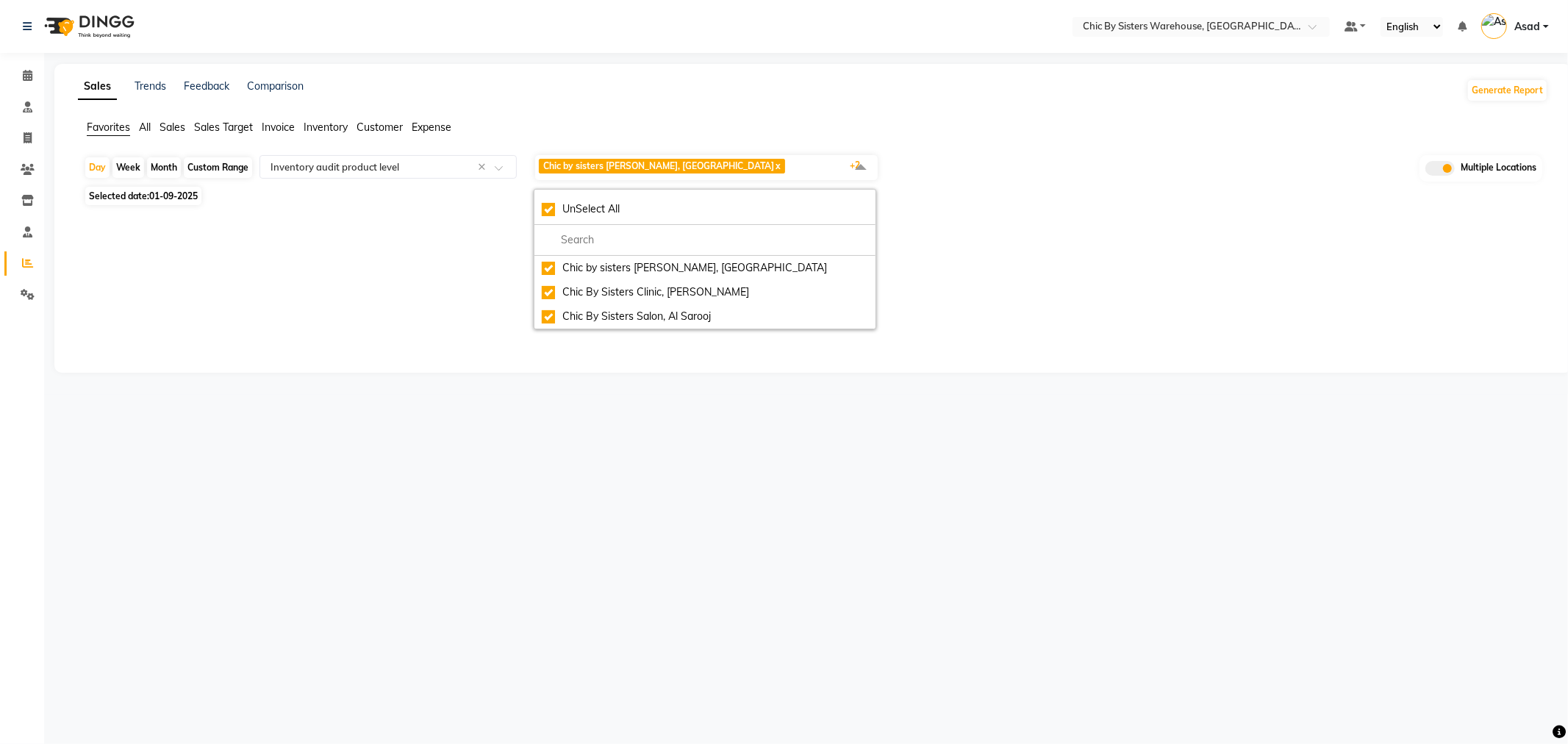
select select "9"
select select "2025"
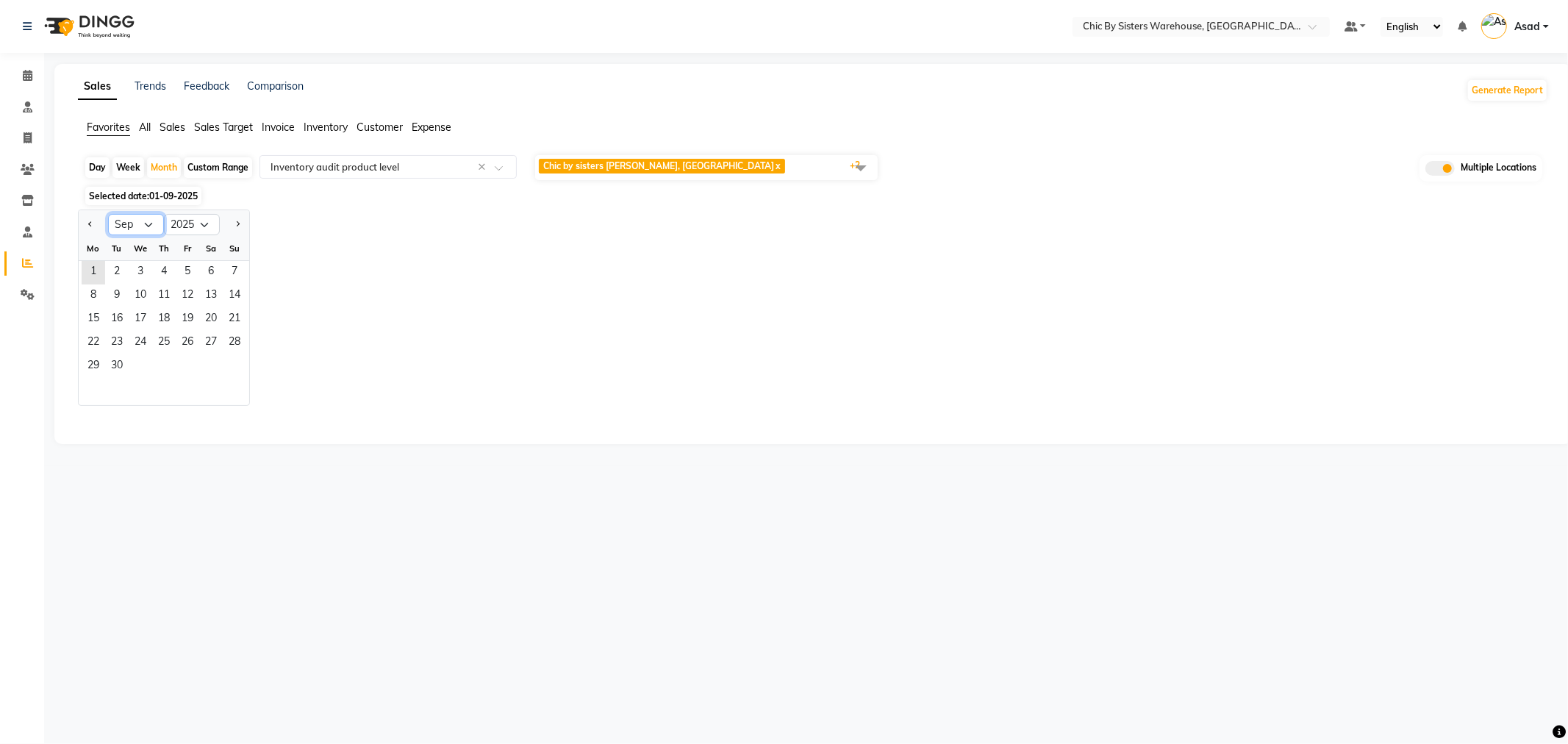
click at [138, 226] on select "Jan Feb Mar Apr May Jun [DATE] Aug Sep Oct Nov Dec" at bounding box center [135, 225] width 55 height 22
select select "8"
click at [108, 214] on select "Jan Feb Mar Apr May Jun [DATE] Aug Sep Oct Nov Dec" at bounding box center [135, 225] width 55 height 22
click at [184, 266] on span "1" at bounding box center [187, 273] width 24 height 24
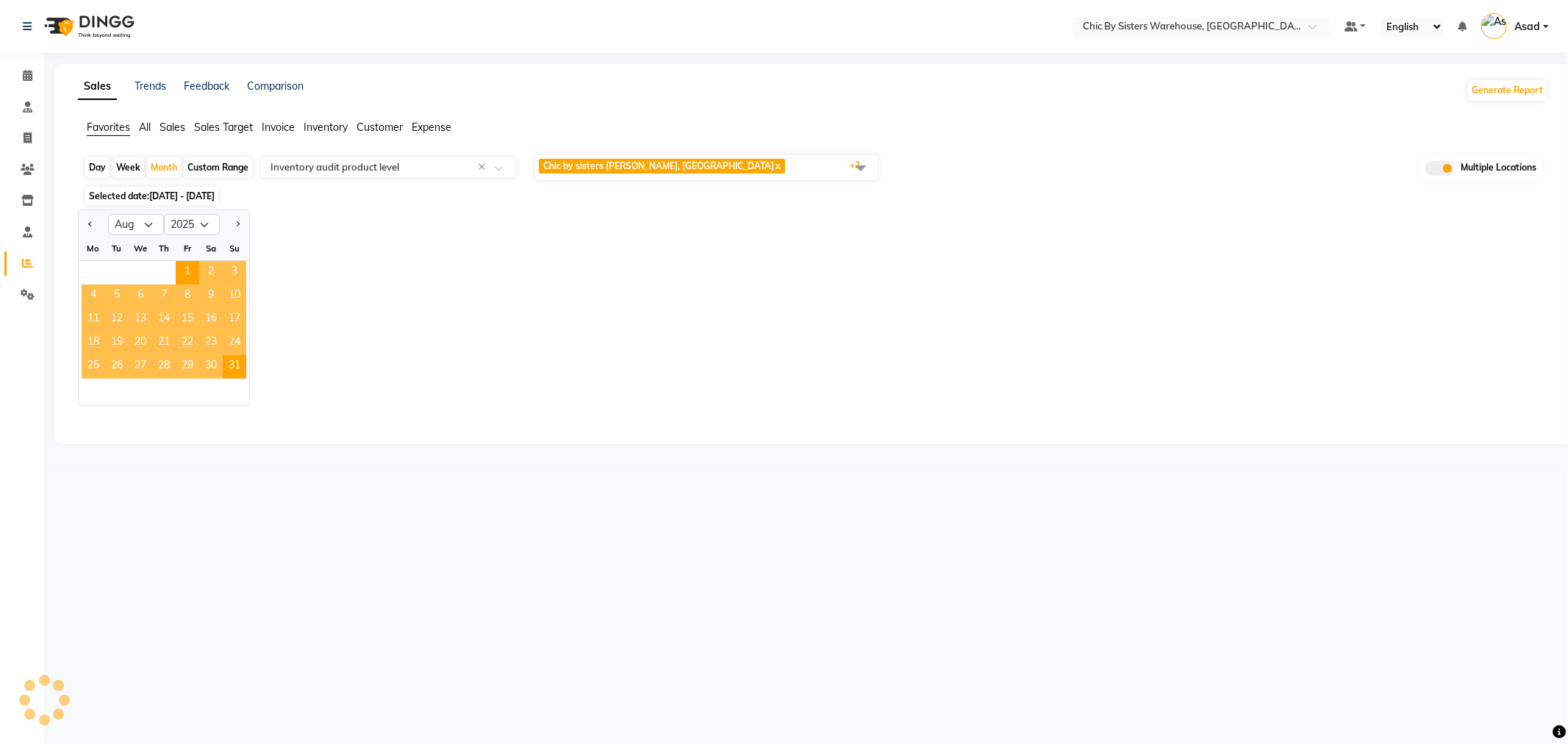
select select "full_report"
select select "csv"
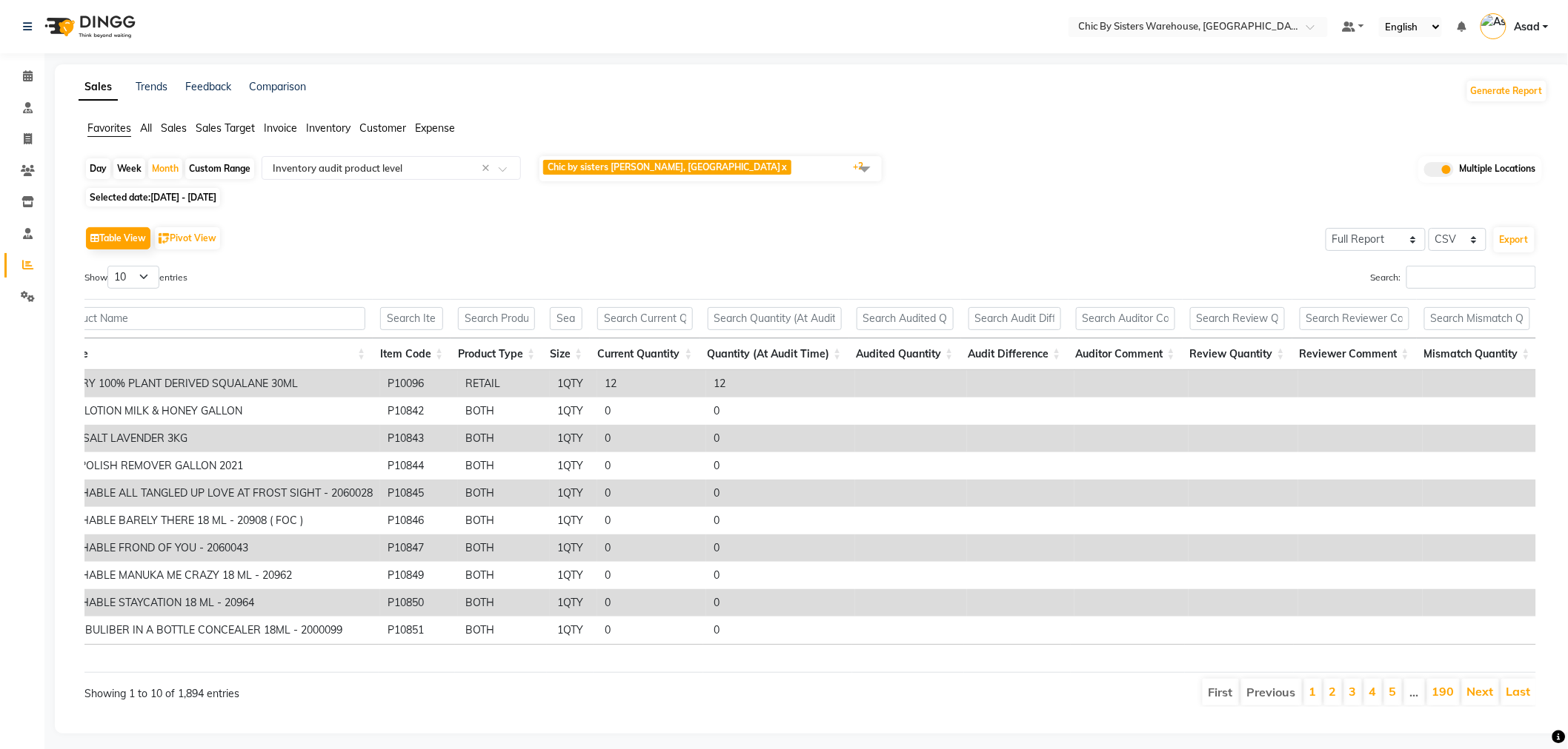
scroll to position [0, 0]
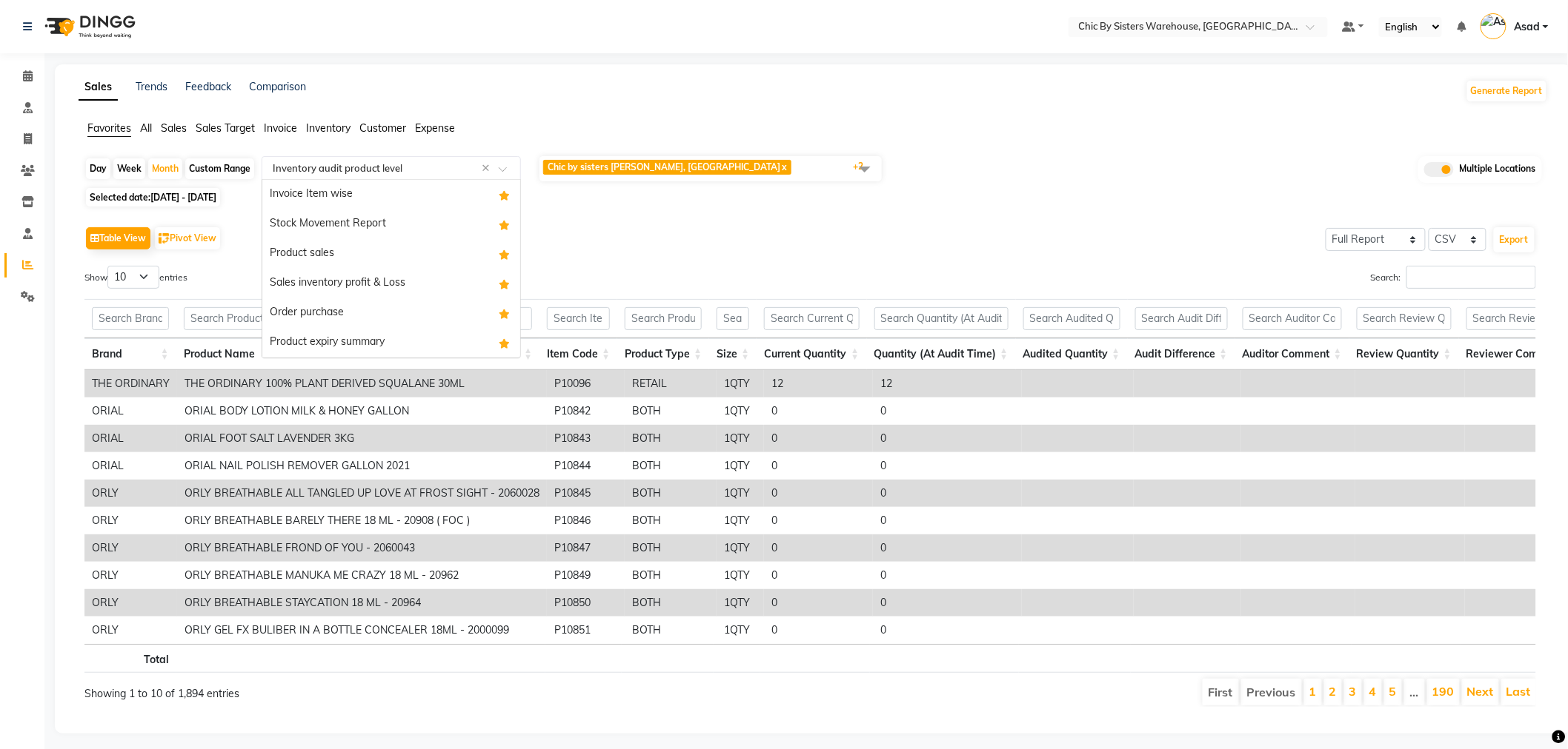
click at [369, 161] on input "text" at bounding box center [376, 169] width 213 height 15
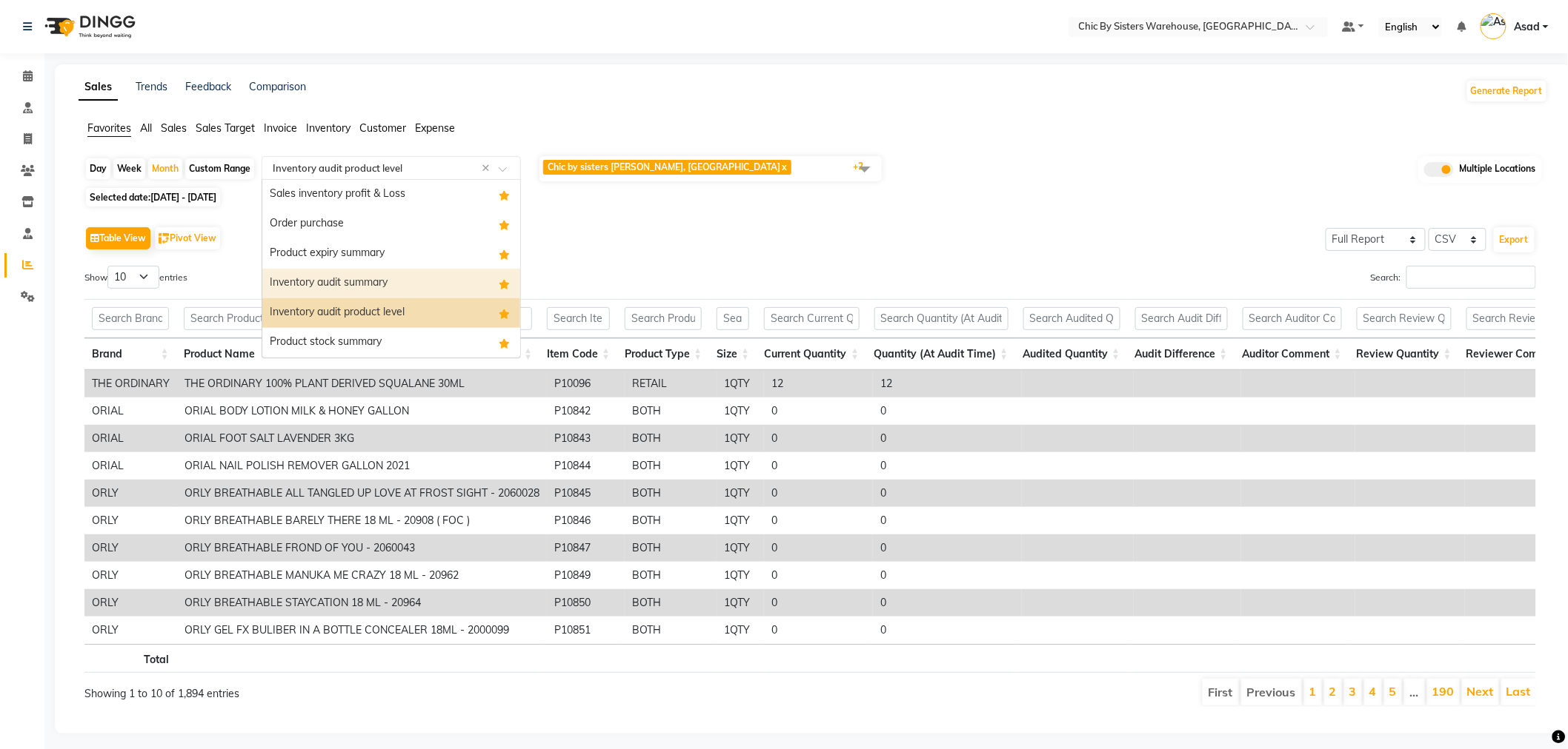
click at [383, 284] on div "Inventory audit summary" at bounding box center [391, 283] width 258 height 29
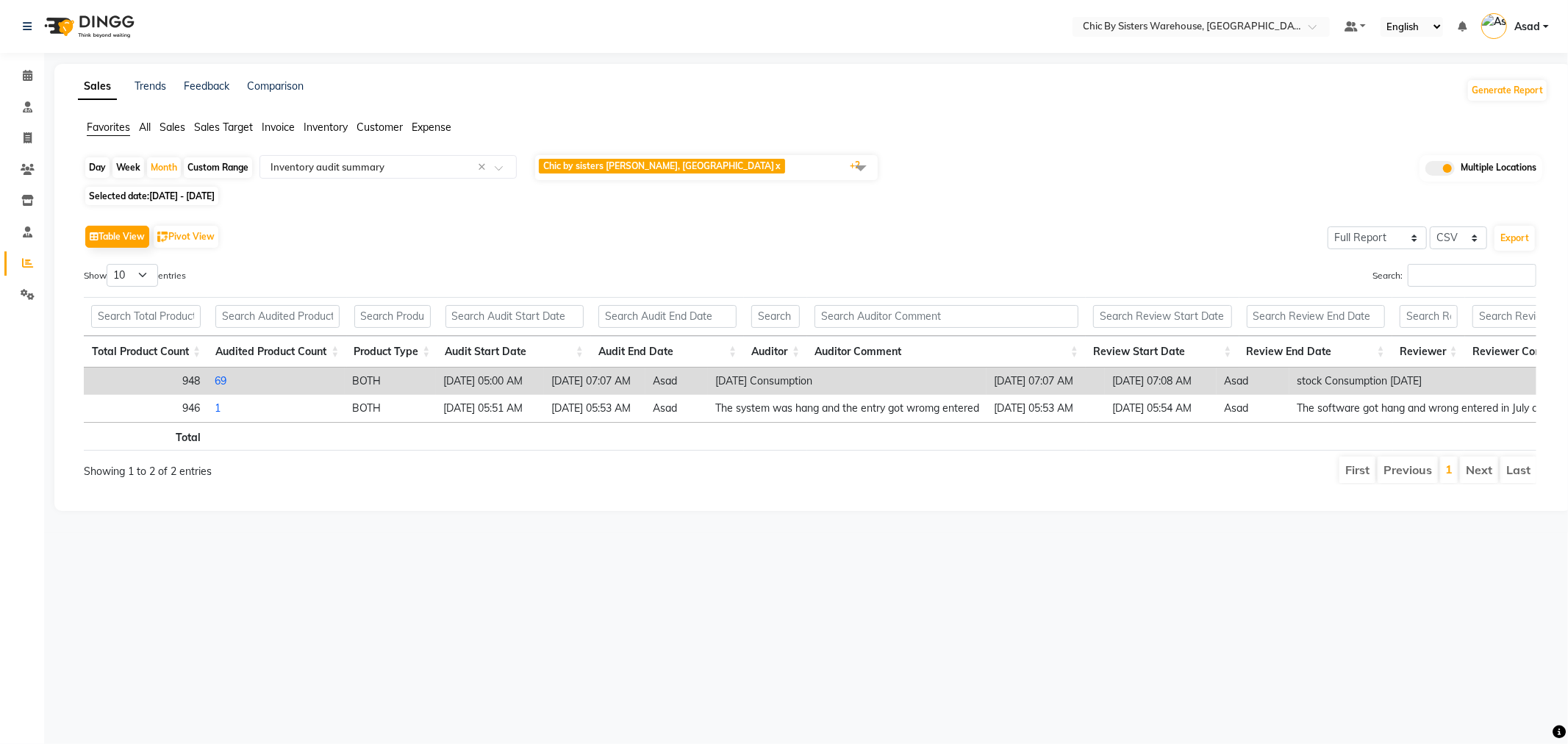
click at [219, 383] on link "69" at bounding box center [220, 381] width 12 height 13
select select "full_report"
select select "csv"
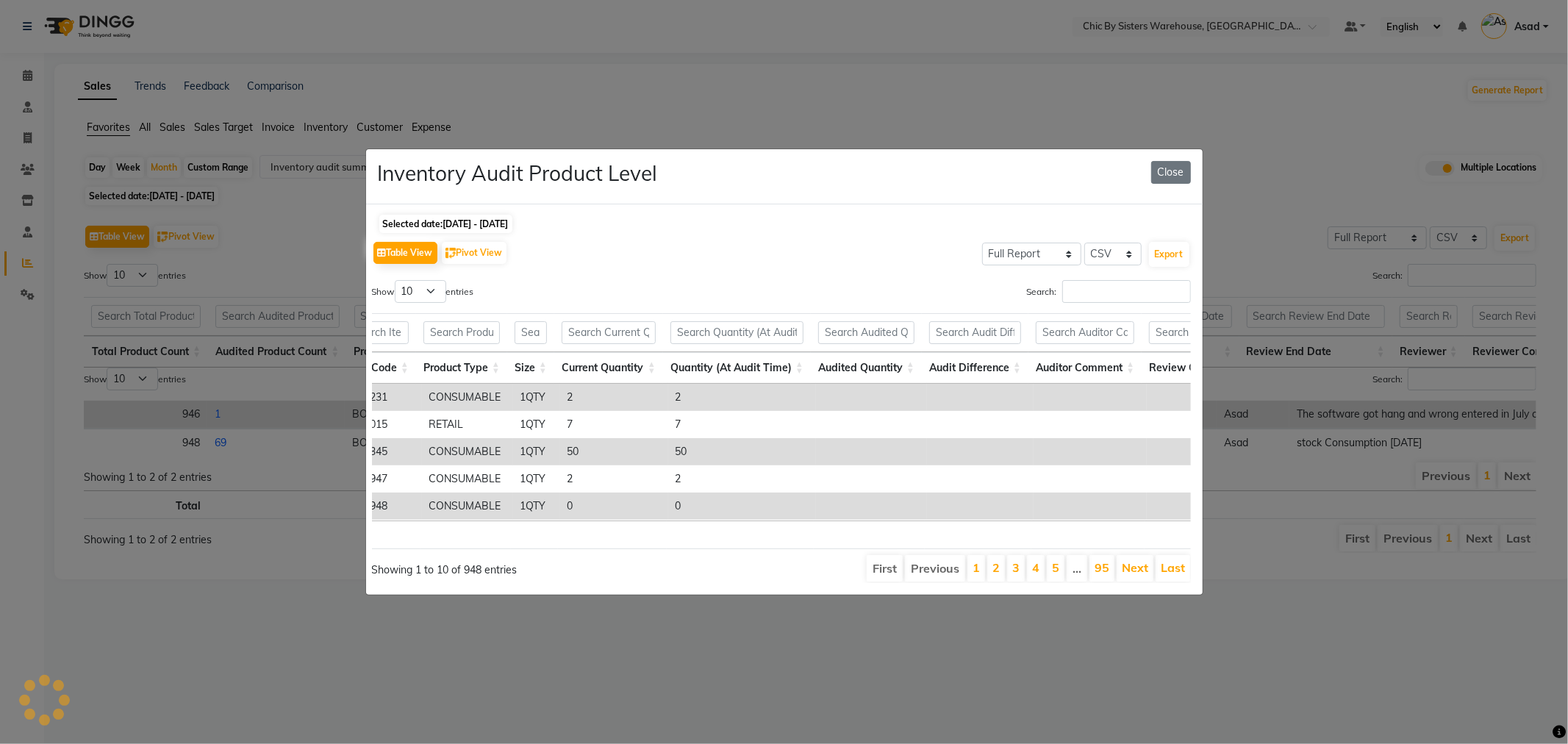
scroll to position [0, 0]
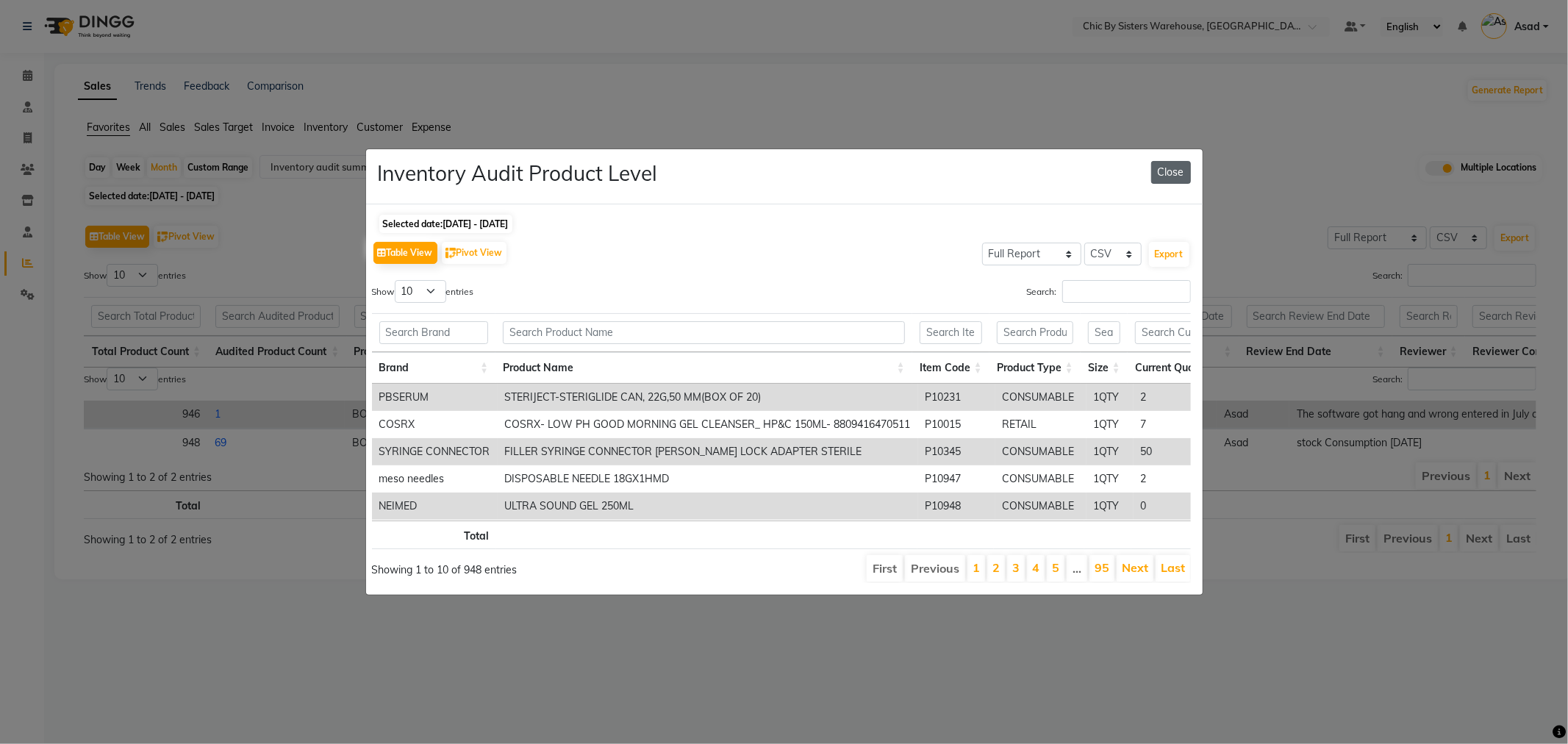
click at [1165, 167] on button "Close" at bounding box center [1171, 172] width 39 height 23
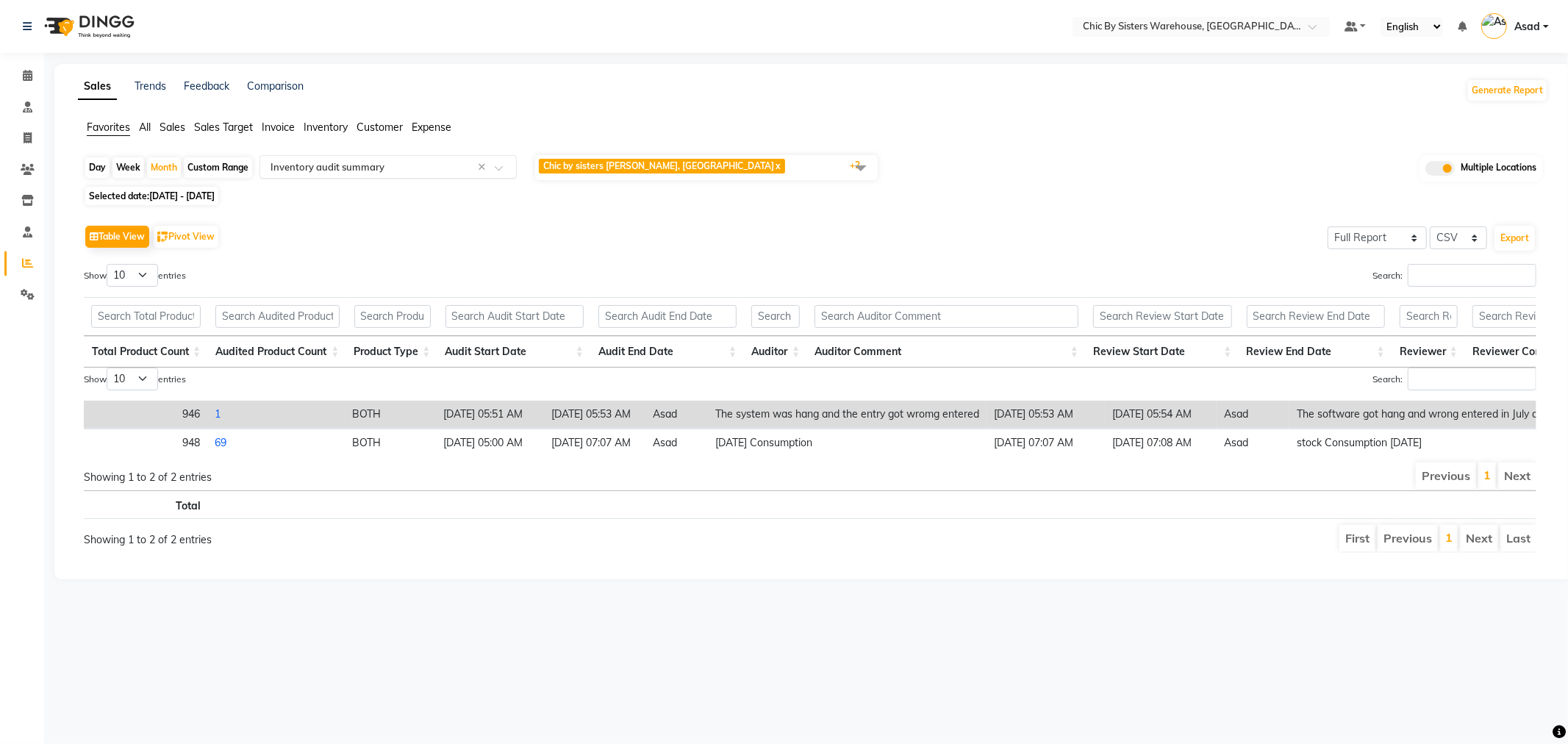
click at [388, 166] on input "text" at bounding box center [373, 167] width 212 height 15
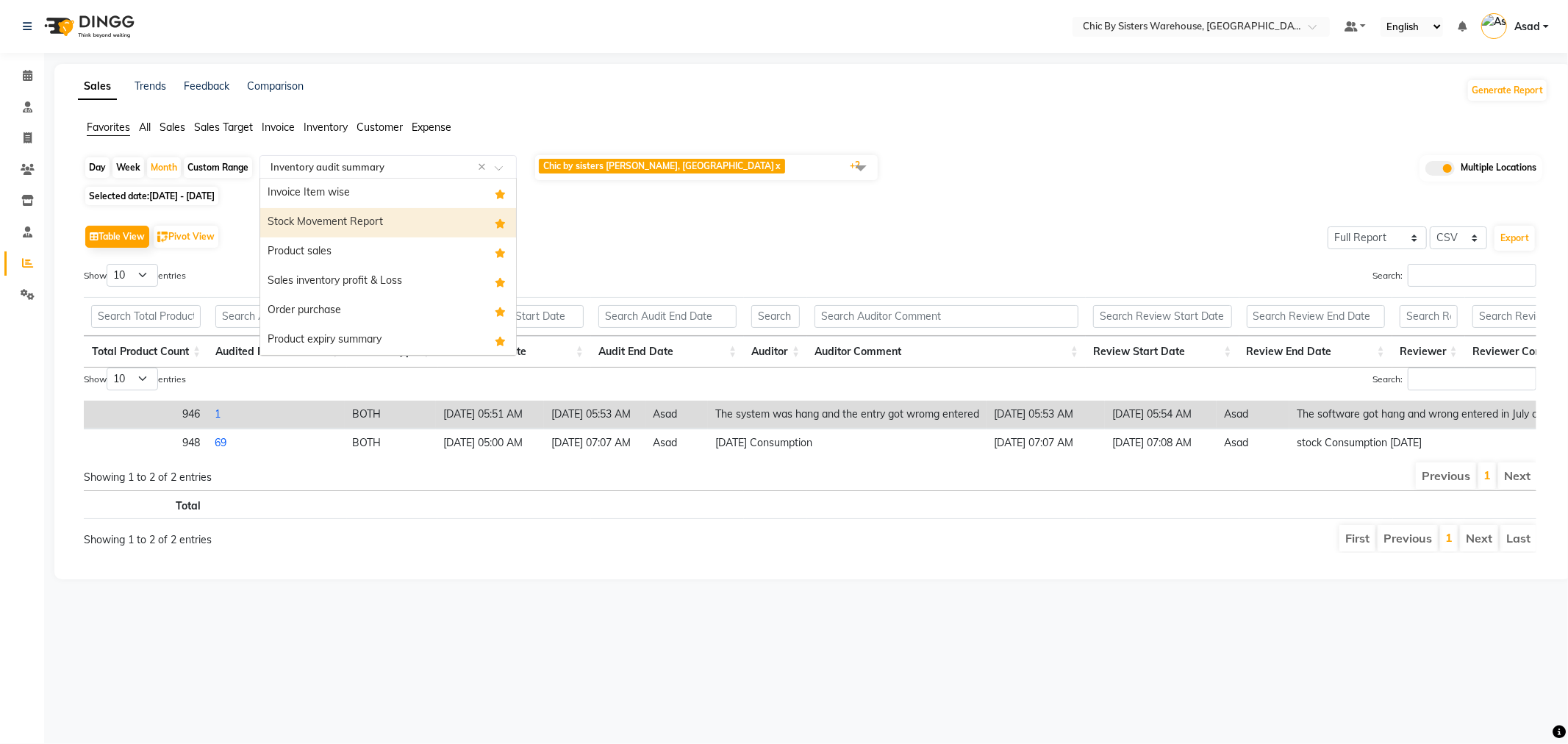
click at [406, 214] on div "Stock Movement Report" at bounding box center [388, 222] width 256 height 29
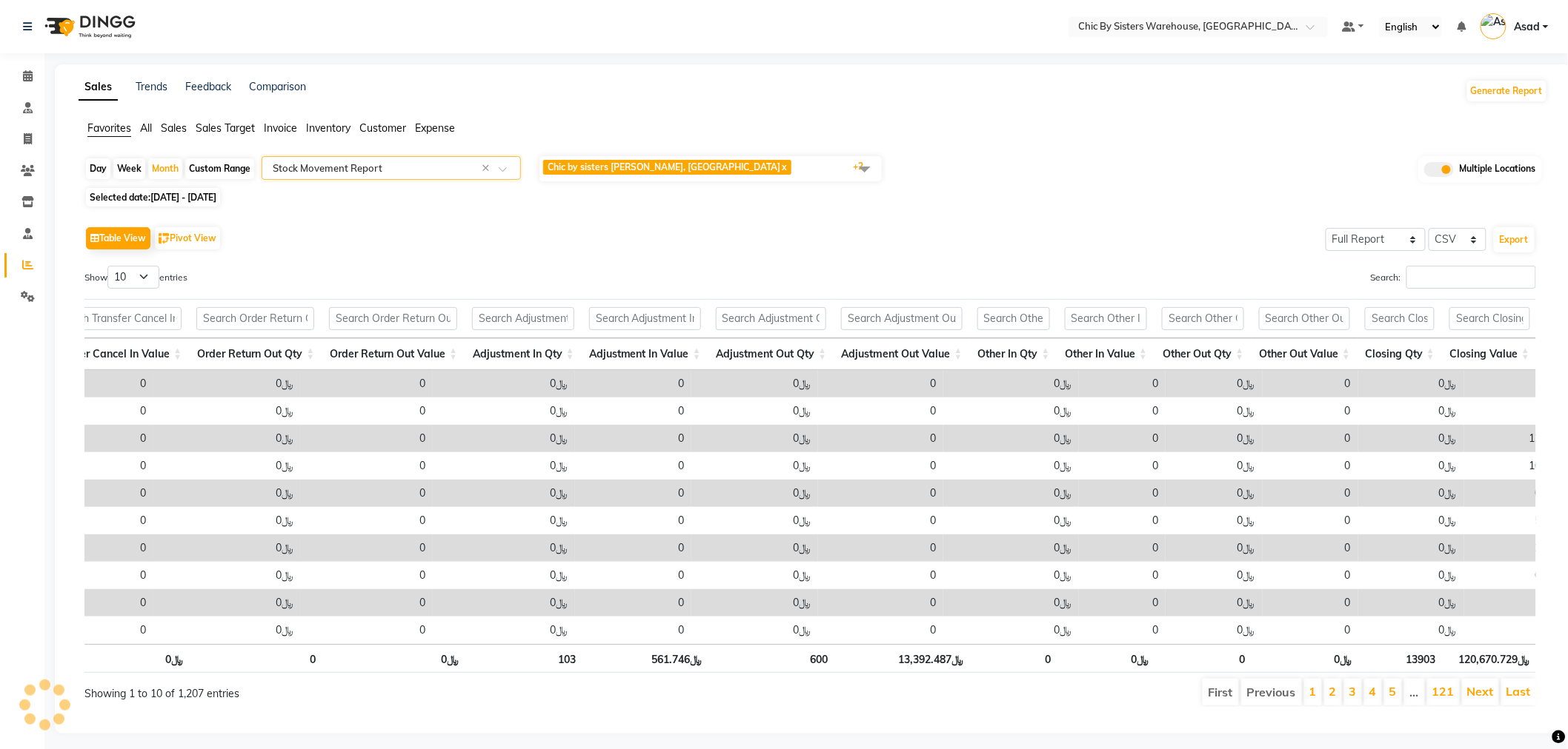
click at [906, 353] on th "Adjustment Out Value" at bounding box center [901, 354] width 135 height 32
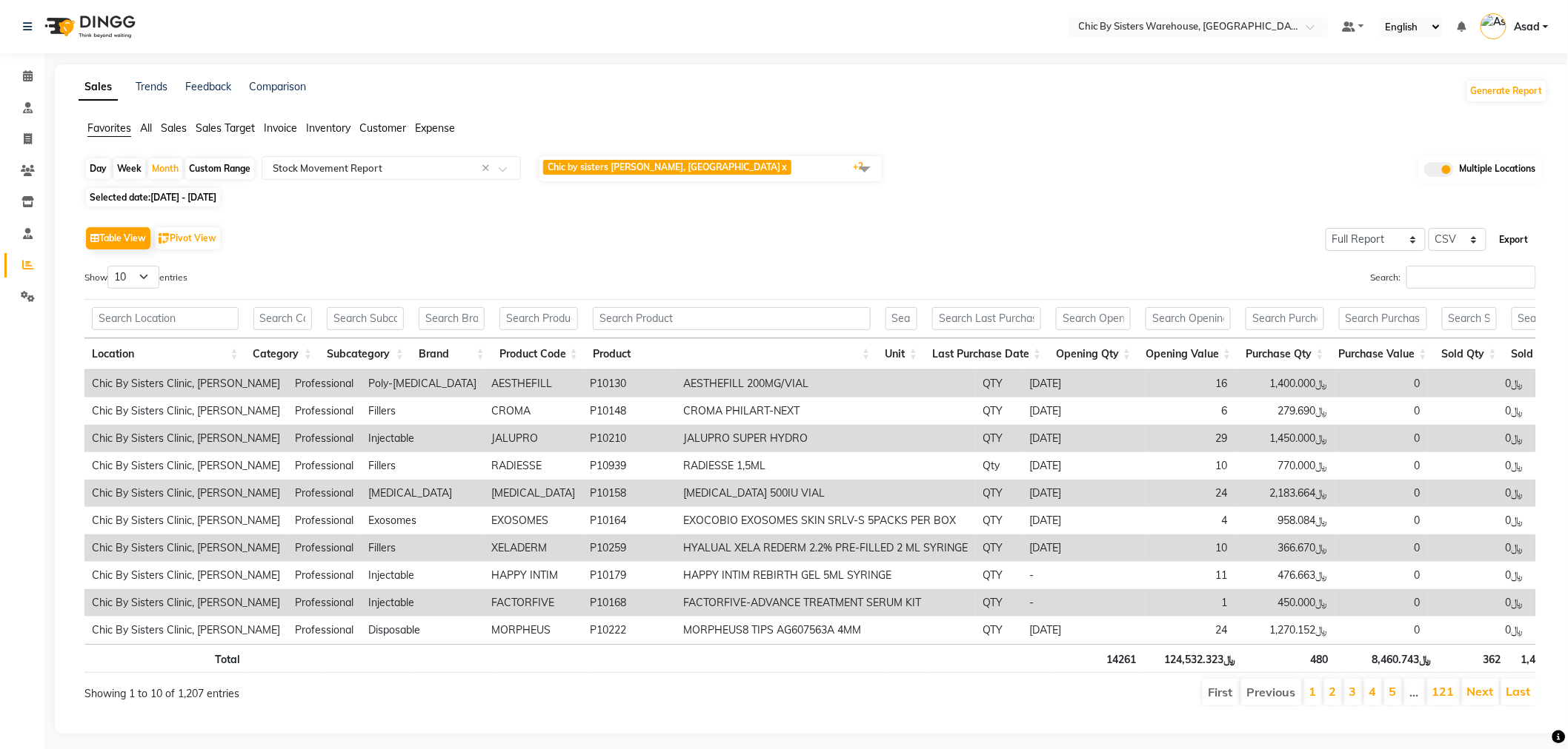
click at [1516, 234] on button "Export" at bounding box center [1514, 240] width 41 height 26
click at [762, 161] on span "Chic by sisters [PERSON_NAME], [GEOGRAPHIC_DATA] x Chic By Sisters [PERSON_NAME…" at bounding box center [710, 169] width 342 height 26
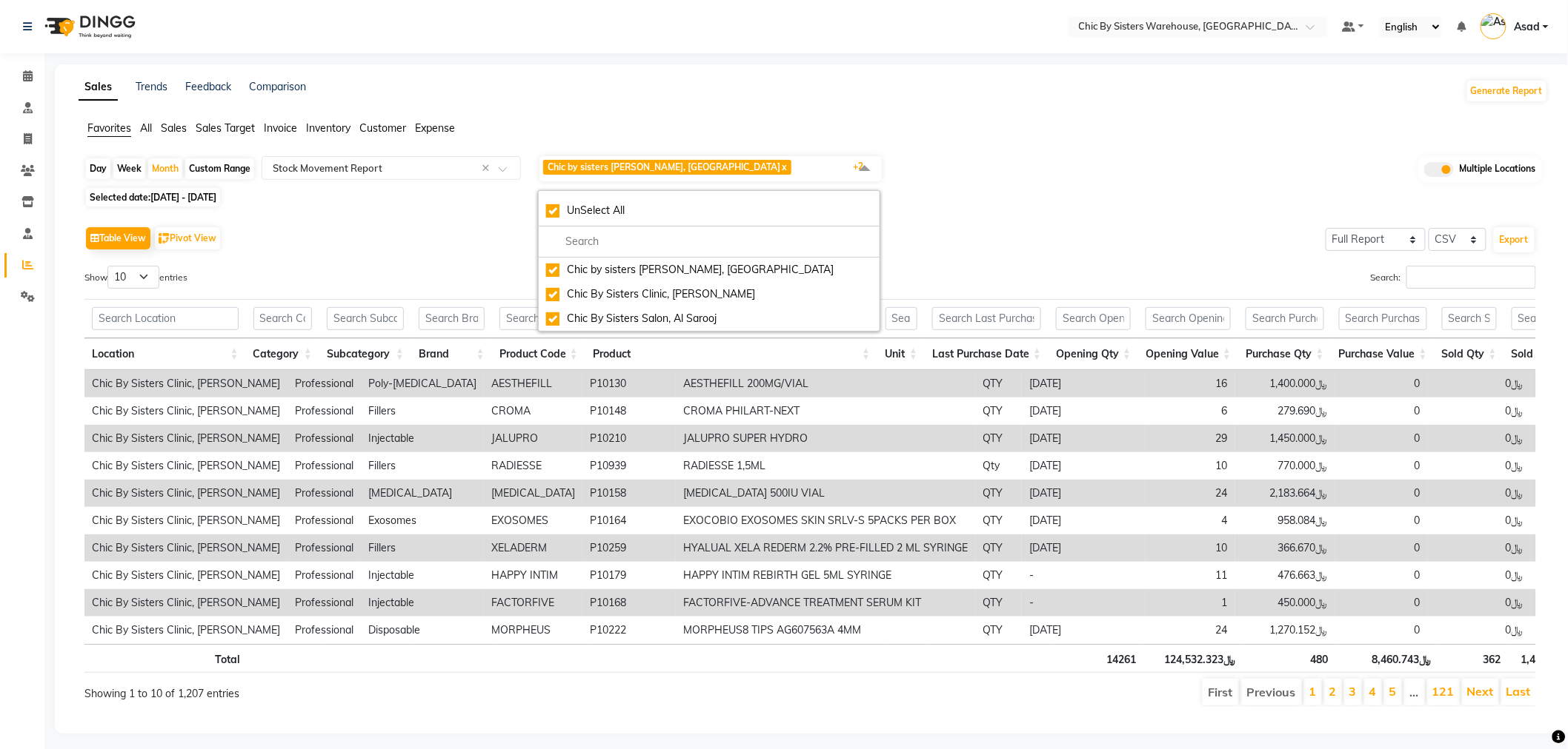
click at [1009, 215] on div "Table View Pivot View Select Full Report Filtered Report Select CSV PDF Export …" at bounding box center [810, 465] width 1475 height 508
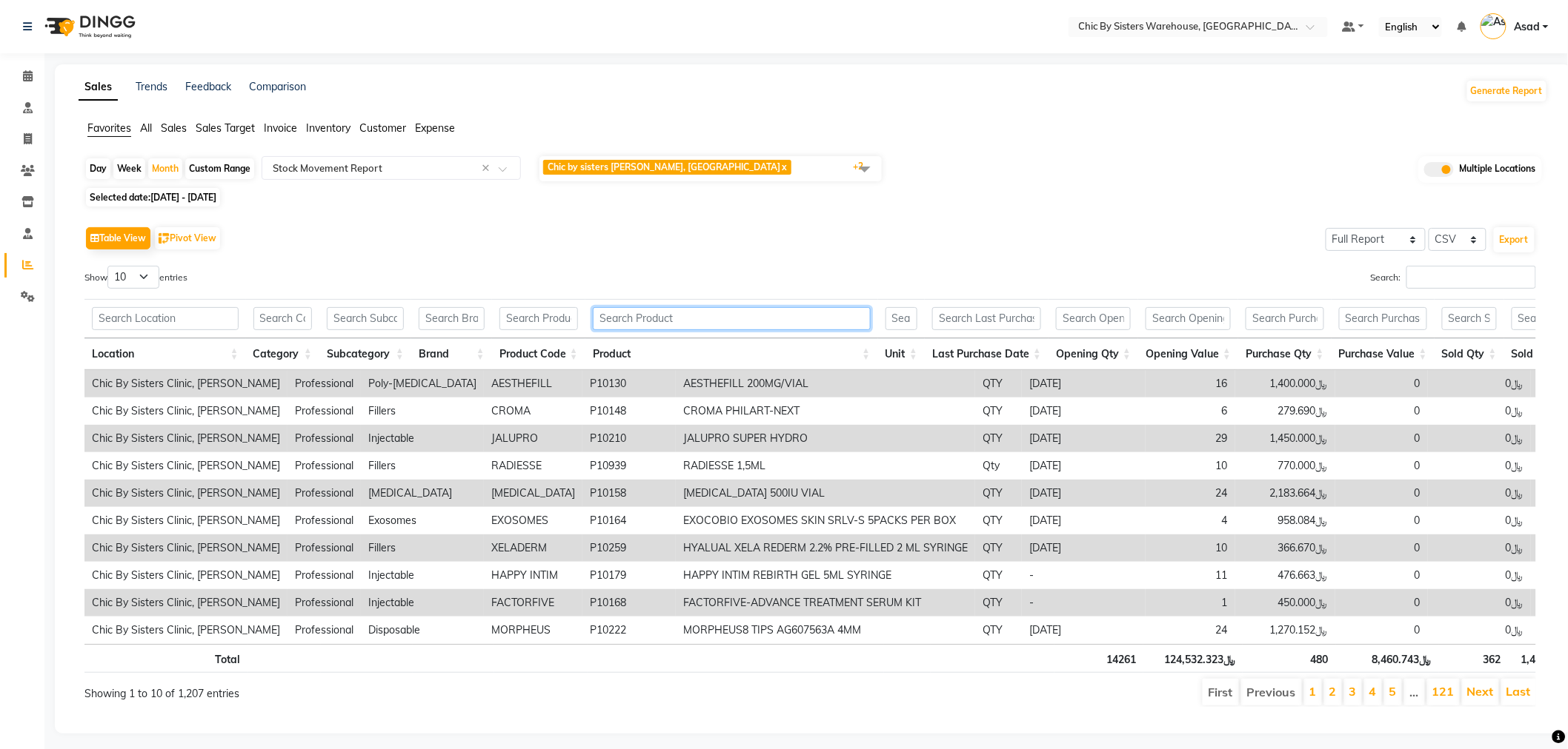
click at [753, 317] on input "text" at bounding box center [731, 319] width 278 height 23
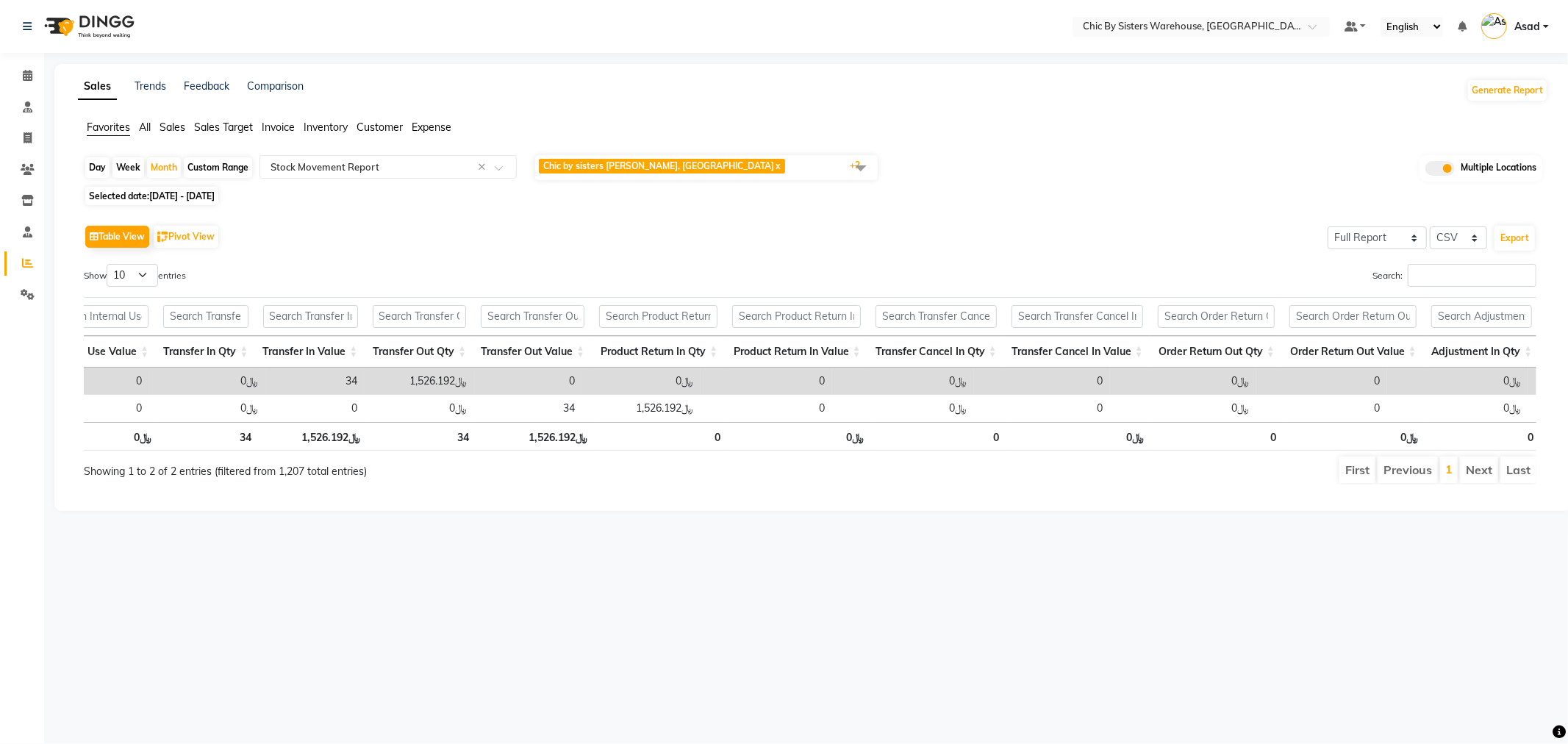
scroll to position [0, 2411]
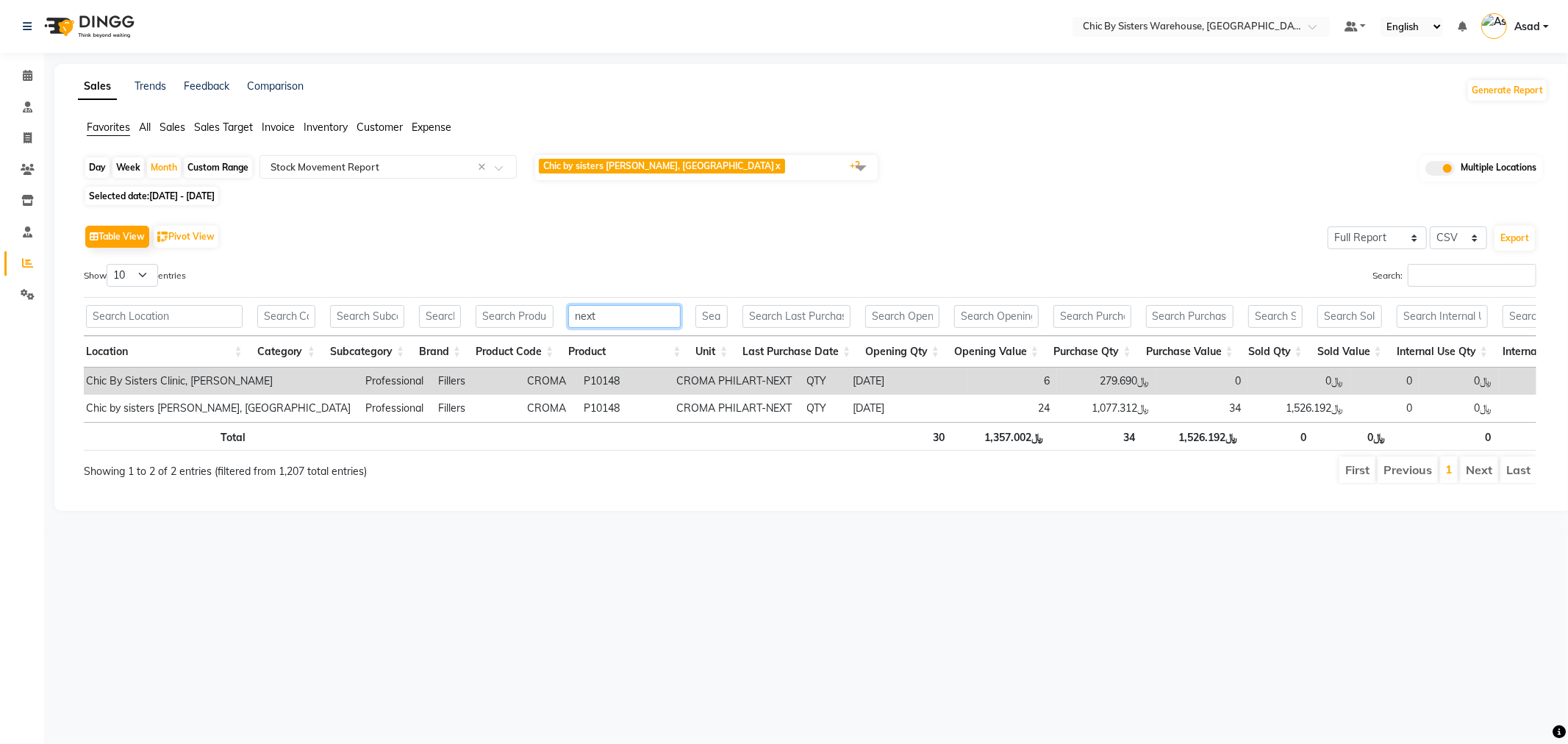
drag, startPoint x: 566, startPoint y: 317, endPoint x: 548, endPoint y: 317, distance: 18.0
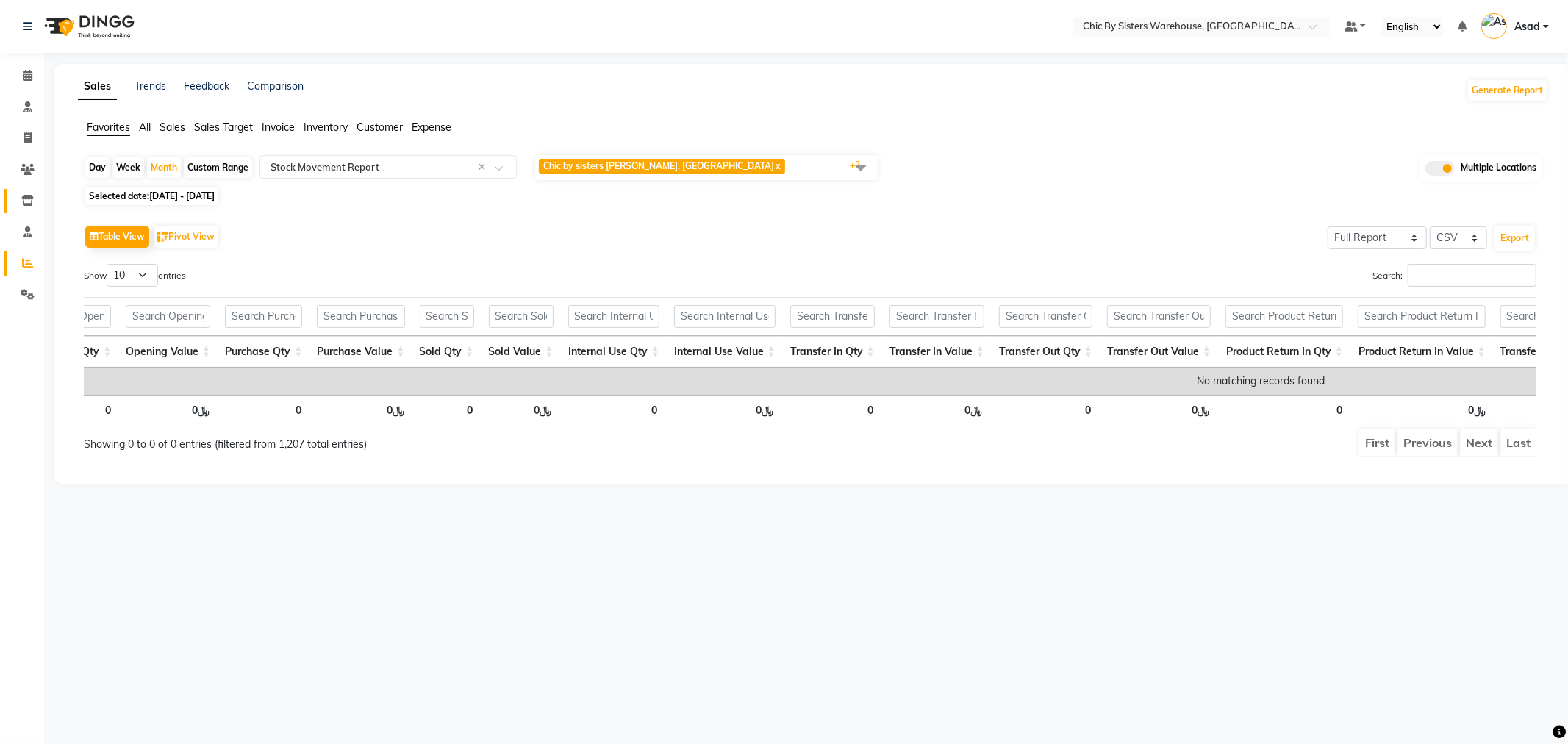
scroll to position [0, 0]
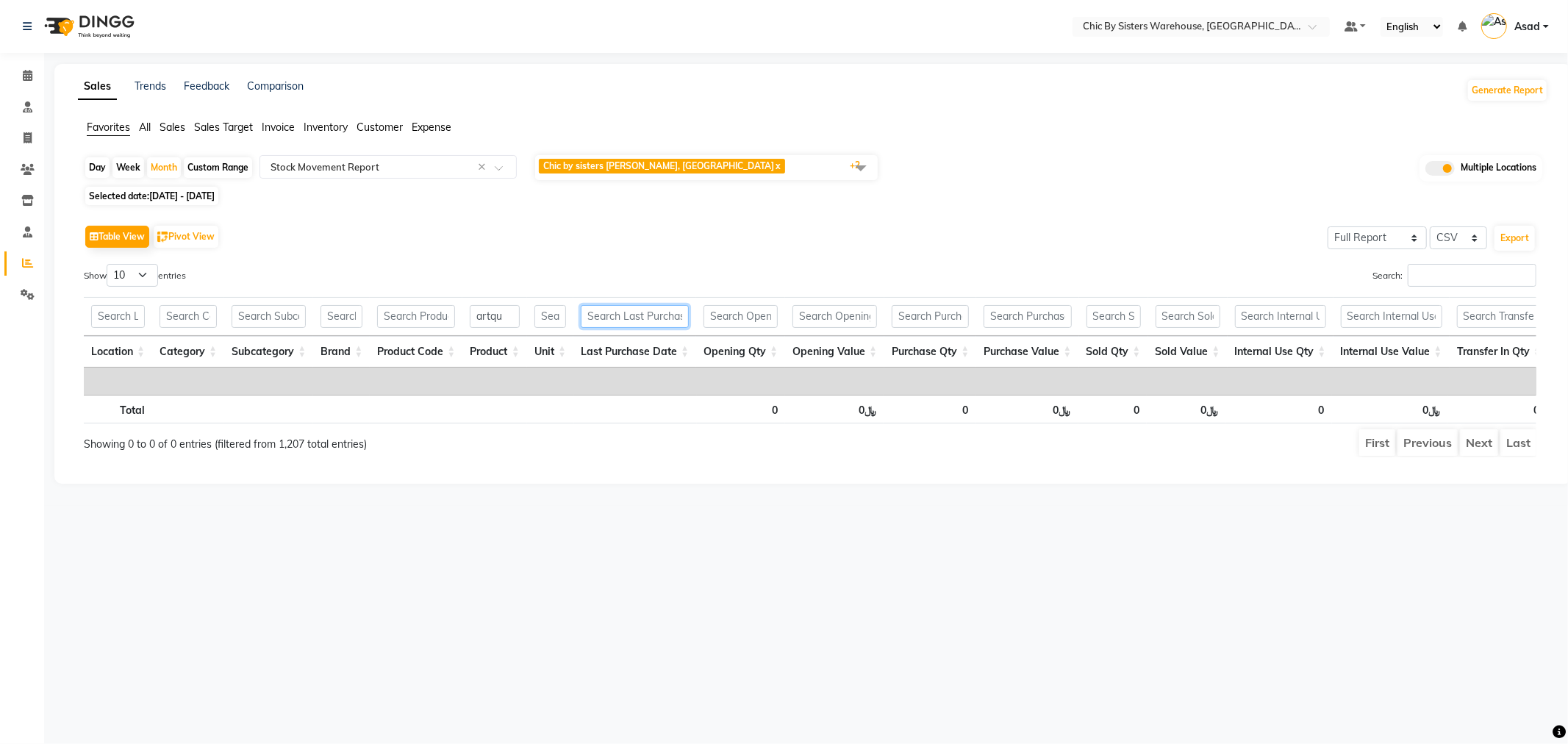
click at [615, 321] on input "text" at bounding box center [635, 317] width 108 height 23
click at [150, 276] on select "10 25 50 100" at bounding box center [132, 276] width 52 height 23
click at [265, 264] on div "Show 10 25 50 100 entries" at bounding box center [441, 278] width 715 height 29
click at [766, 171] on span "Chic by sisters [PERSON_NAME], [GEOGRAPHIC_DATA] x Chic By Sisters [PERSON_NAME…" at bounding box center [706, 167] width 342 height 25
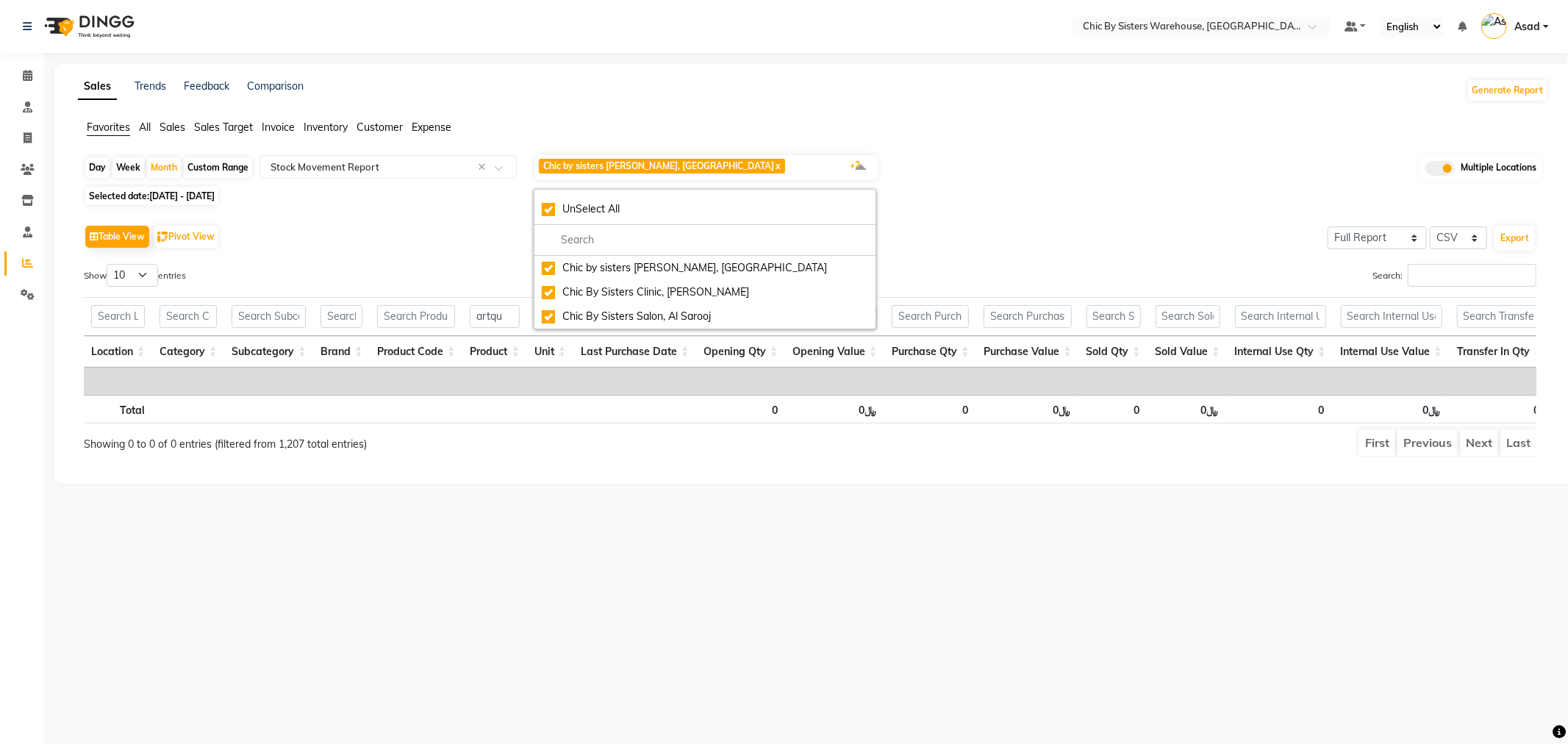
click at [1034, 190] on div "Selected date: [DATE] - [DATE]" at bounding box center [816, 196] width 1465 height 15
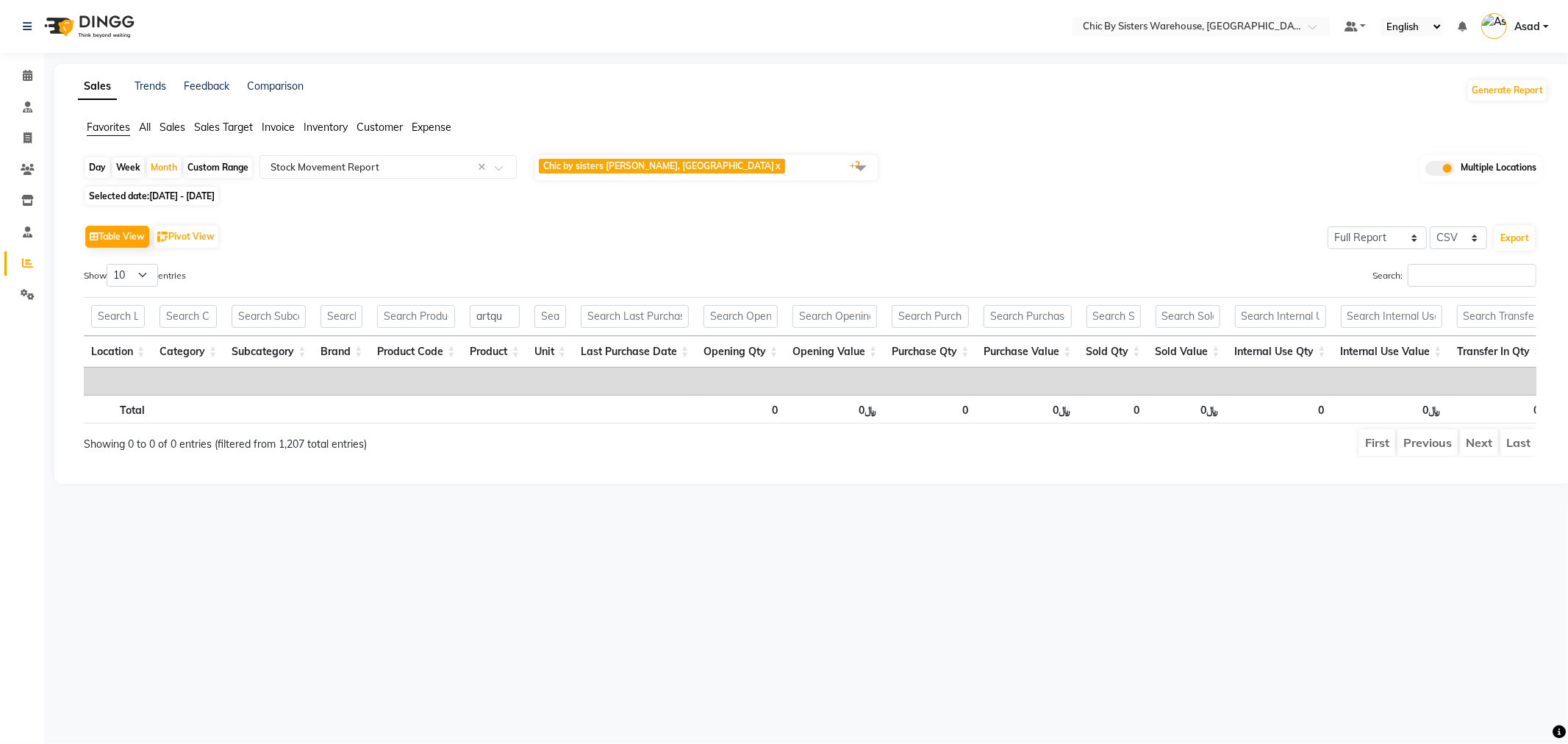
drag, startPoint x: 533, startPoint y: 393, endPoint x: 510, endPoint y: 336, distance: 61.5
drag, startPoint x: 504, startPoint y: 318, endPoint x: 269, endPoint y: 270, distance: 239.9
click at [270, 270] on div "Show 10 25 50 100 entries Search: artqu Location Category Subcategory Brand Pro…" at bounding box center [809, 361] width 1452 height 194
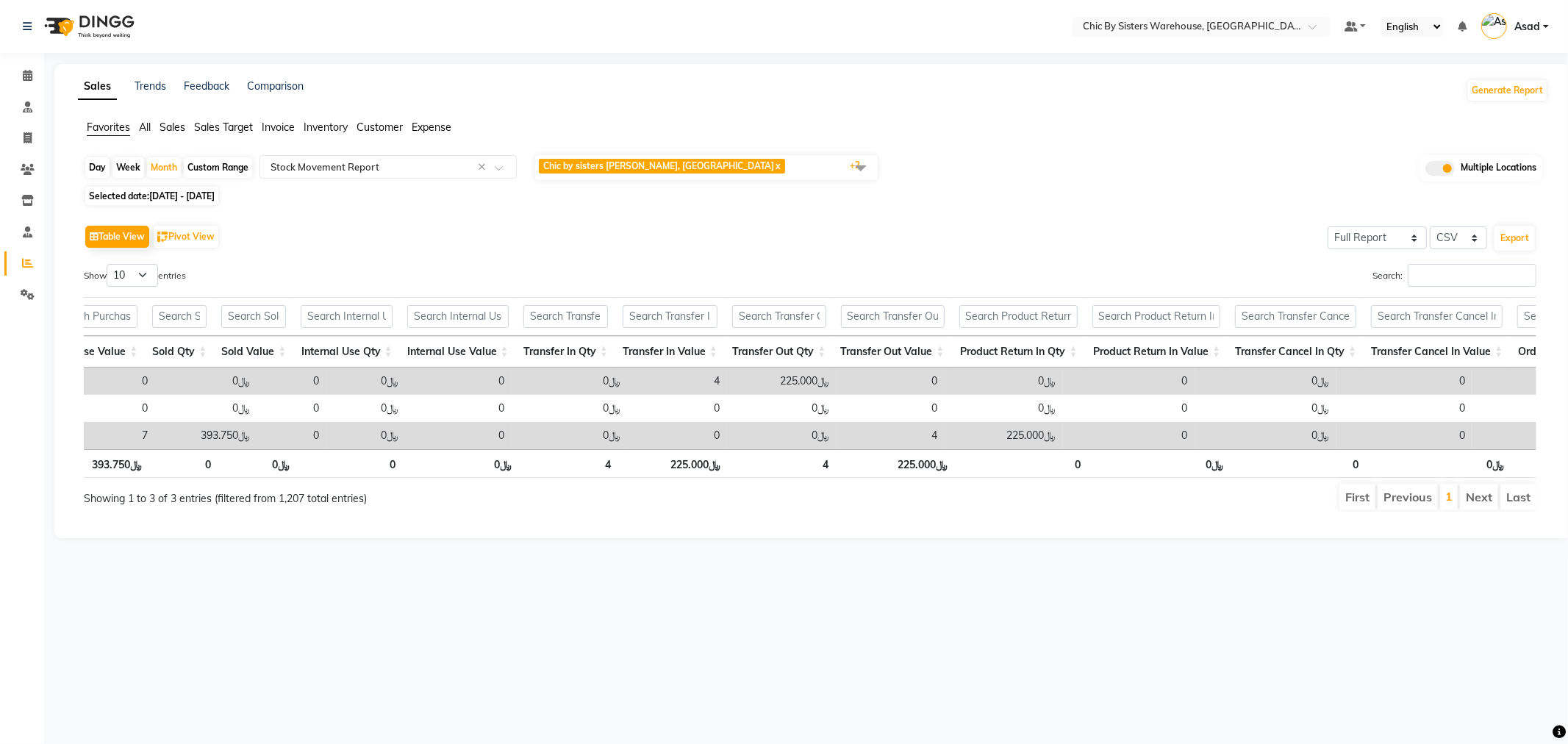
scroll to position [0, 1302]
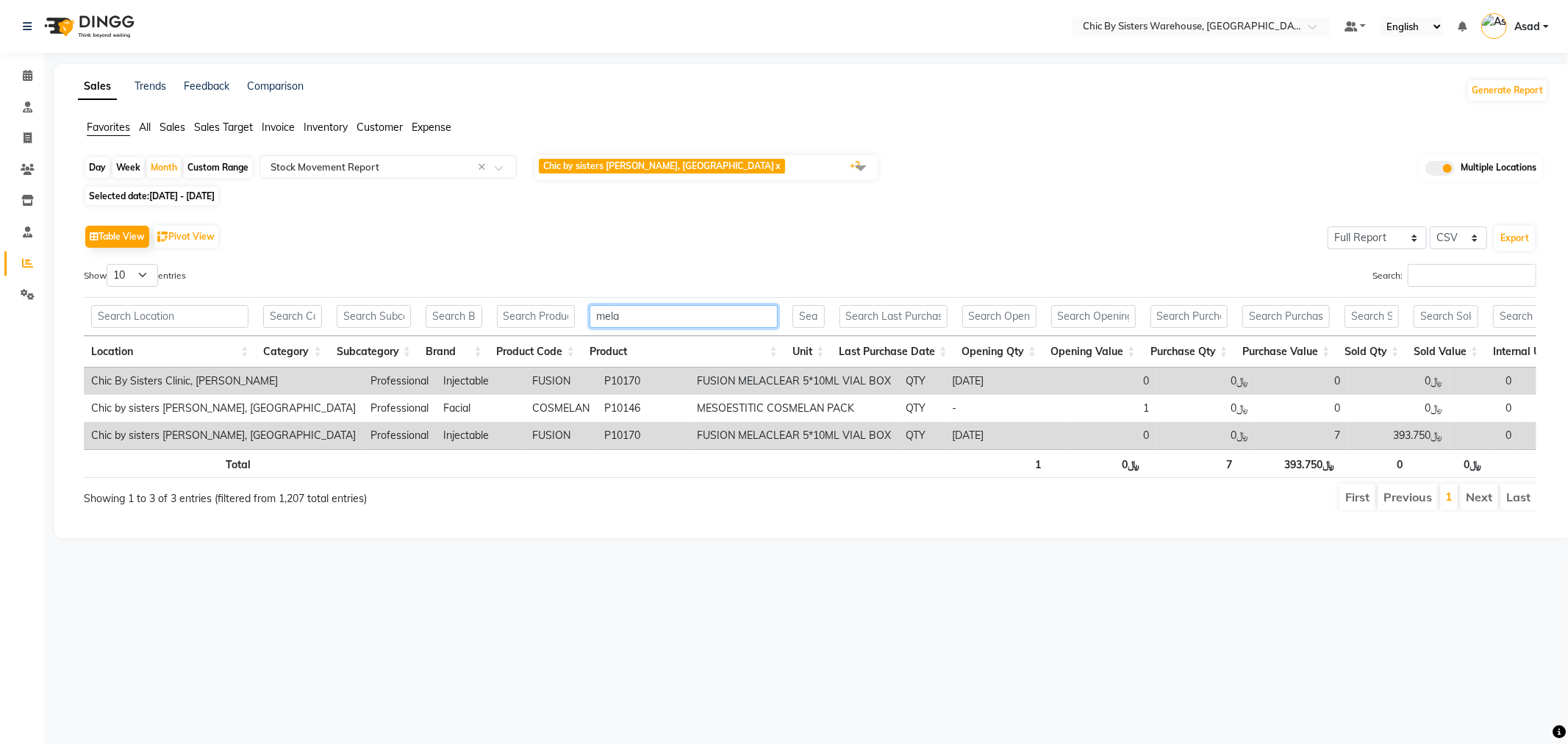
drag, startPoint x: 641, startPoint y: 311, endPoint x: 535, endPoint y: 322, distance: 106.6
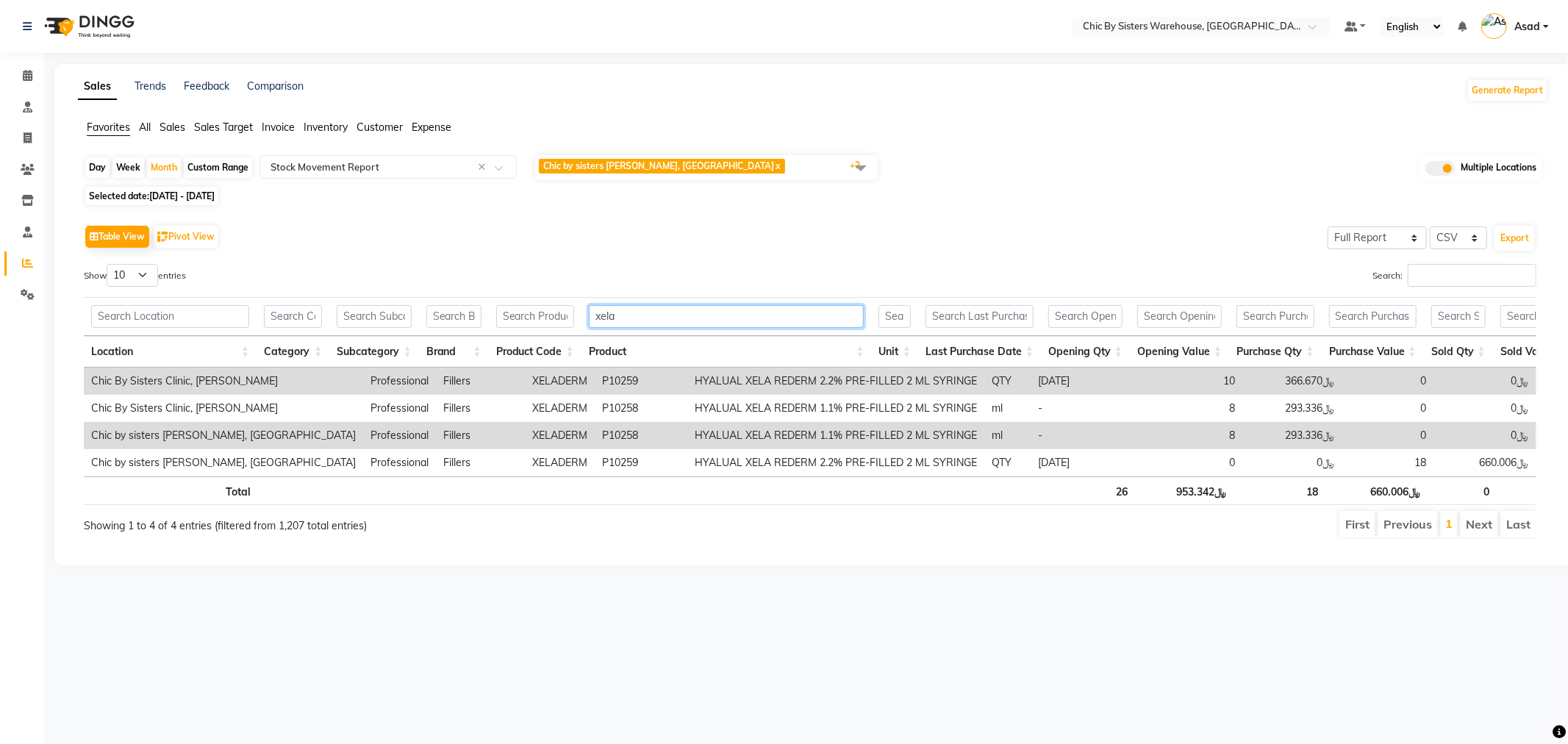
drag, startPoint x: 637, startPoint y: 311, endPoint x: 539, endPoint y: 304, distance: 98.2
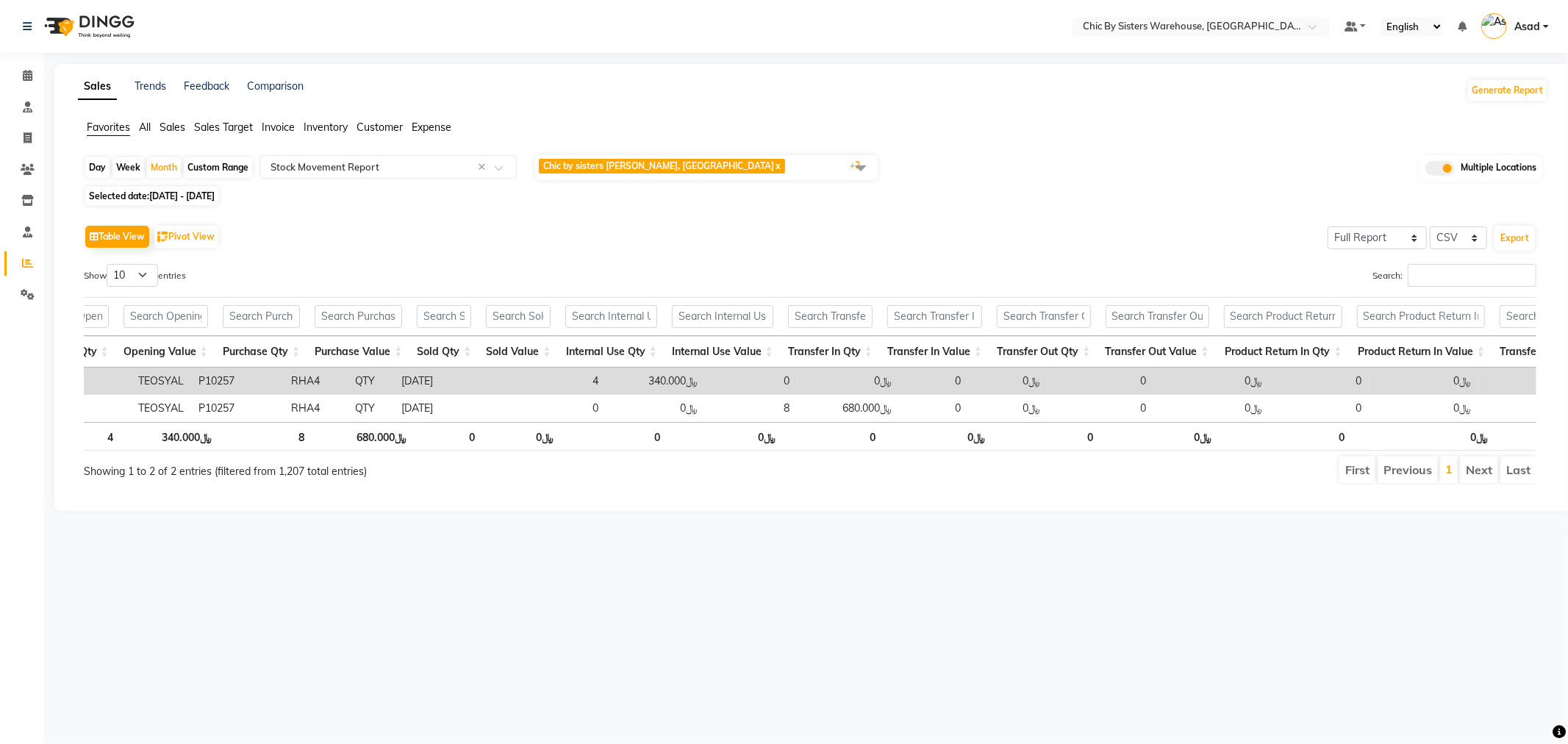
scroll to position [0, 96]
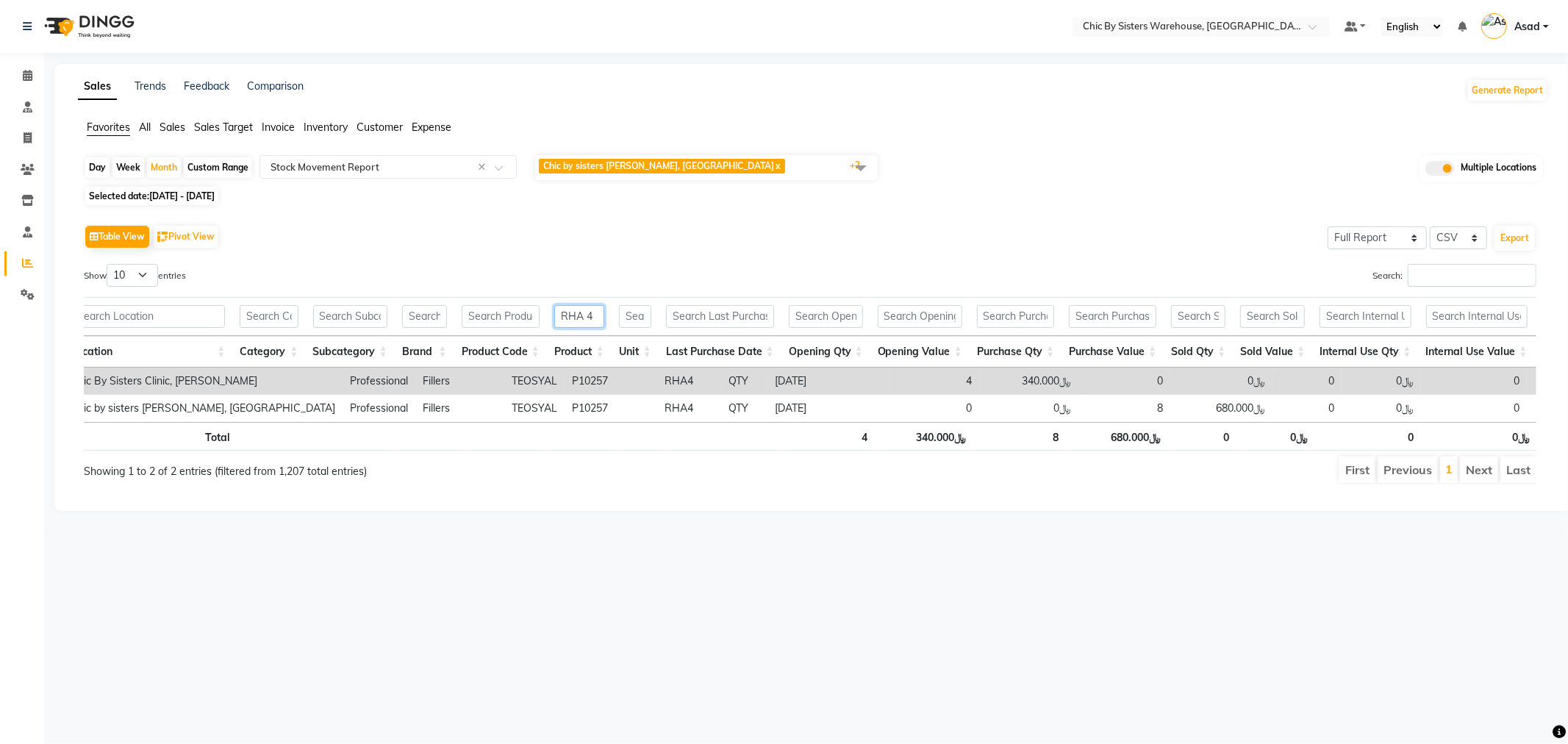
drag, startPoint x: 600, startPoint y: 310, endPoint x: 520, endPoint y: 313, distance: 80.1
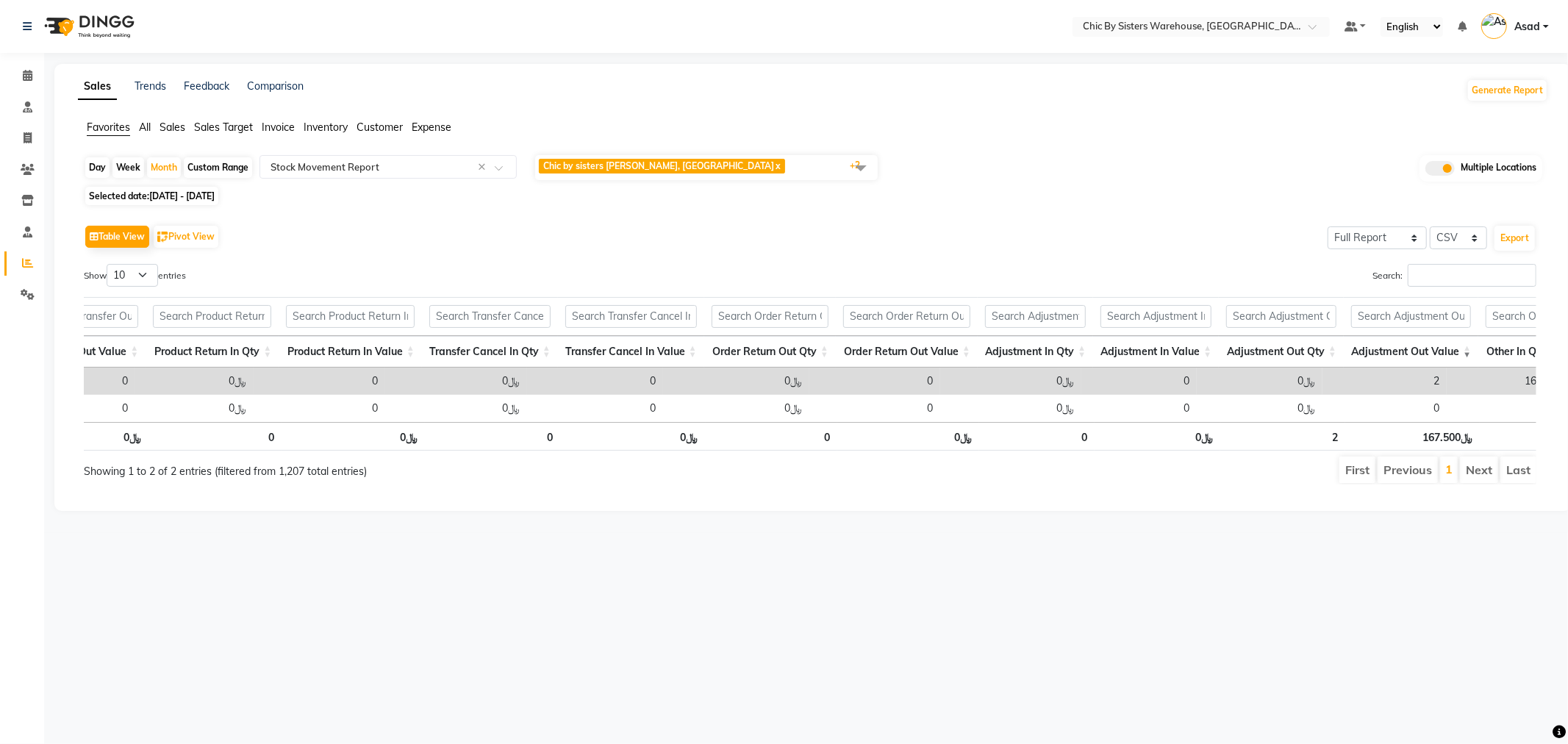
scroll to position [0, 1274]
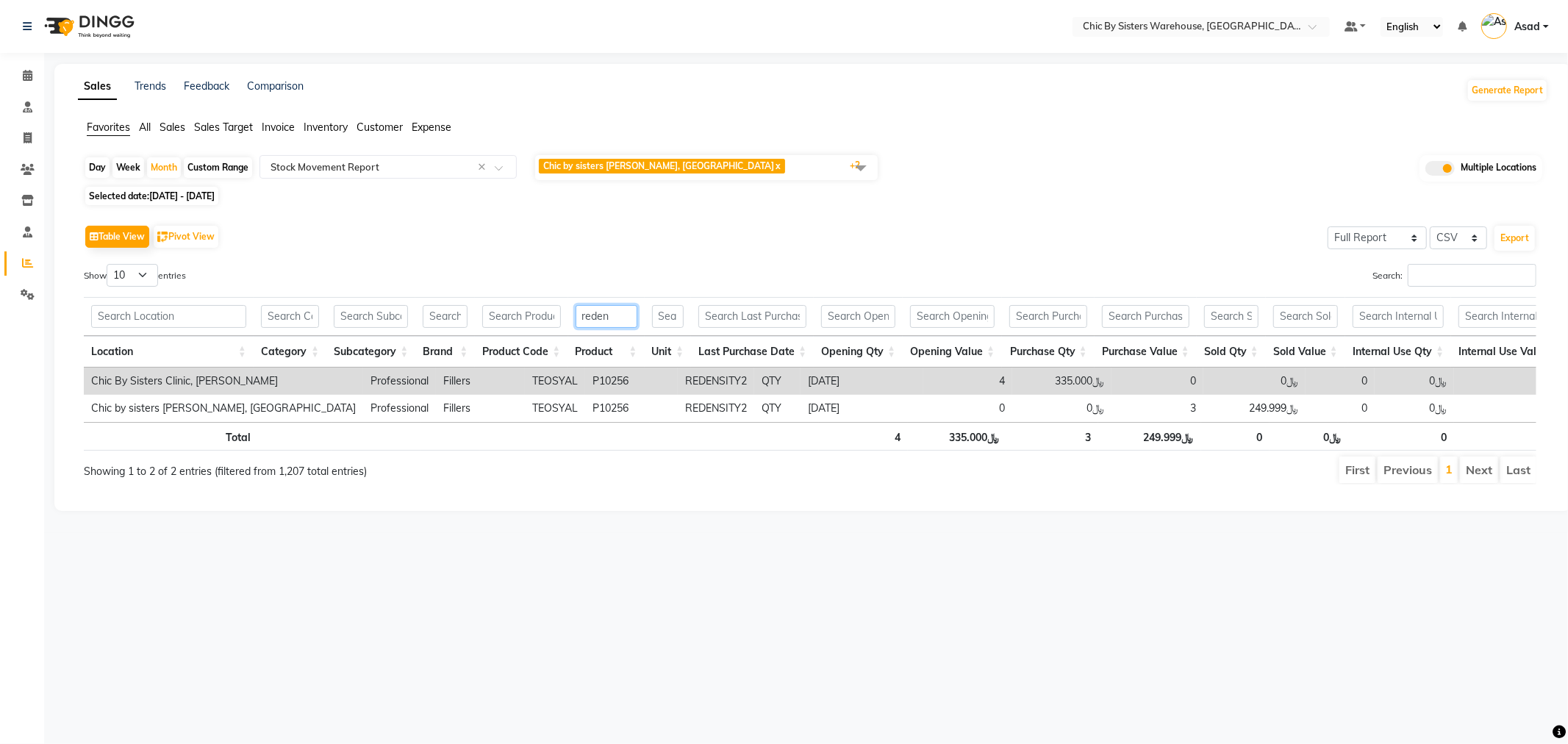
drag, startPoint x: 627, startPoint y: 316, endPoint x: 518, endPoint y: 315, distance: 109.0
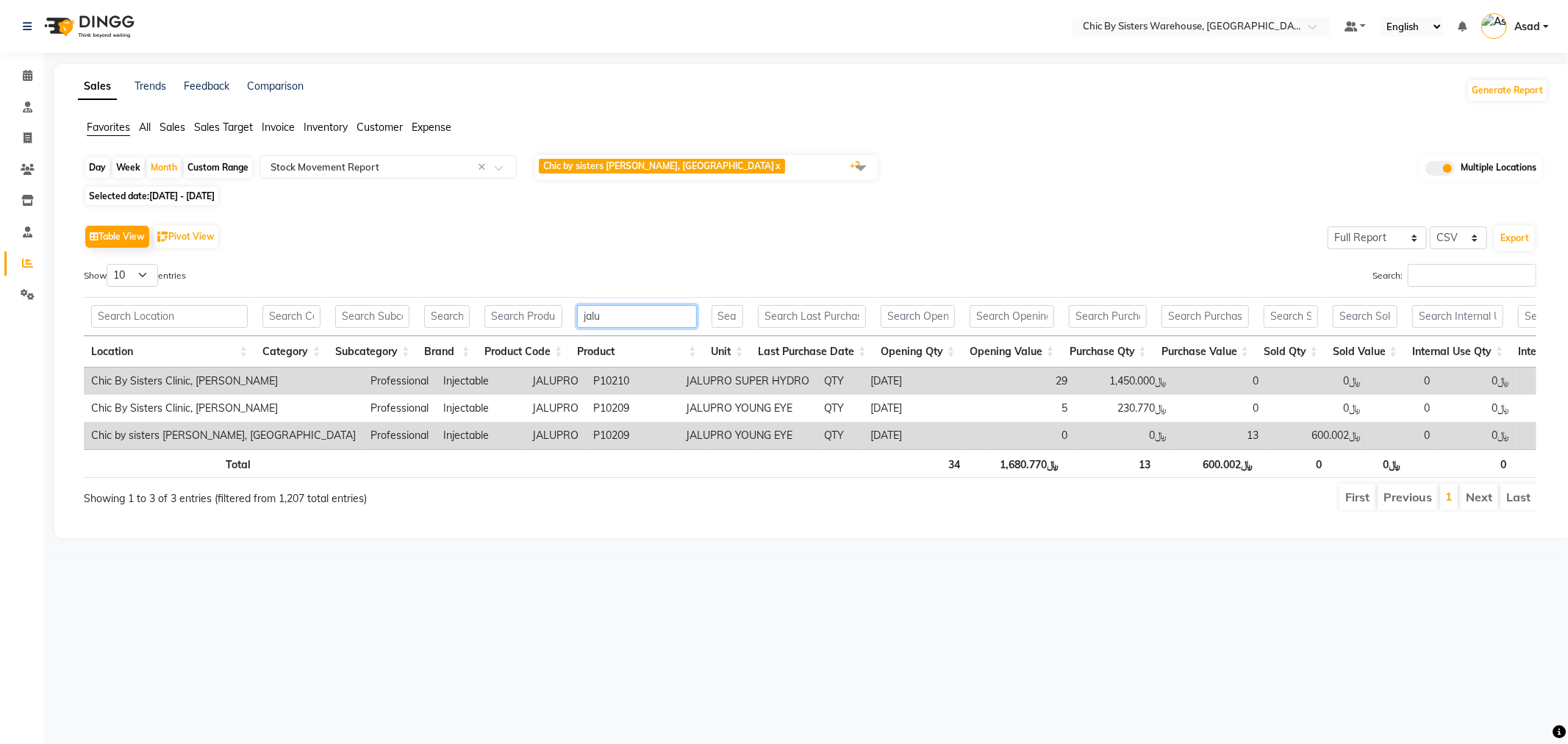
drag, startPoint x: 619, startPoint y: 312, endPoint x: 526, endPoint y: 316, distance: 93.1
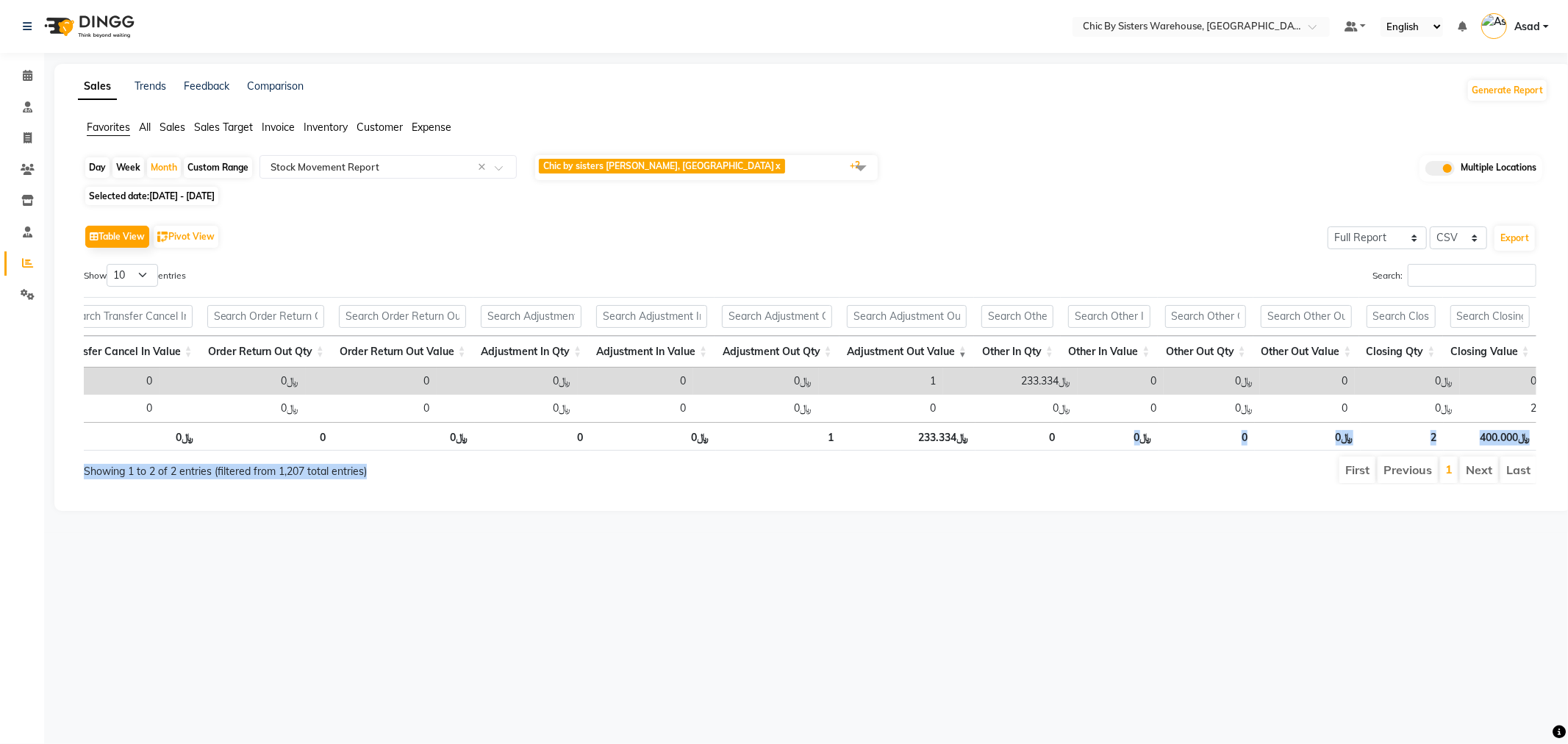
drag, startPoint x: 1086, startPoint y: 435, endPoint x: 610, endPoint y: 481, distance: 478.2
click at [599, 484] on div "Show 10 25 50 100 entries Search: white br Location Category Subcategory Brand …" at bounding box center [809, 374] width 1452 height 221
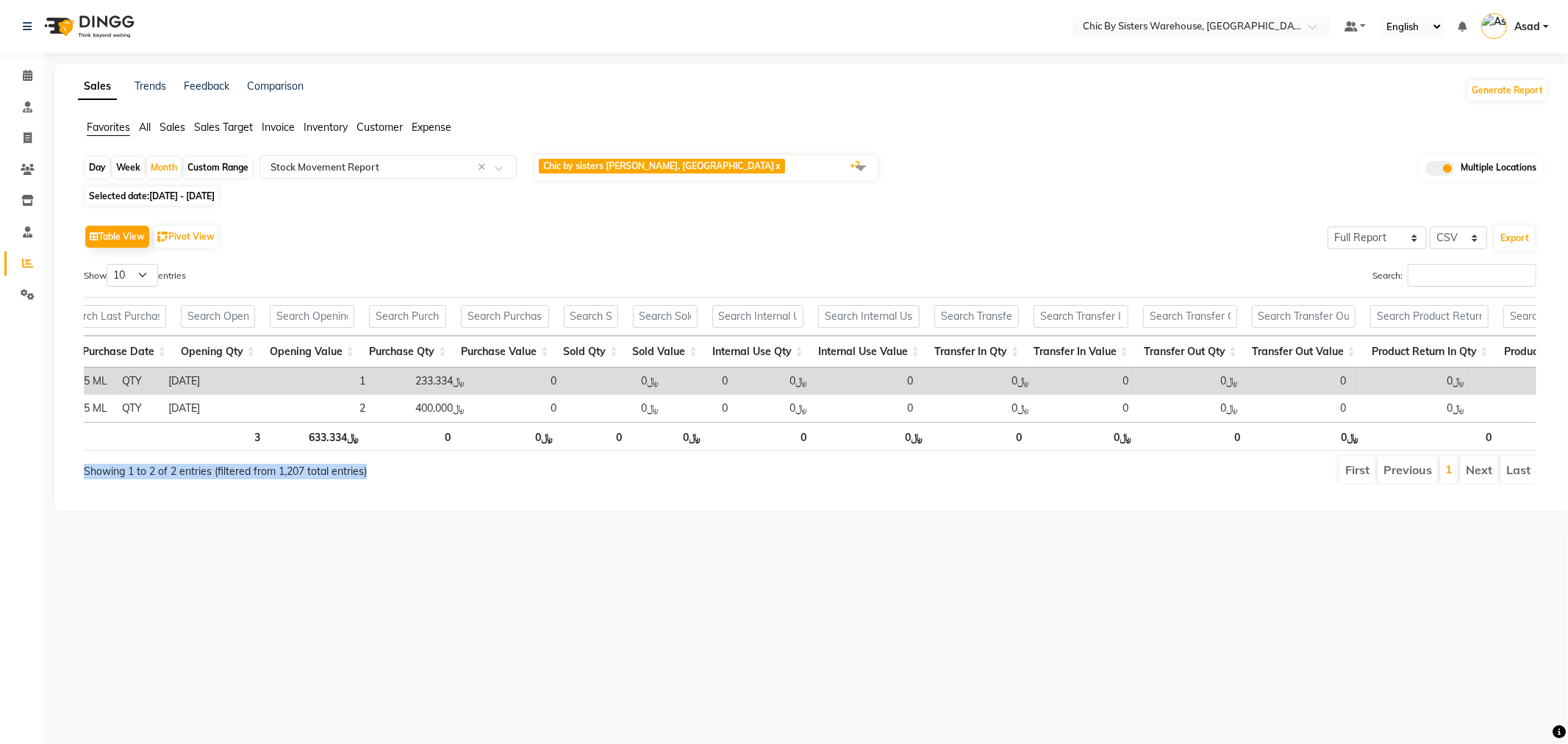
scroll to position [0, 688]
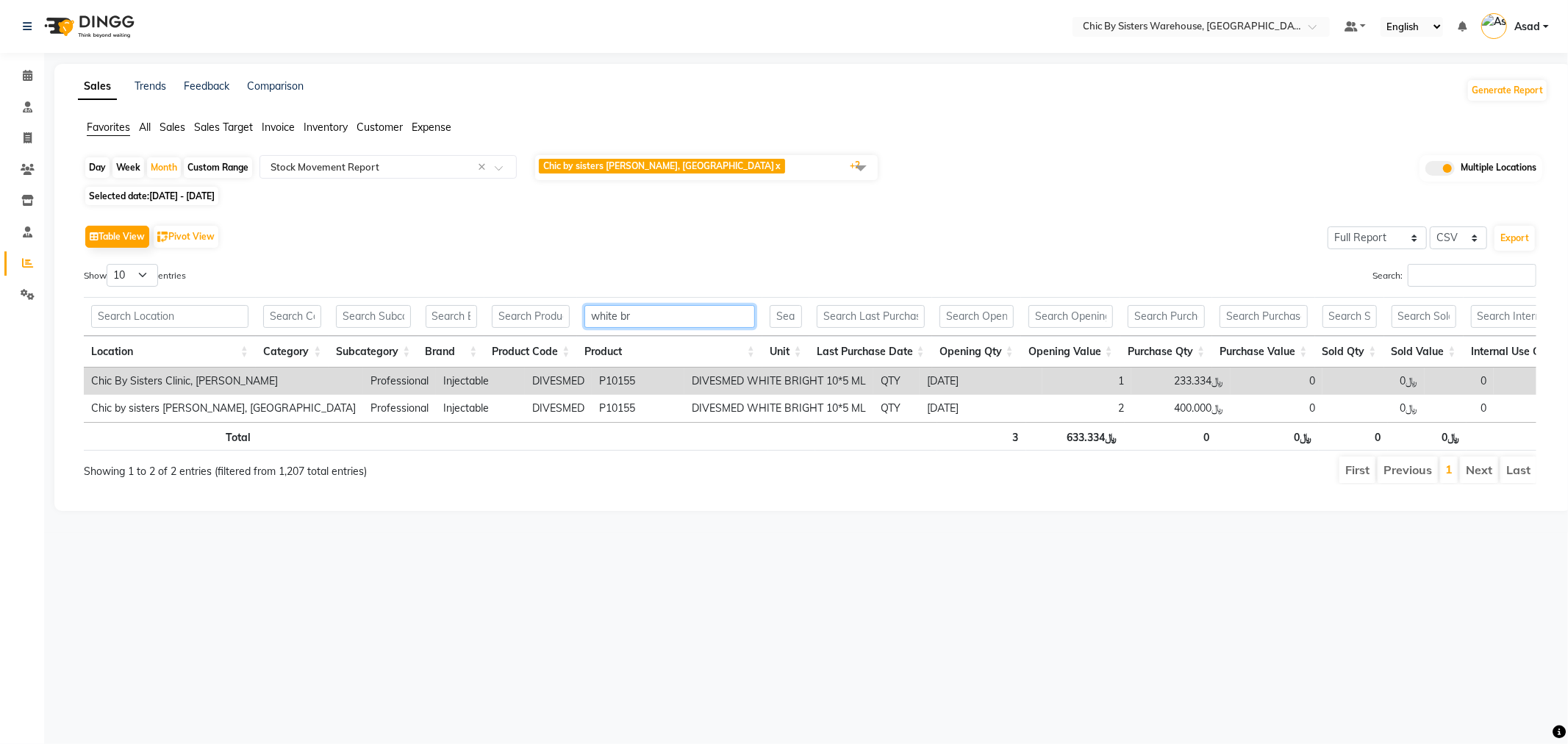
drag, startPoint x: 658, startPoint y: 316, endPoint x: 398, endPoint y: 322, distance: 260.1
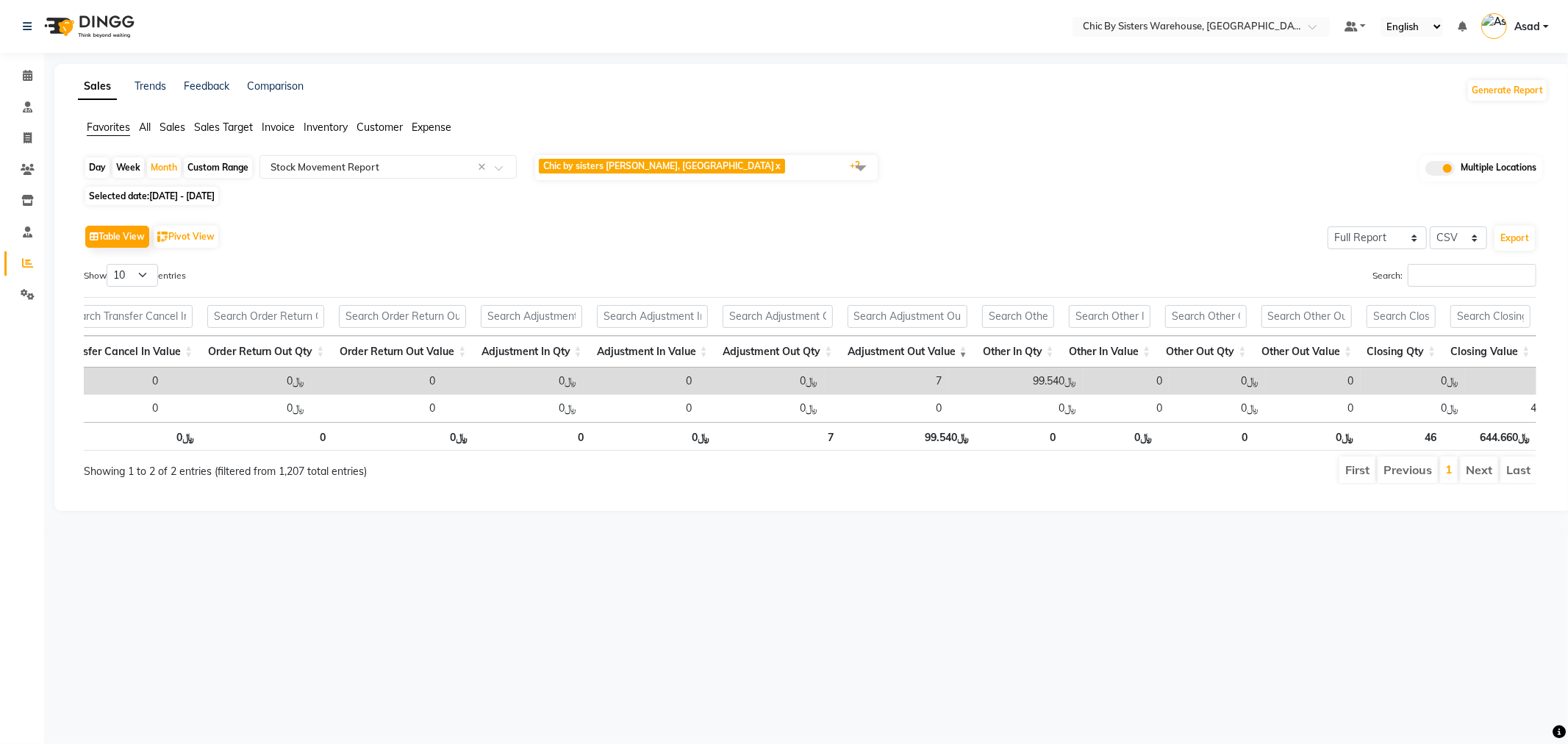
type input "mask pack"
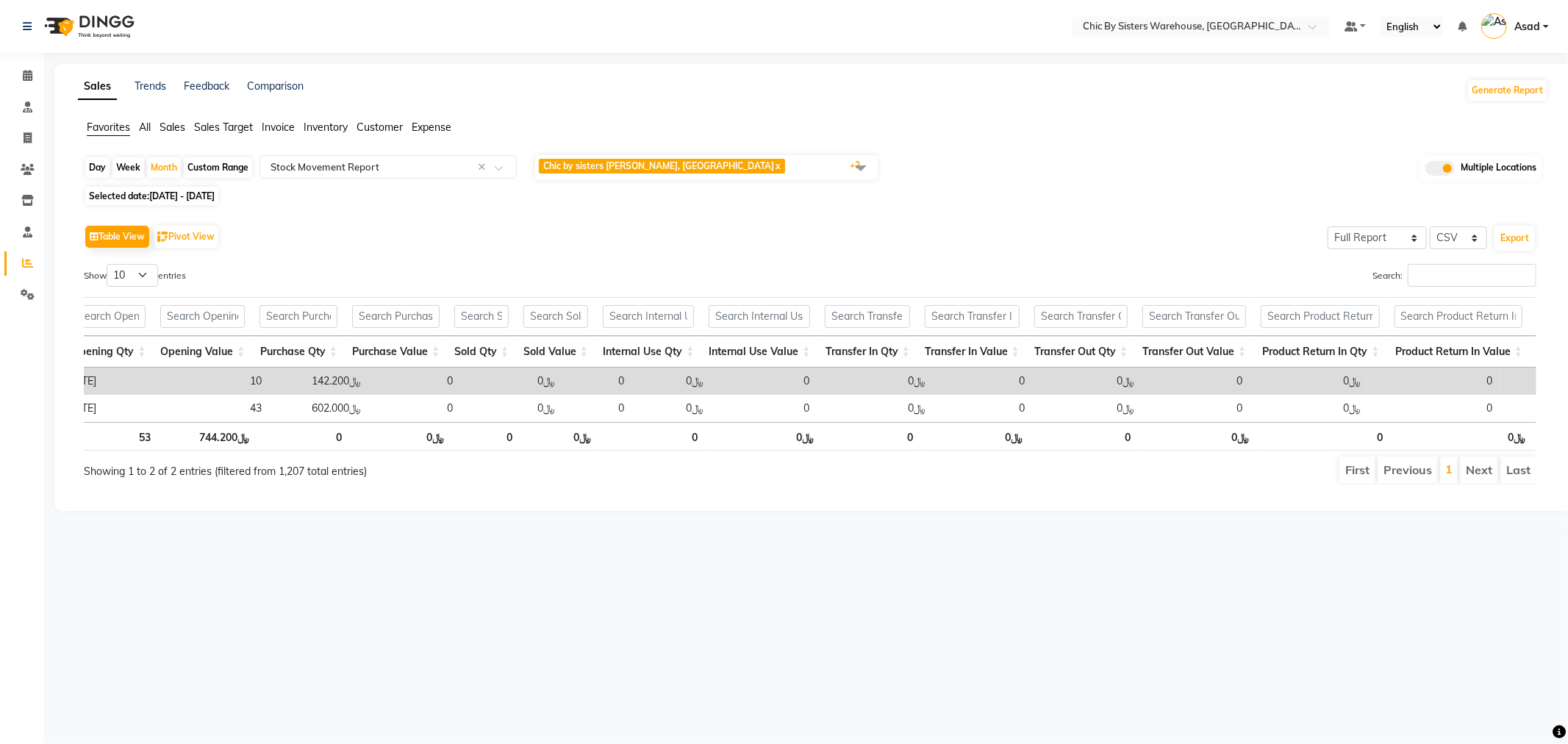
scroll to position [0, 864]
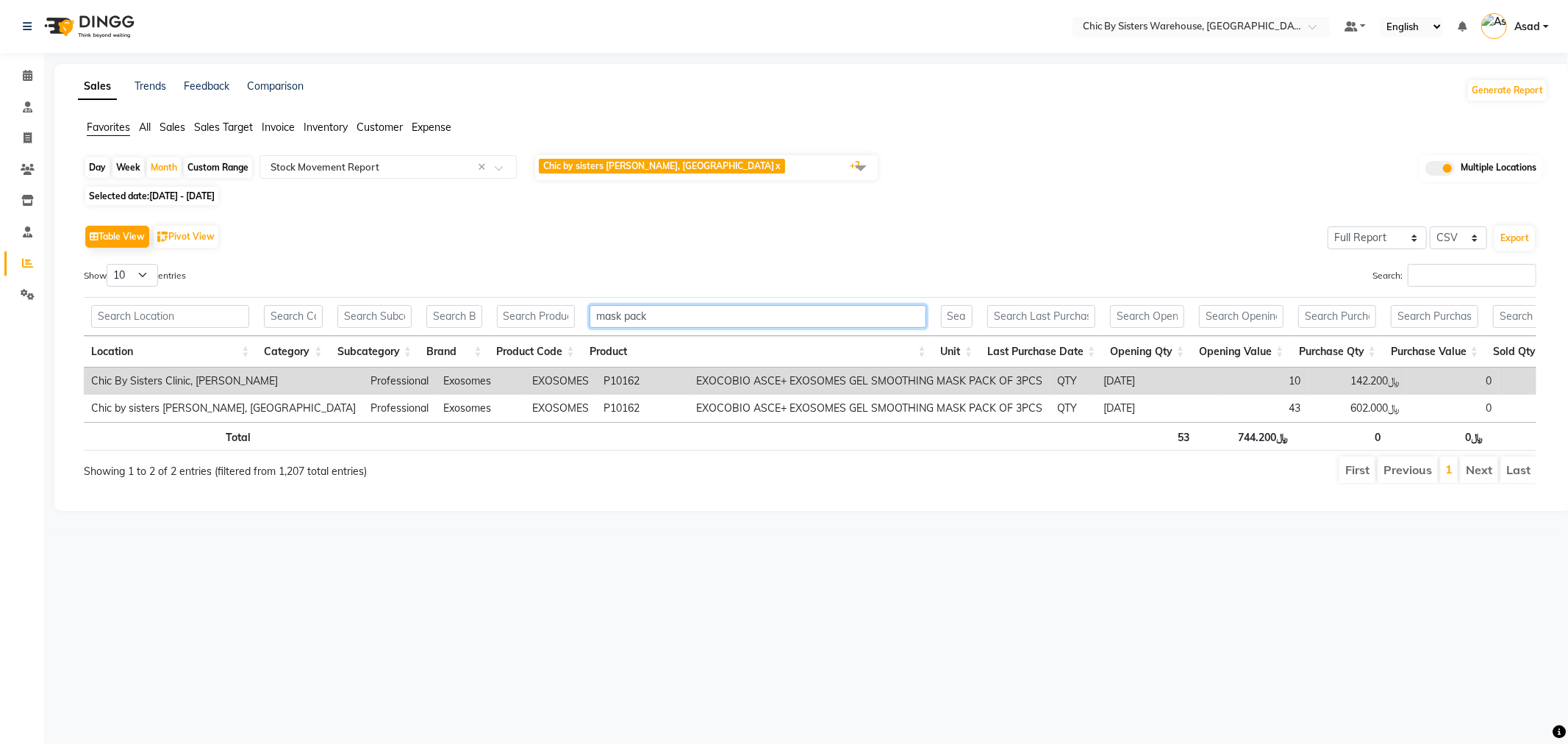
drag, startPoint x: 714, startPoint y: 316, endPoint x: 460, endPoint y: 312, distance: 254.0
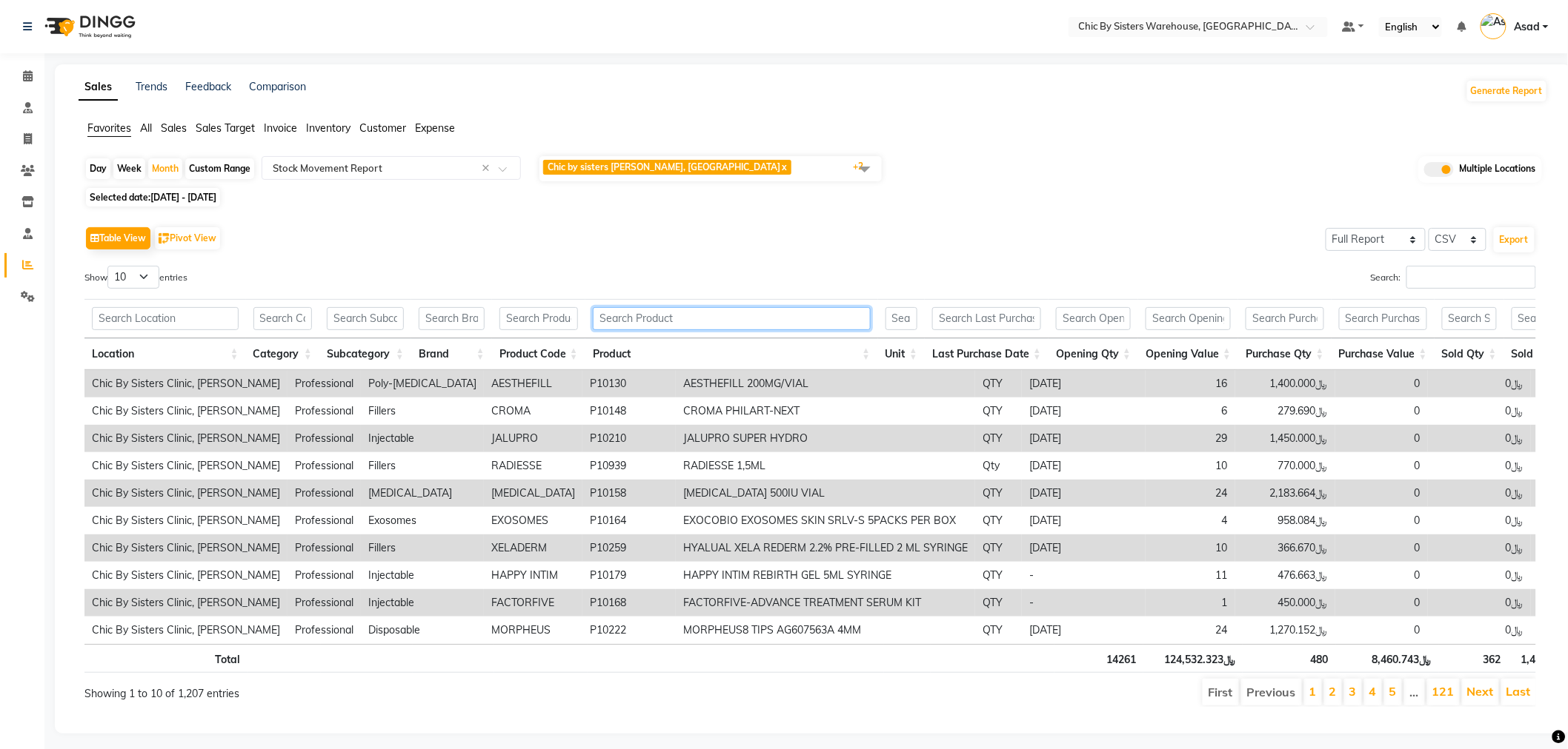
scroll to position [0, 351]
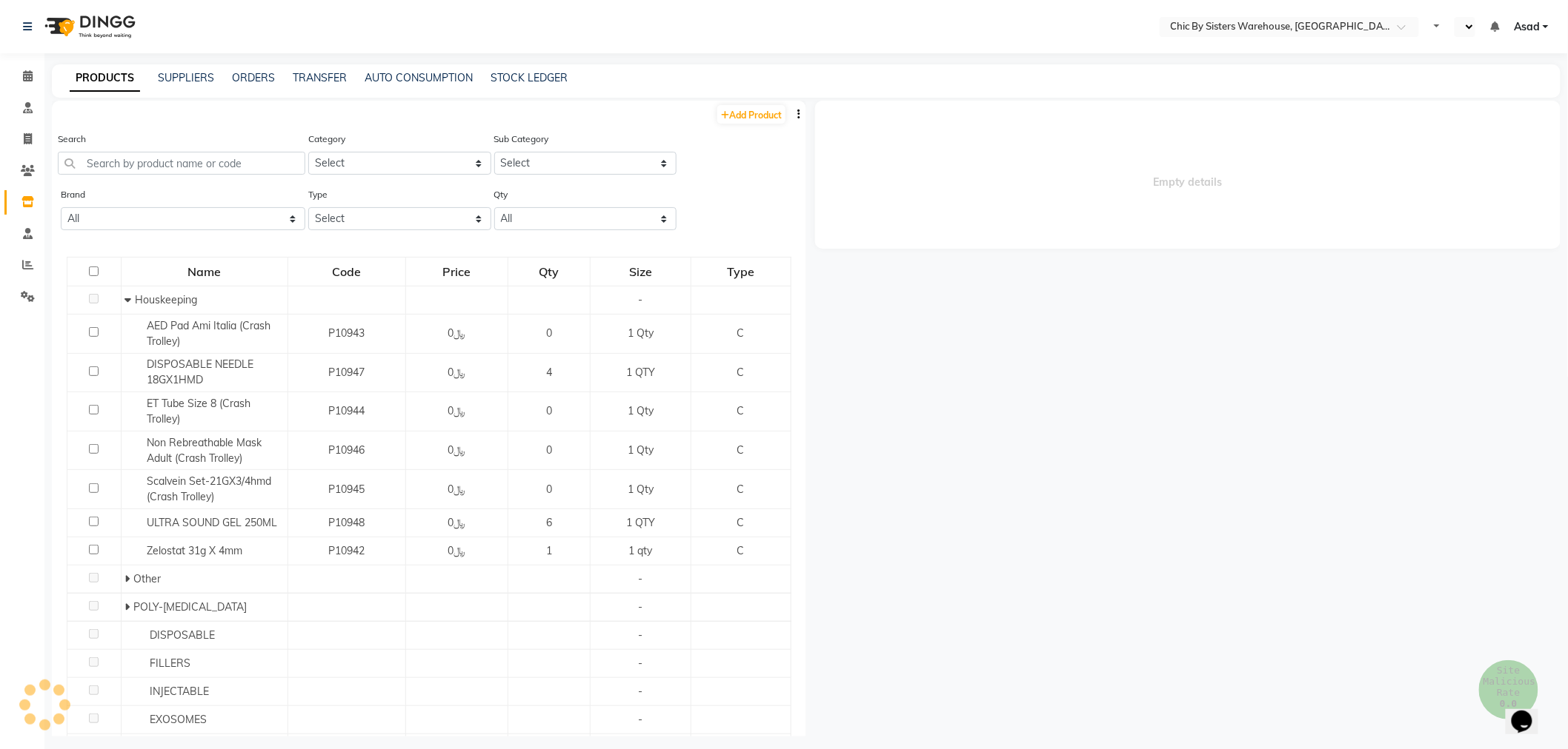
select select "en"
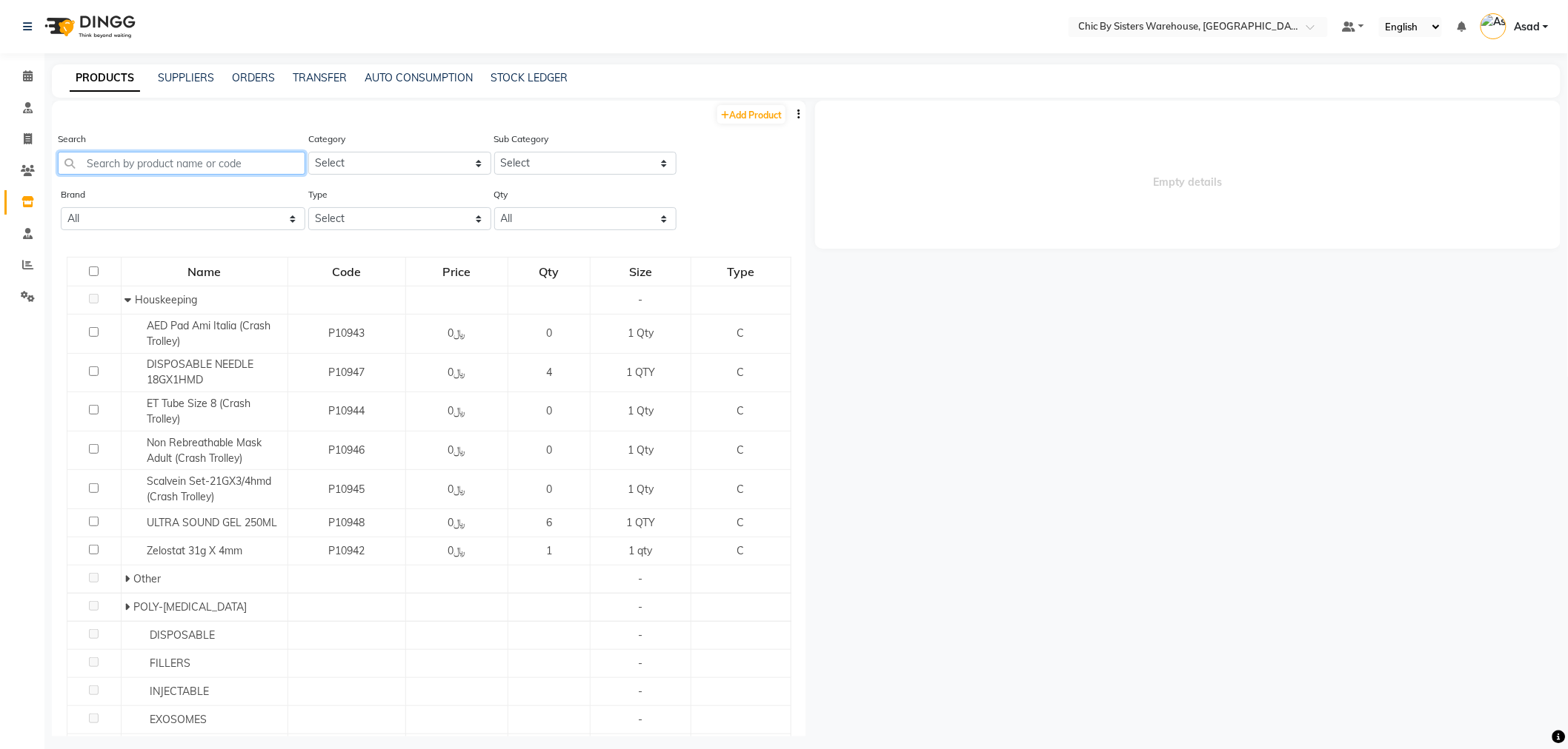
click at [169, 158] on input "text" at bounding box center [181, 163] width 247 height 23
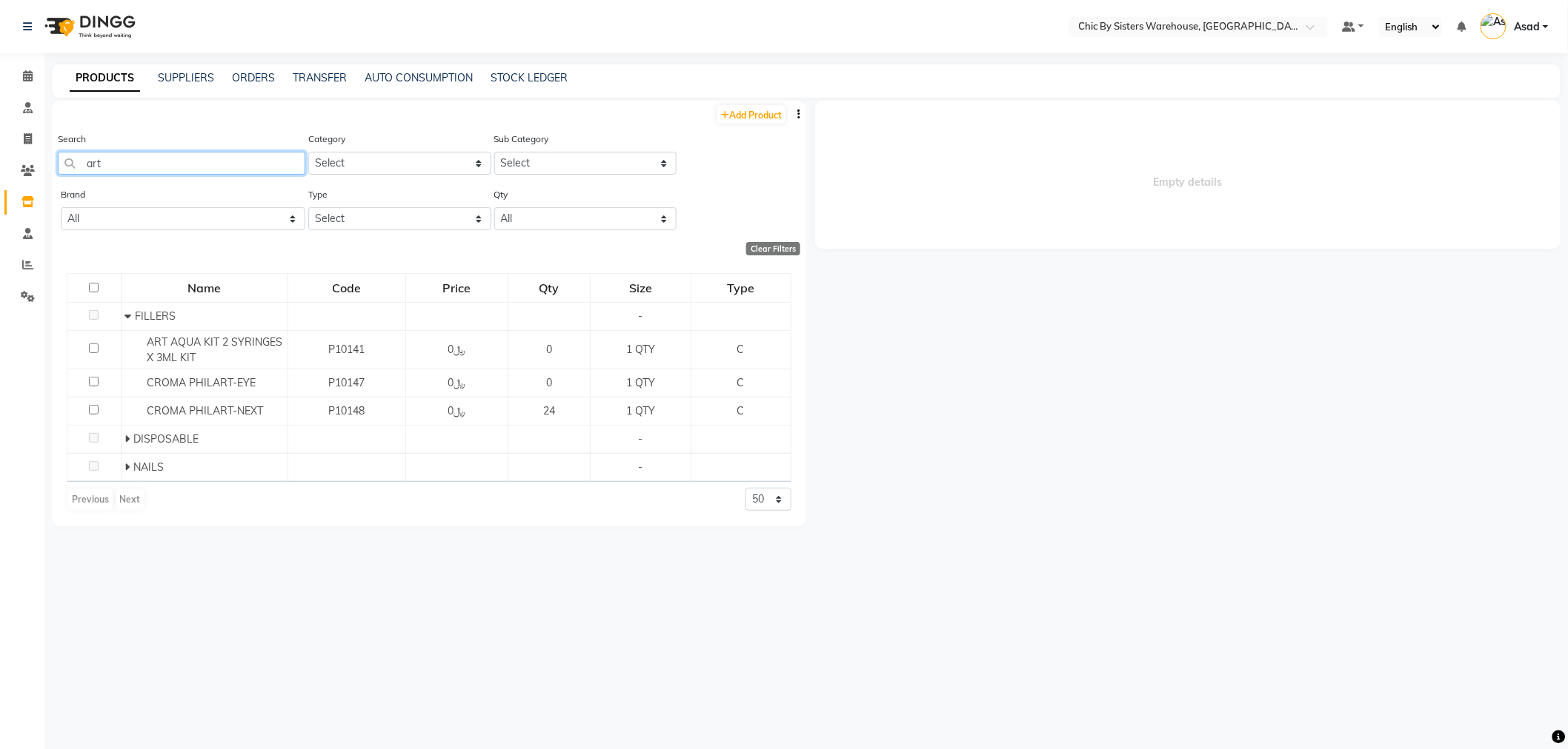
drag, startPoint x: 174, startPoint y: 165, endPoint x: 0, endPoint y: 154, distance: 174.3
click at [0, 154] on app-home "Select Location × Chic By Sisters Warehouse, Oman Default Panel My Panel Englis…" at bounding box center [784, 380] width 1568 height 759
type input "art"
click at [253, 77] on link "ORDERS" at bounding box center [253, 78] width 43 height 13
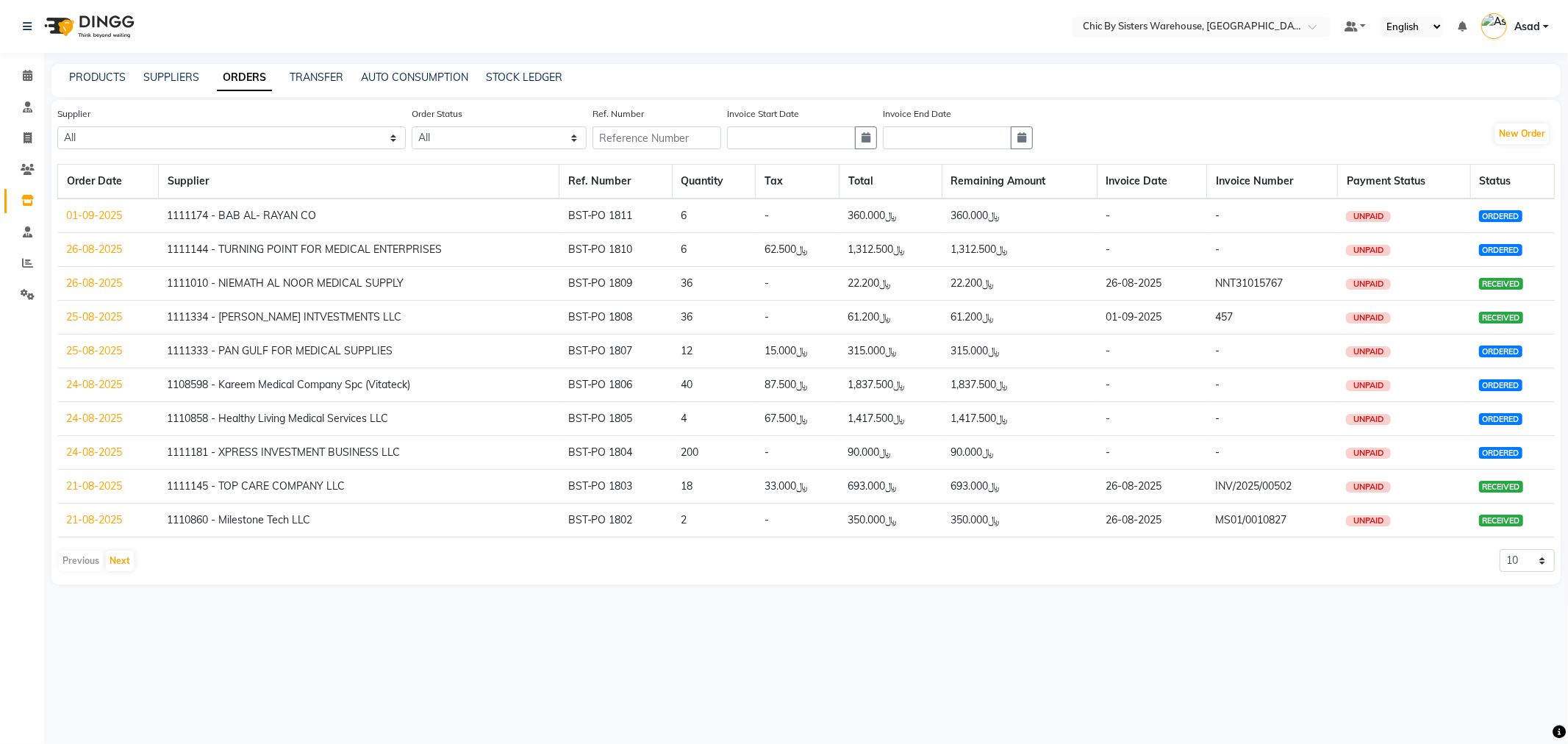
click at [93, 346] on link "25-08-2025" at bounding box center [94, 351] width 55 height 13
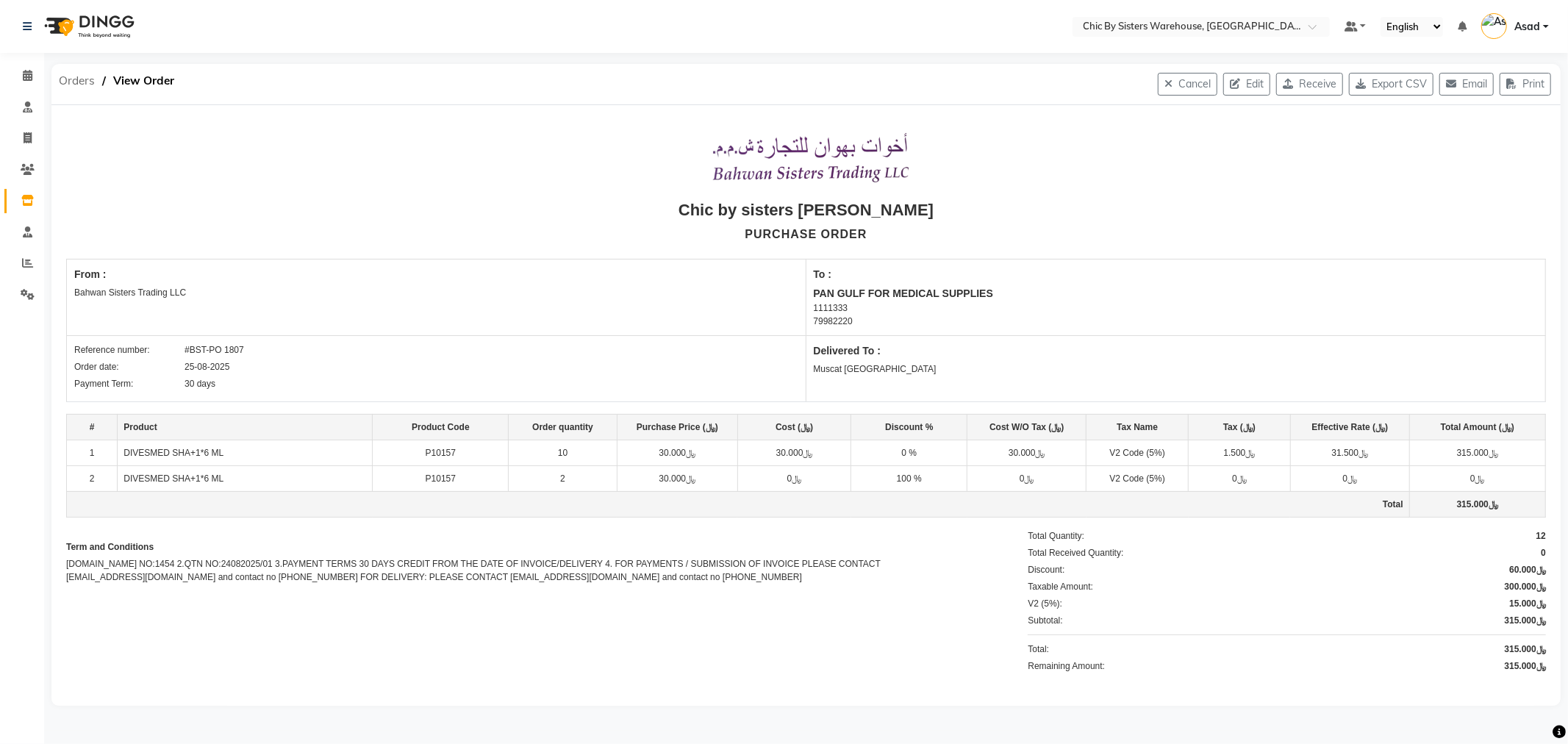
click at [74, 77] on span "Orders" at bounding box center [77, 81] width 51 height 26
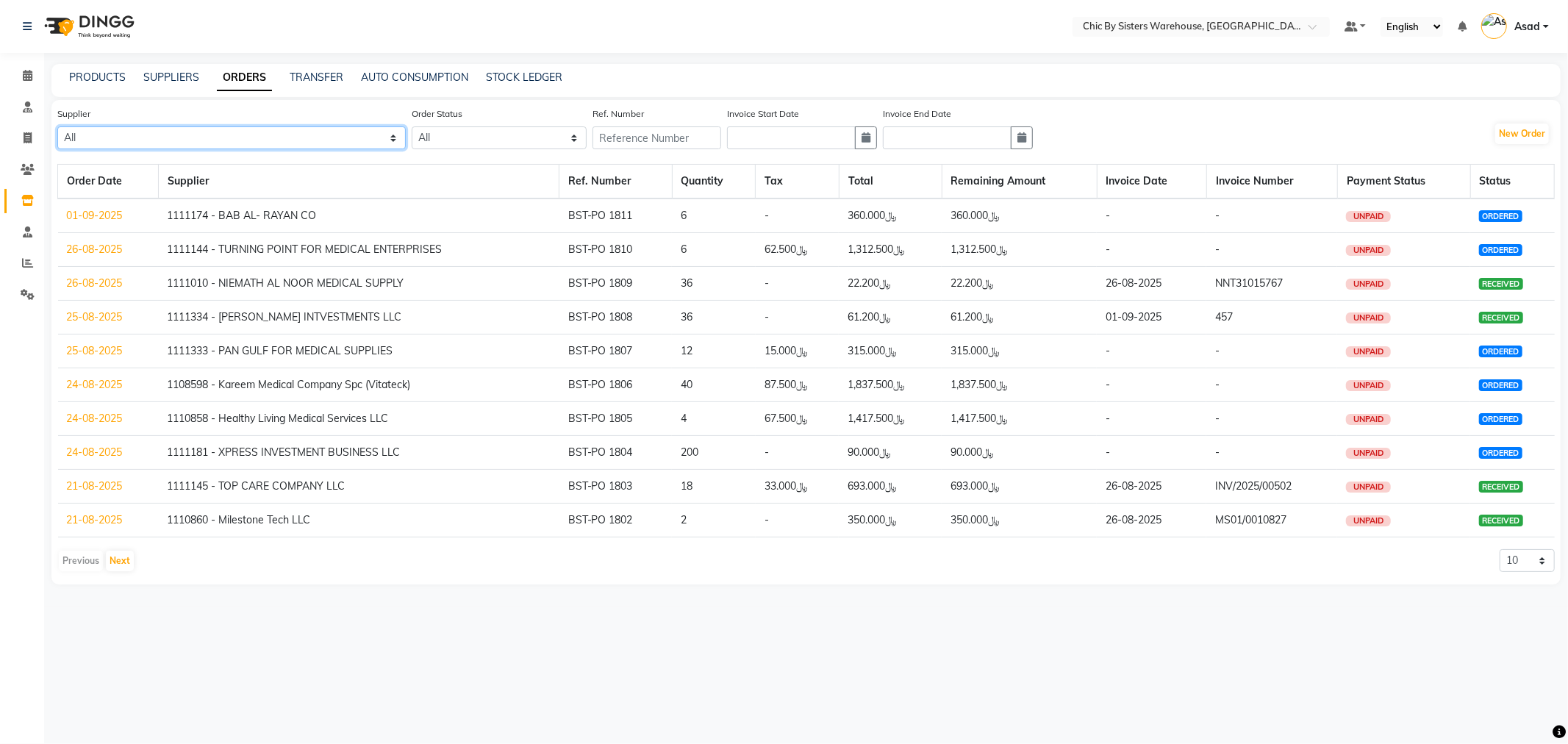
click at [265, 136] on select "All 1111006 - Dubimed Medical Supplies Trading SPC 1110858 - Healthy Living Med…" at bounding box center [231, 138] width 349 height 23
select select "3640"
click at [57, 127] on select "All 1111006 - Dubimed Medical Supplies Trading SPC 1110858 - Healthy Living Med…" at bounding box center [231, 138] width 349 height 23
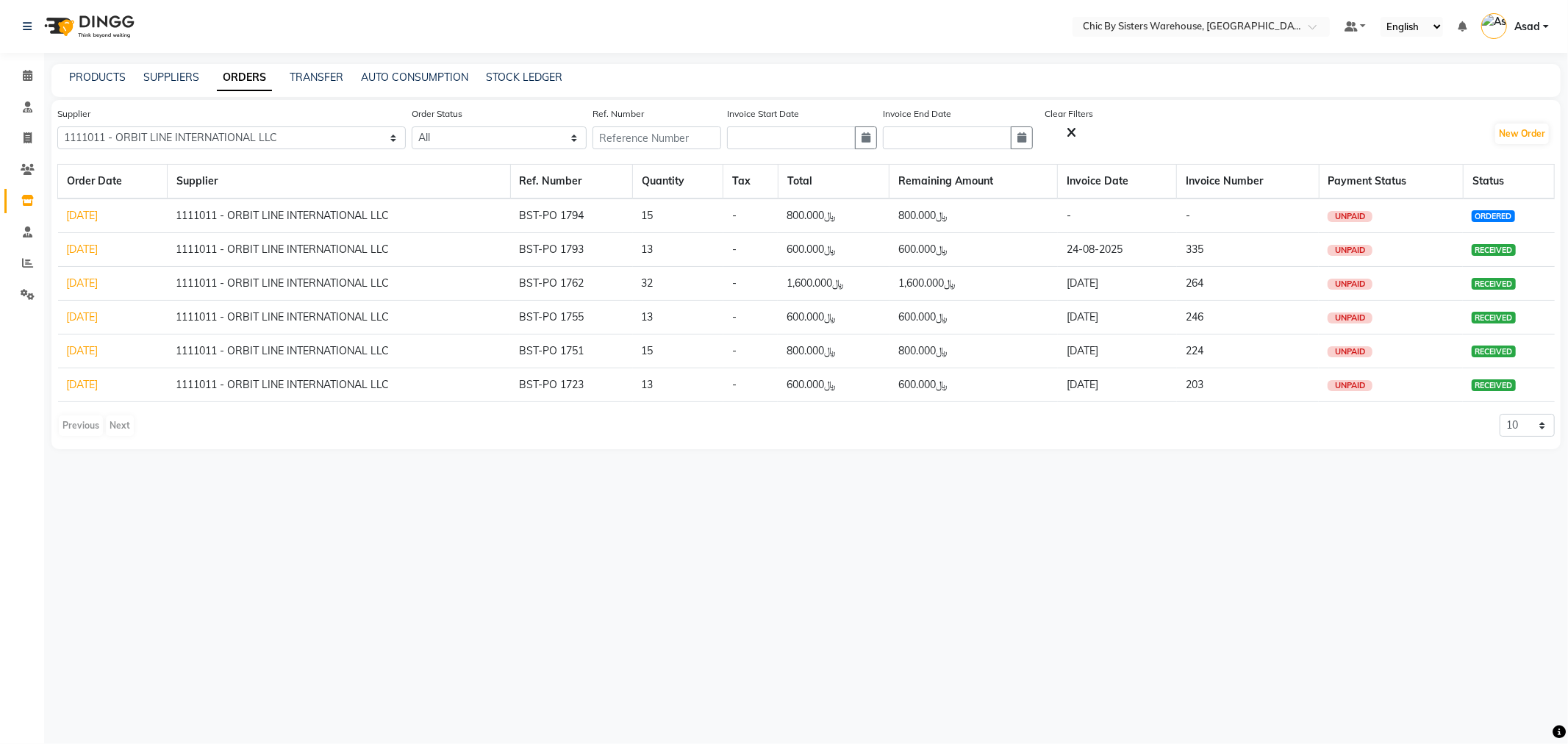
click at [89, 279] on link "24-06-2025" at bounding box center [83, 283] width 32 height 13
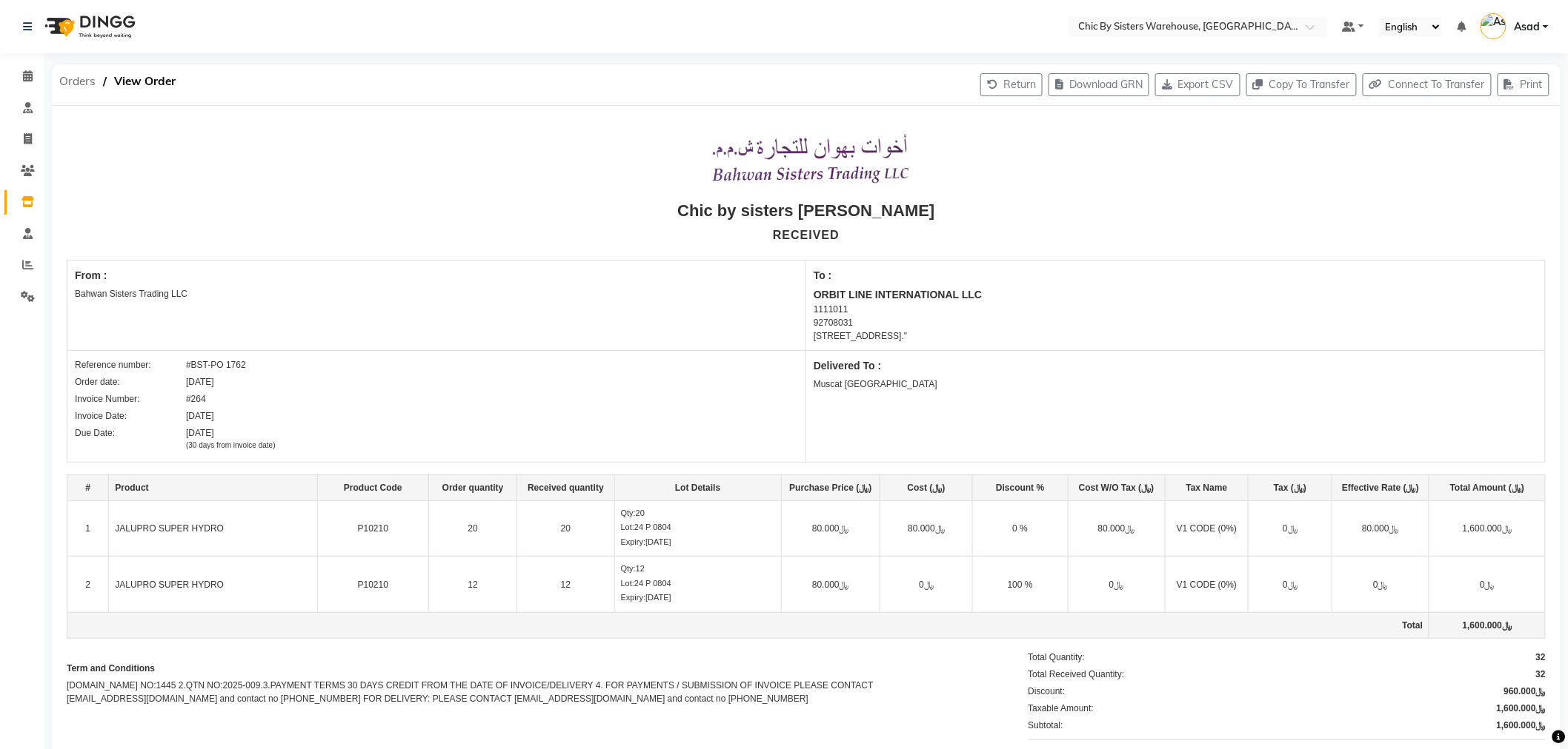
click at [76, 83] on span "Orders" at bounding box center [78, 81] width 51 height 27
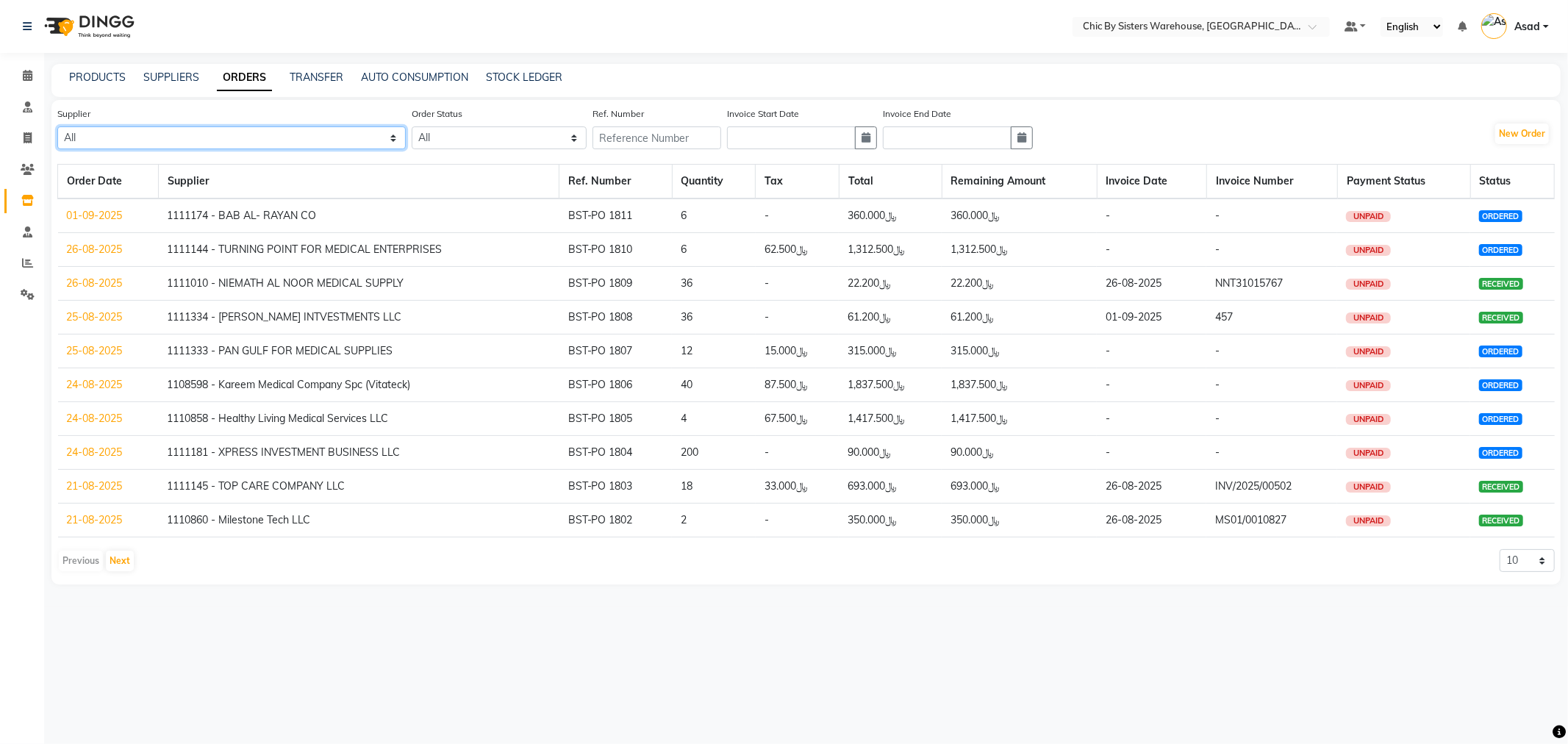
click at [221, 133] on select "All 1111006 - Dubimed Medical Supplies Trading SPC 1110858 - Healthy Living Med…" at bounding box center [231, 138] width 349 height 23
select select "3629"
click at [57, 127] on select "All 1111006 - Dubimed Medical Supplies Trading SPC 1110858 - Healthy Living Med…" at bounding box center [231, 138] width 349 height 23
